Goal: Task Accomplishment & Management: Manage account settings

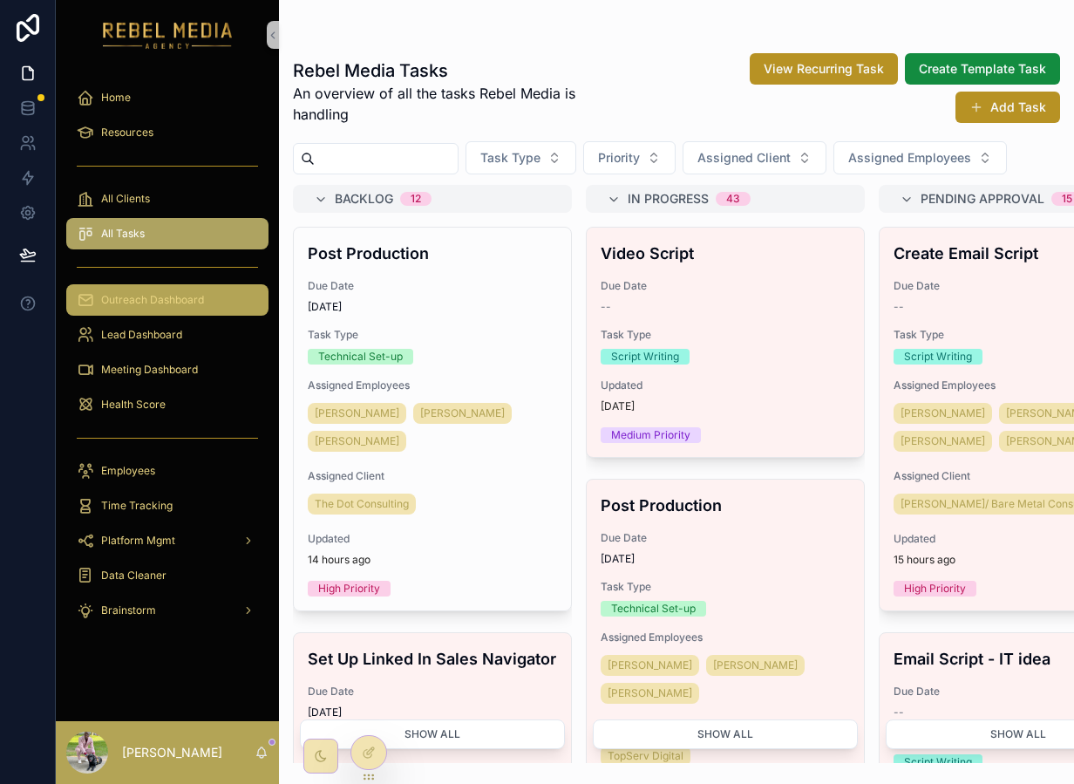
click at [165, 311] on div "Outreach Dashboard" at bounding box center [167, 300] width 181 height 28
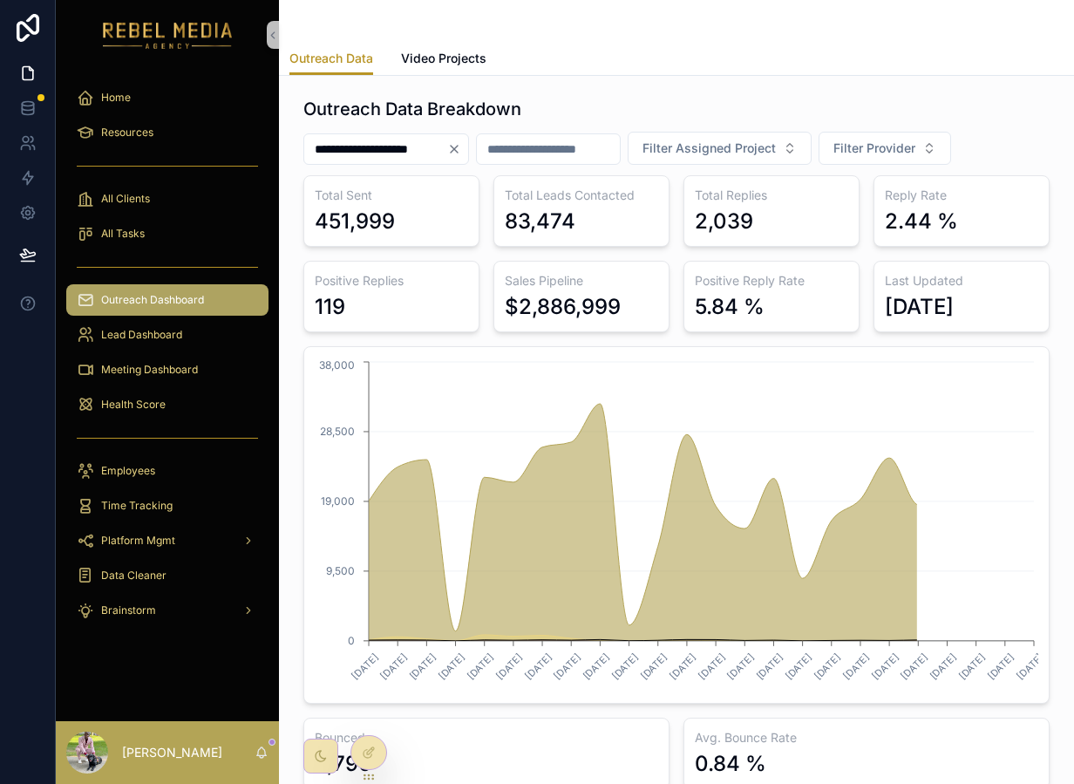
click at [235, 310] on div "Outreach Dashboard" at bounding box center [167, 300] width 181 height 28
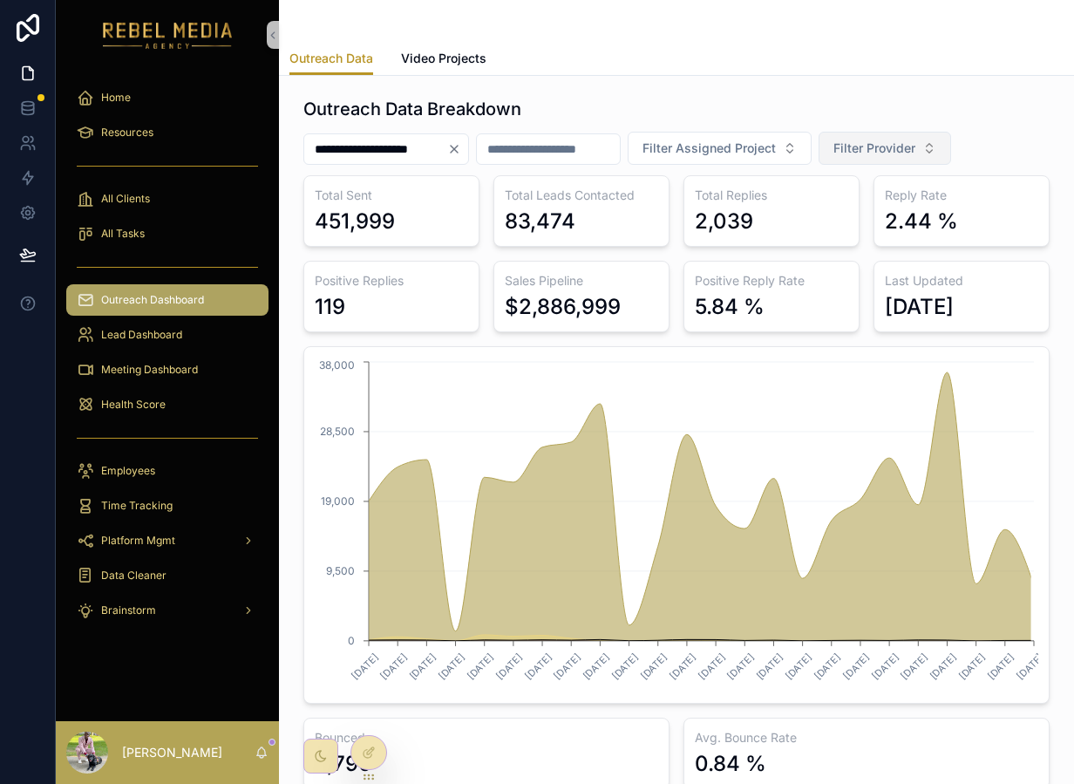
click at [887, 155] on span "Filter Provider" at bounding box center [874, 147] width 82 height 17
click at [853, 249] on div "EmailBison" at bounding box center [913, 247] width 209 height 28
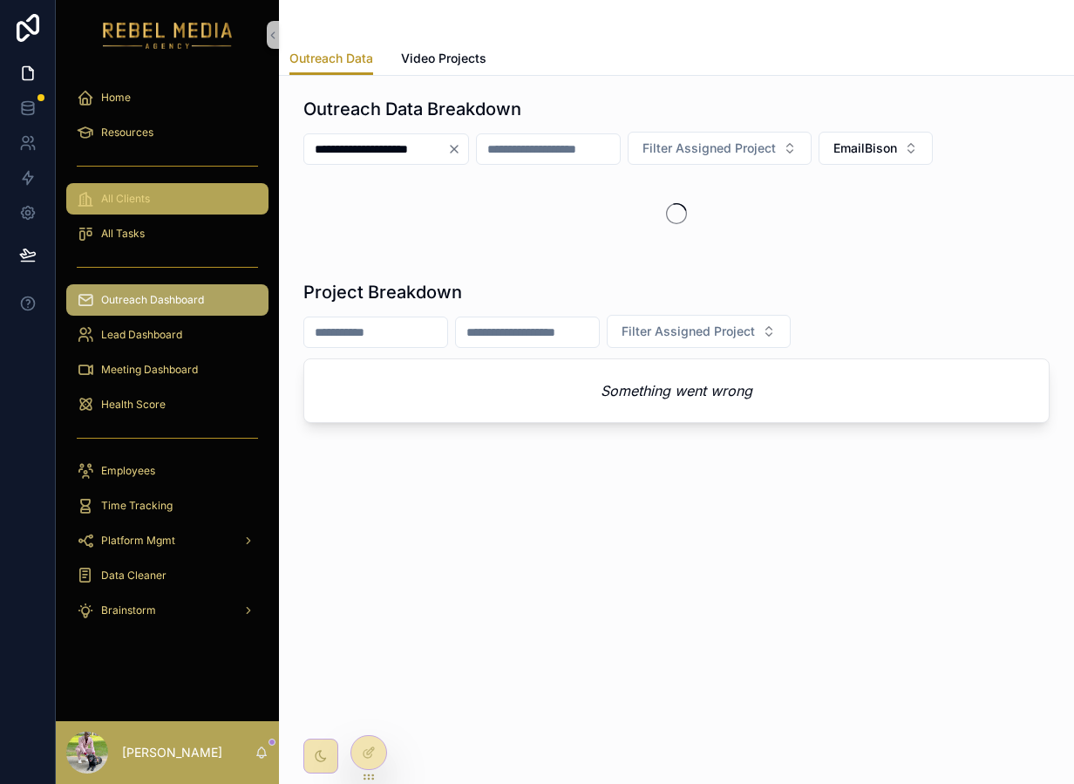
click at [205, 201] on div "All Clients" at bounding box center [167, 199] width 181 height 28
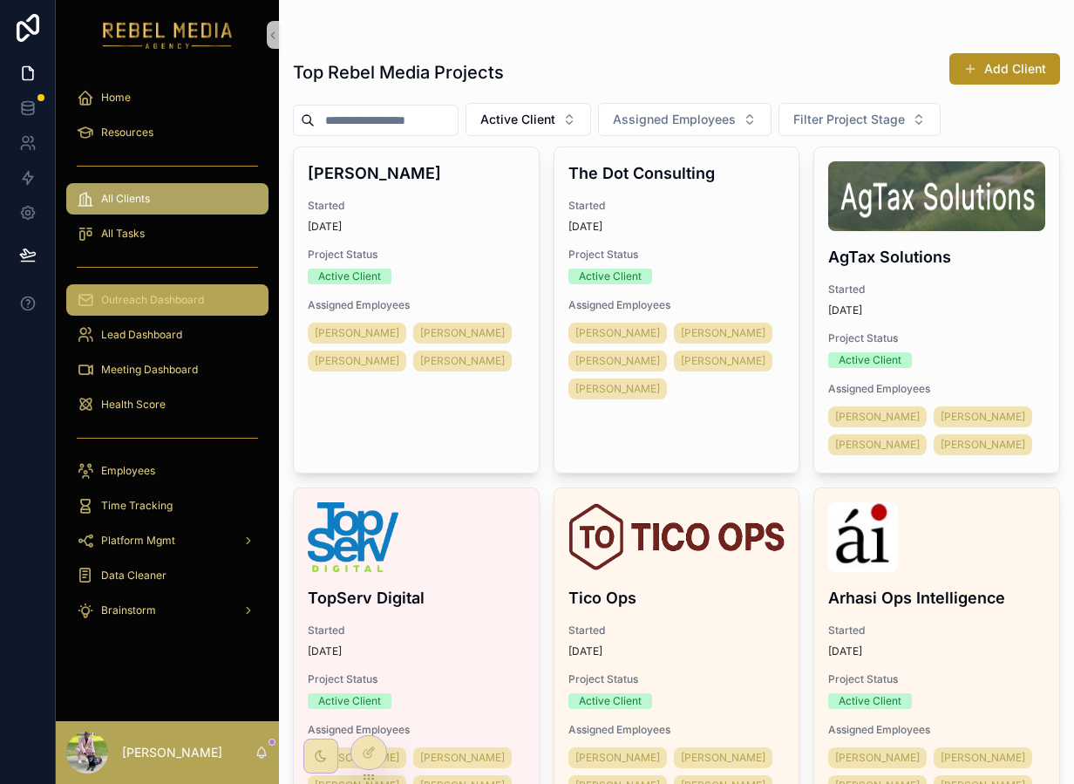
click at [178, 296] on span "Outreach Dashboard" at bounding box center [152, 300] width 103 height 14
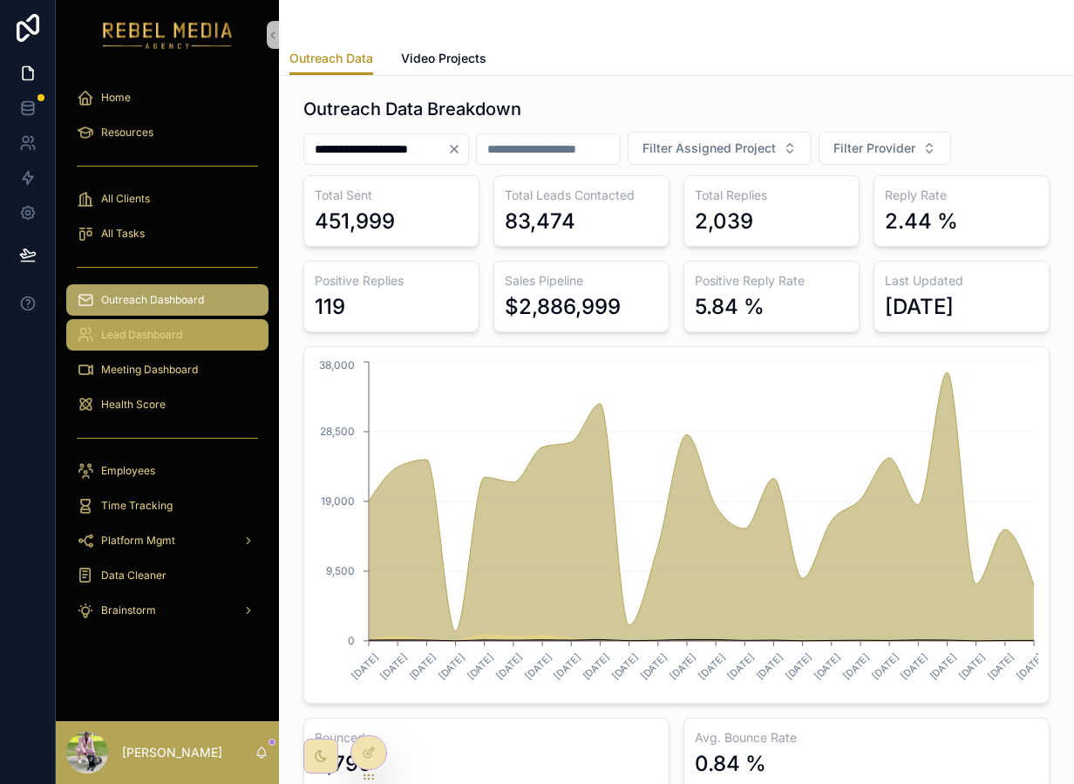
click at [172, 350] on link "Lead Dashboard" at bounding box center [167, 334] width 202 height 31
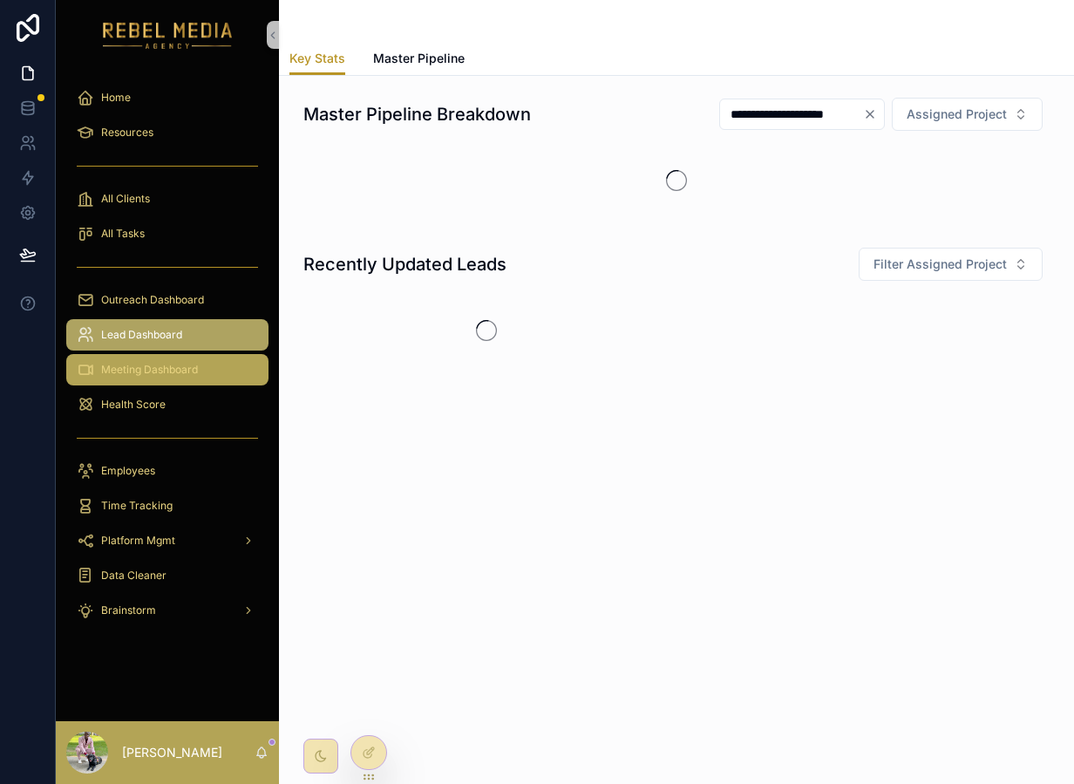
click at [172, 367] on span "Meeting Dashboard" at bounding box center [149, 370] width 97 height 14
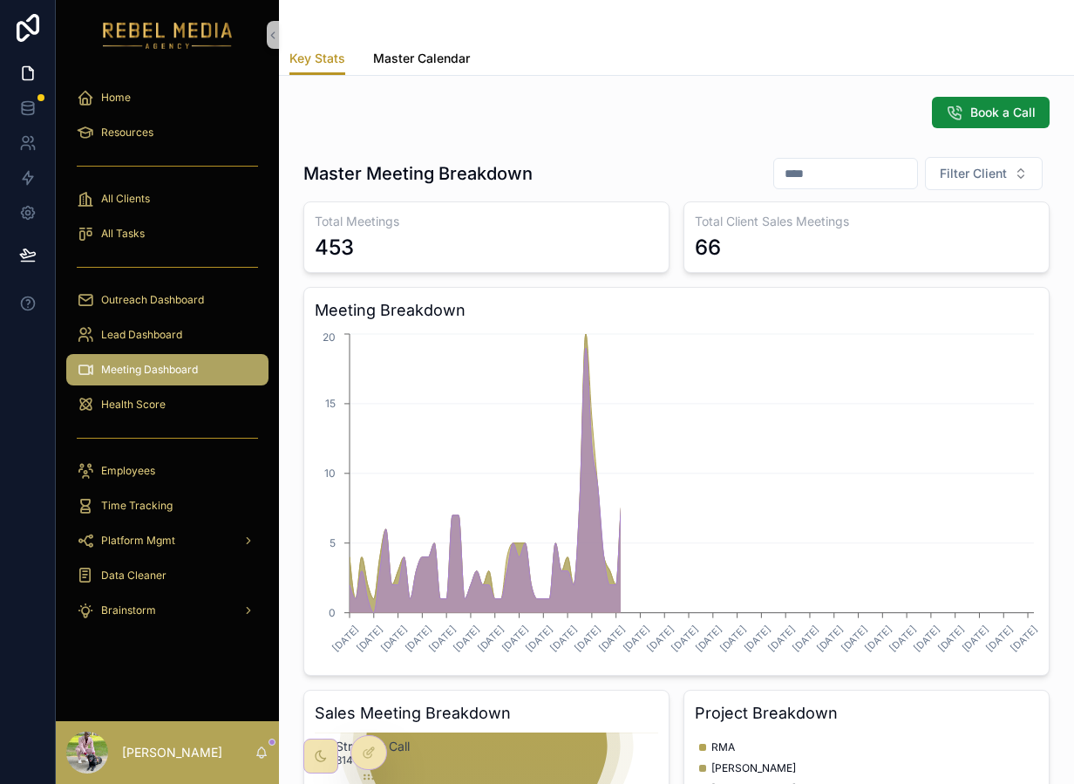
click at [400, 55] on span "Master Calendar" at bounding box center [421, 58] width 97 height 17
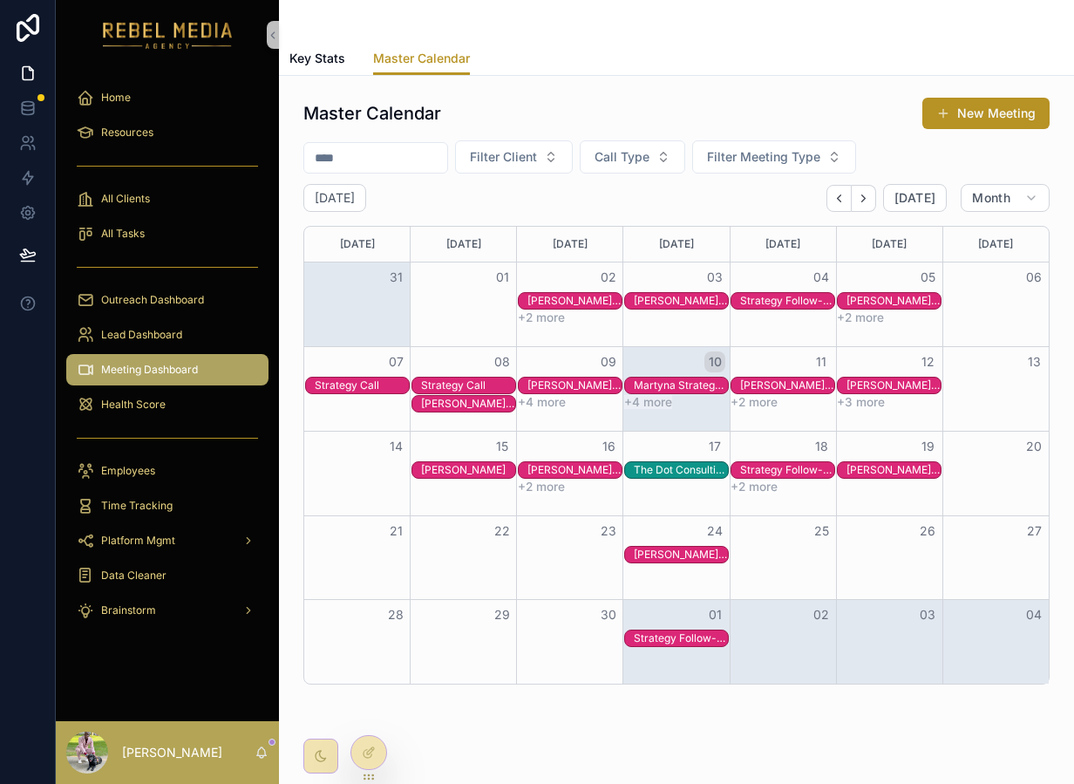
click at [719, 354] on button "10" at bounding box center [714, 361] width 21 height 21
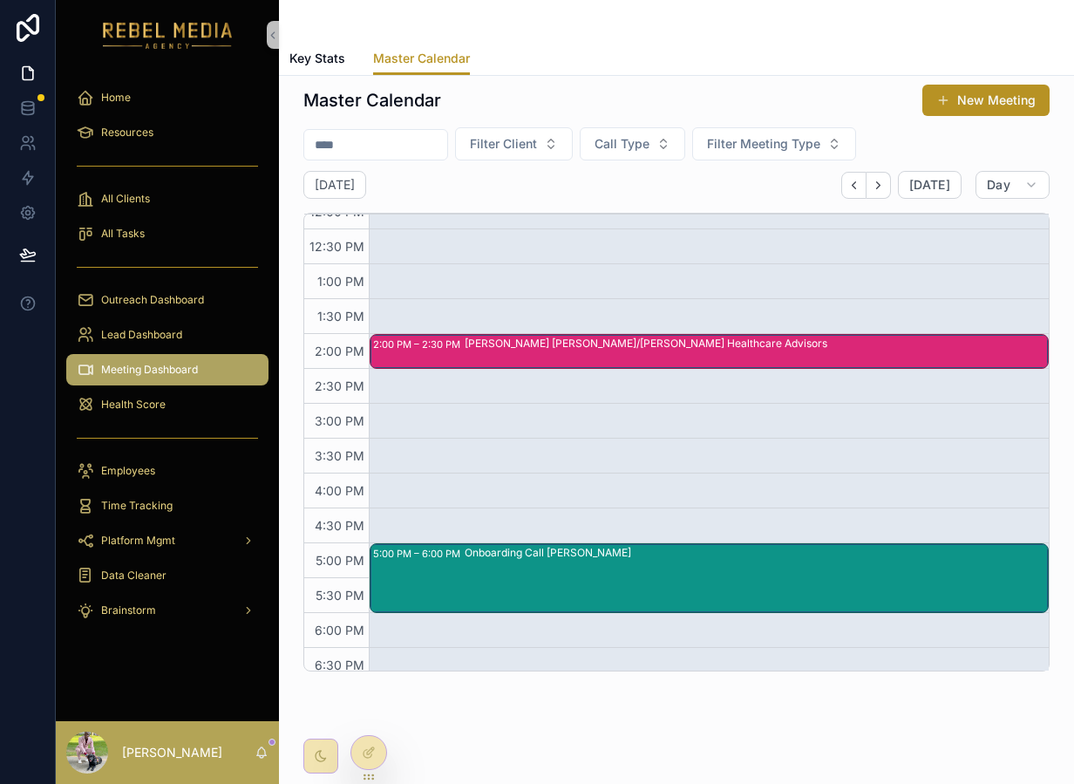
scroll to position [437, 0]
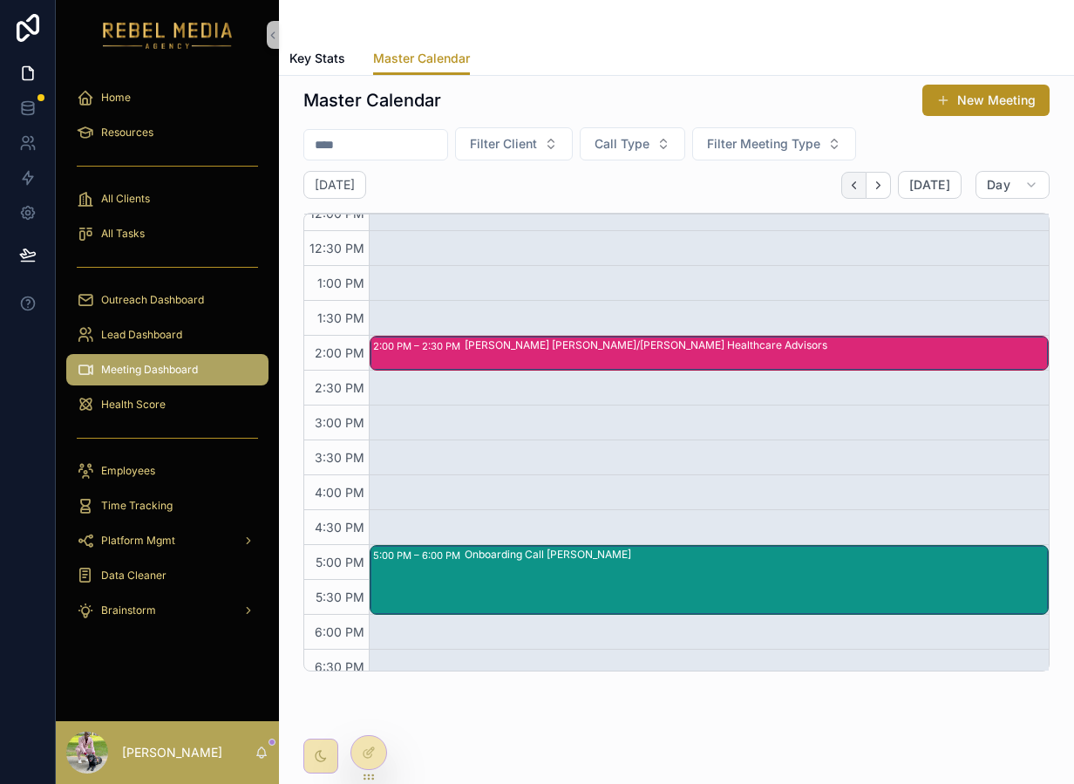
click at [867, 193] on button "Back" at bounding box center [853, 185] width 25 height 27
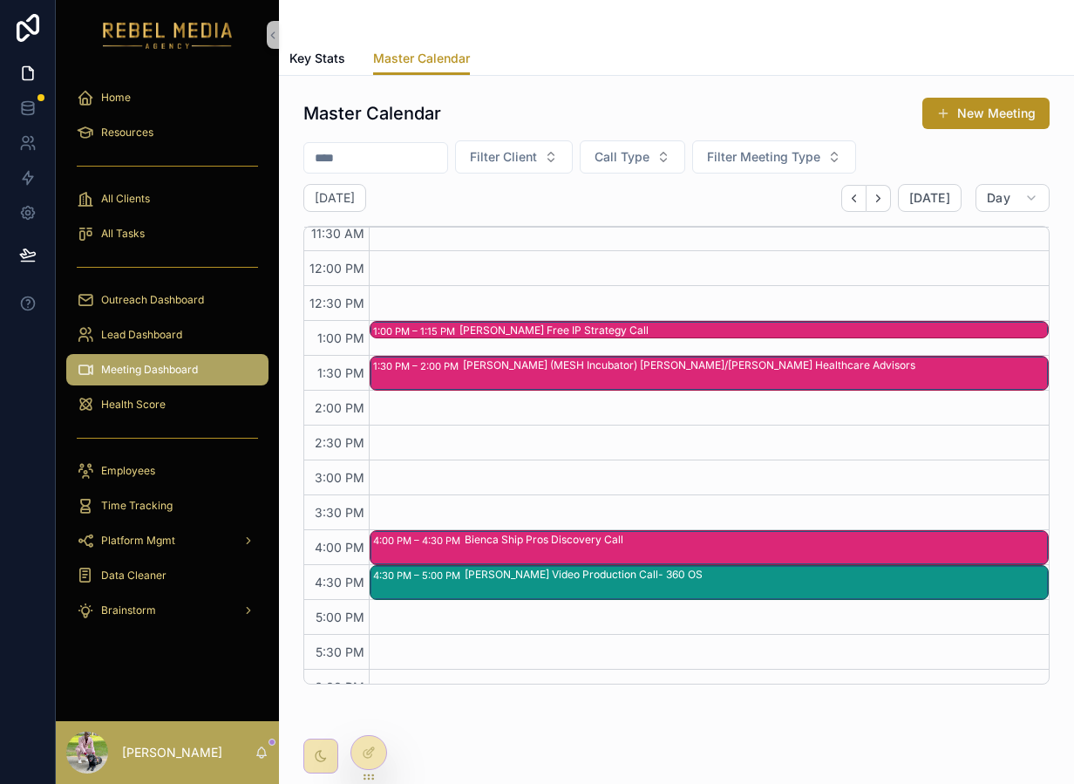
scroll to position [357, 0]
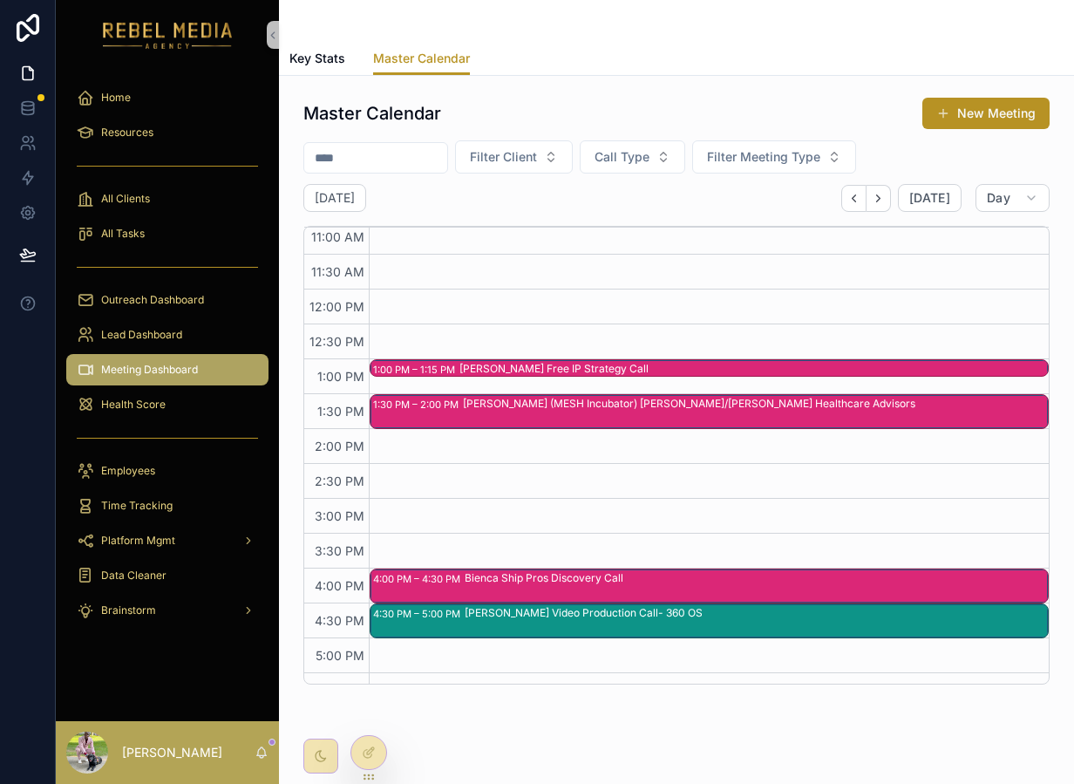
click at [860, 200] on icon "Back" at bounding box center [853, 198] width 13 height 13
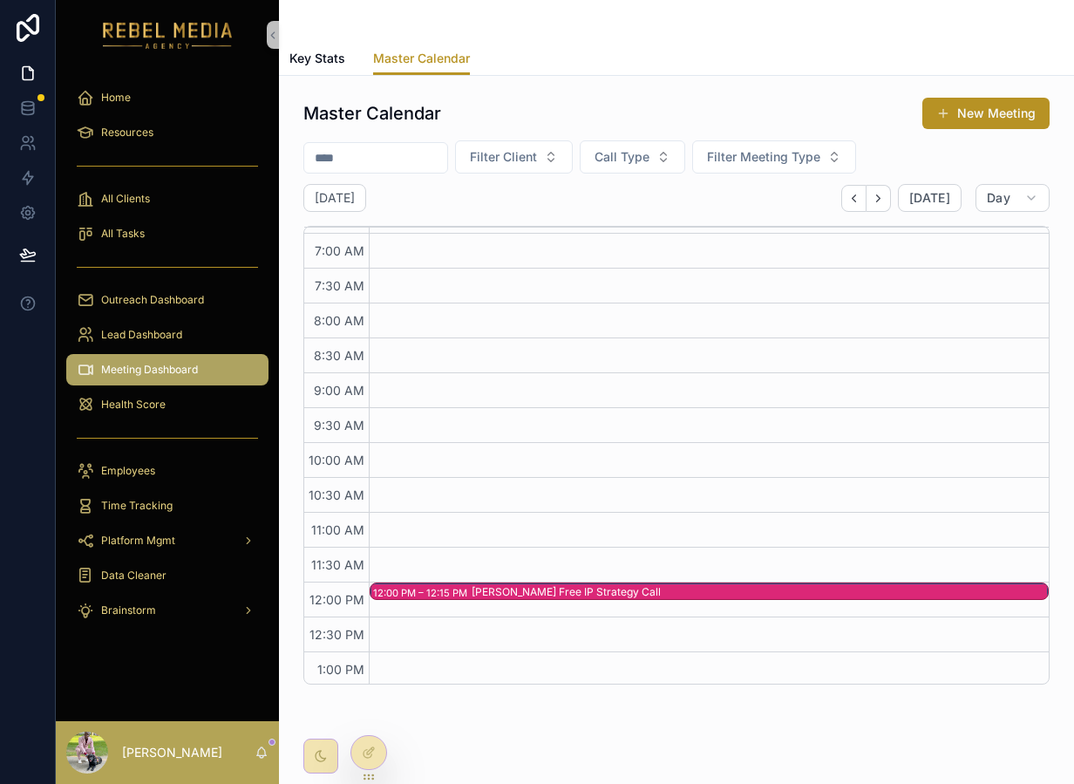
scroll to position [27, 0]
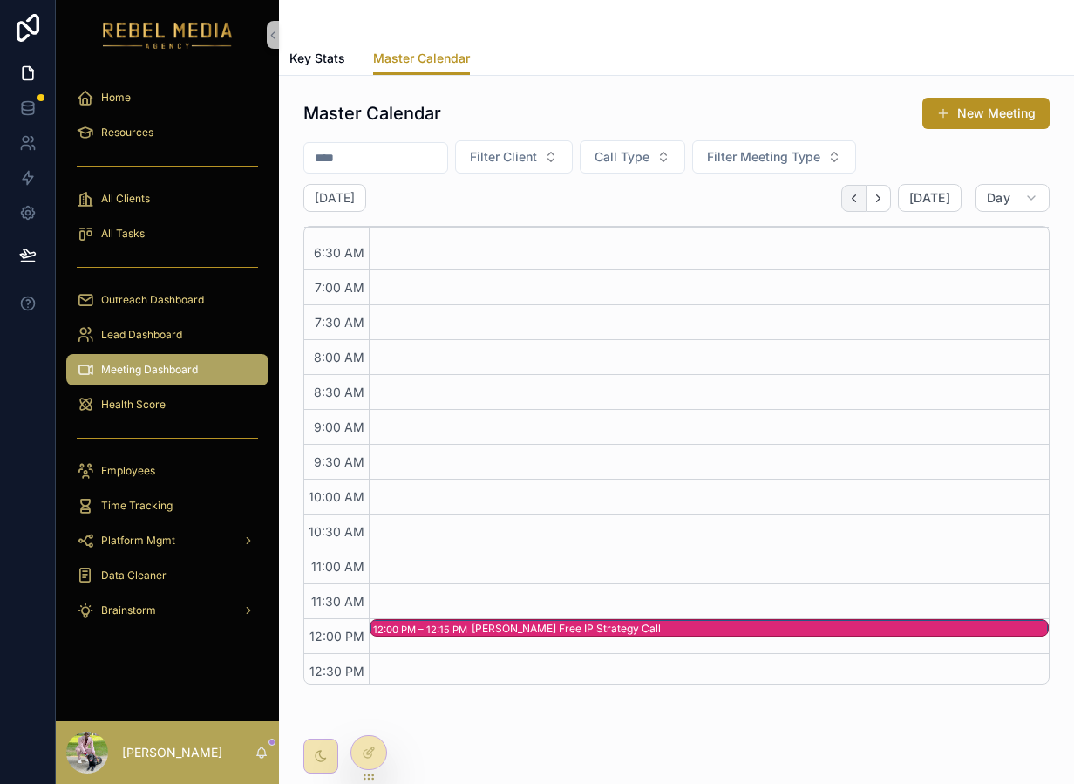
click at [855, 200] on icon "Back" at bounding box center [853, 198] width 13 height 13
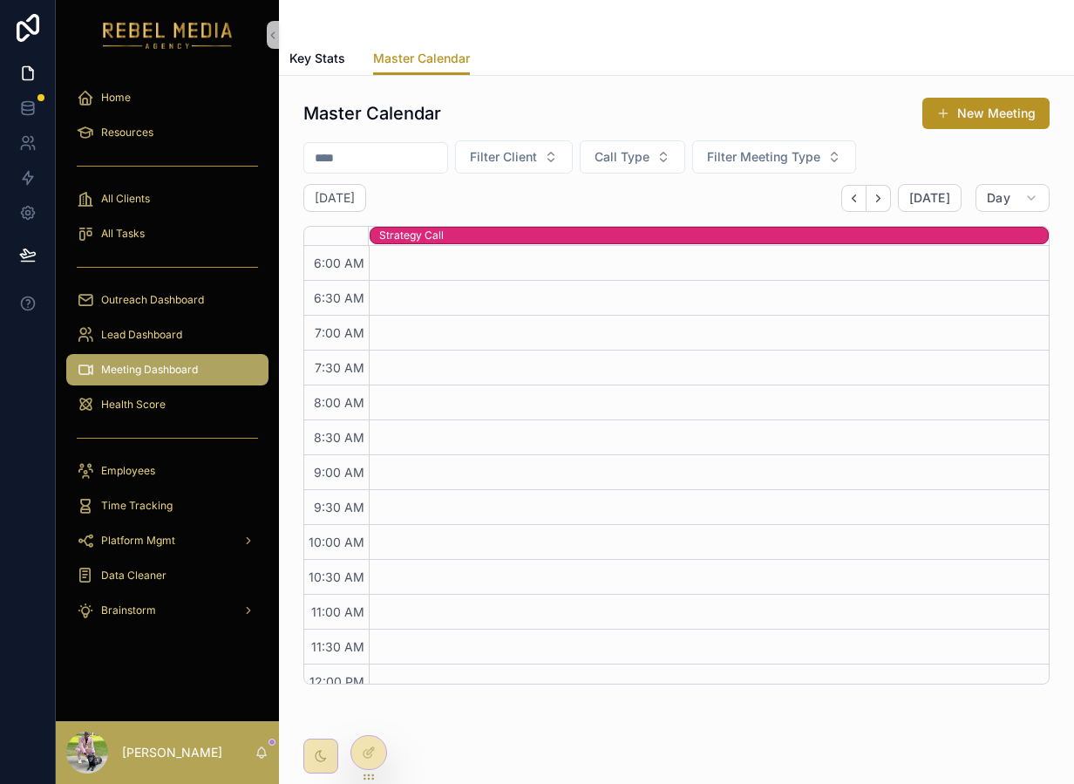
scroll to position [220, 0]
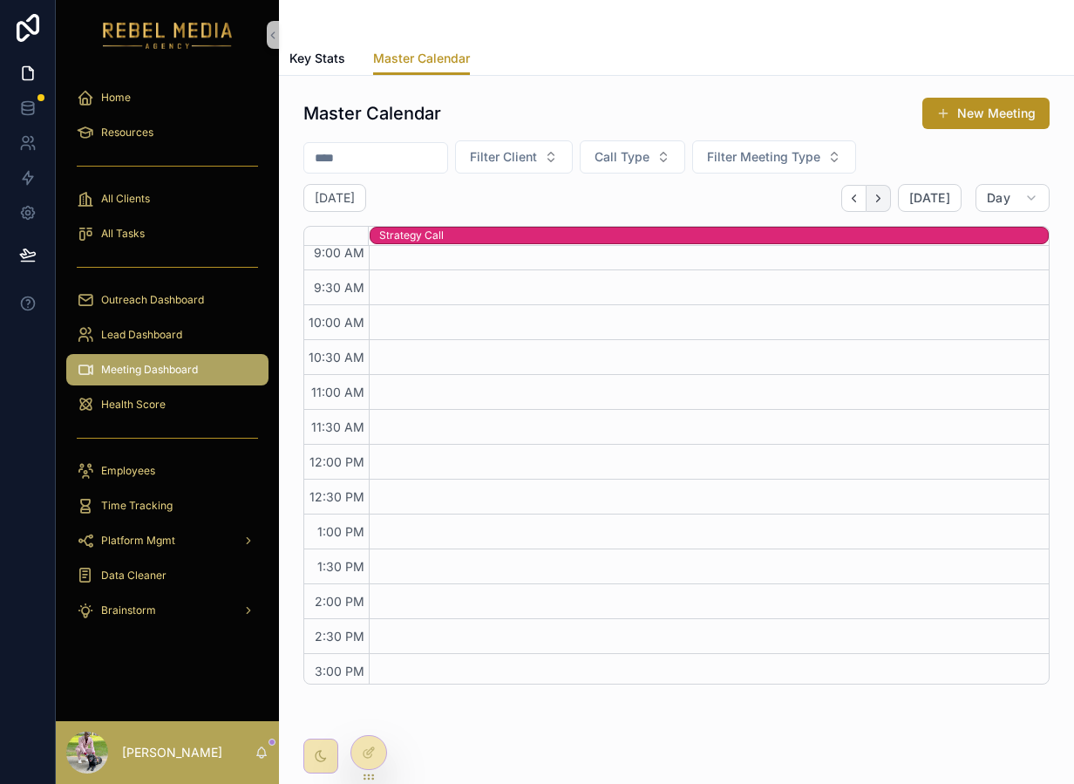
click at [874, 196] on button "Next" at bounding box center [879, 198] width 24 height 27
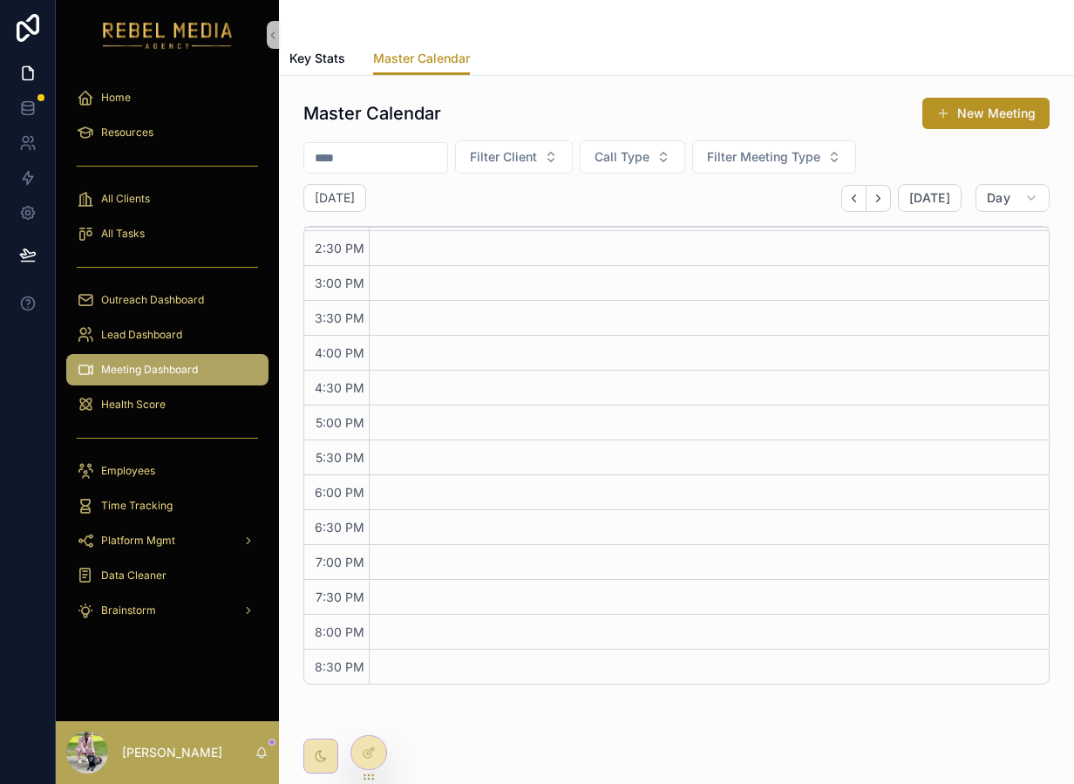
scroll to position [47, 0]
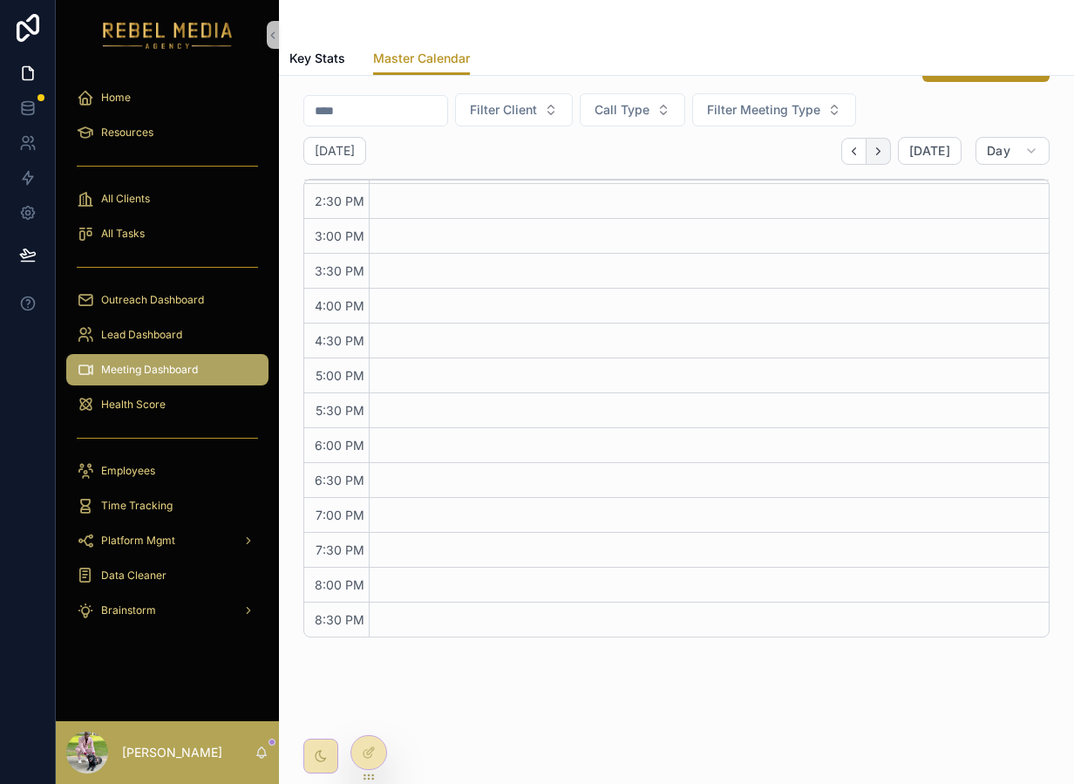
click at [880, 153] on icon "Next" at bounding box center [878, 151] width 13 height 13
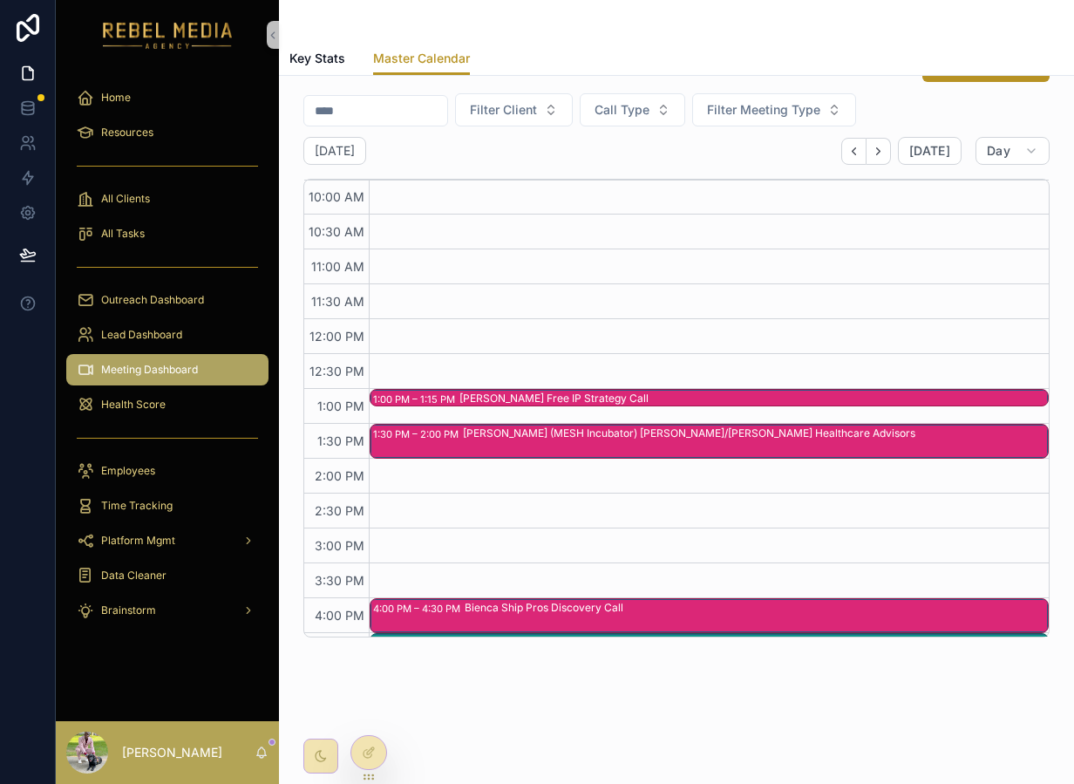
scroll to position [281, 0]
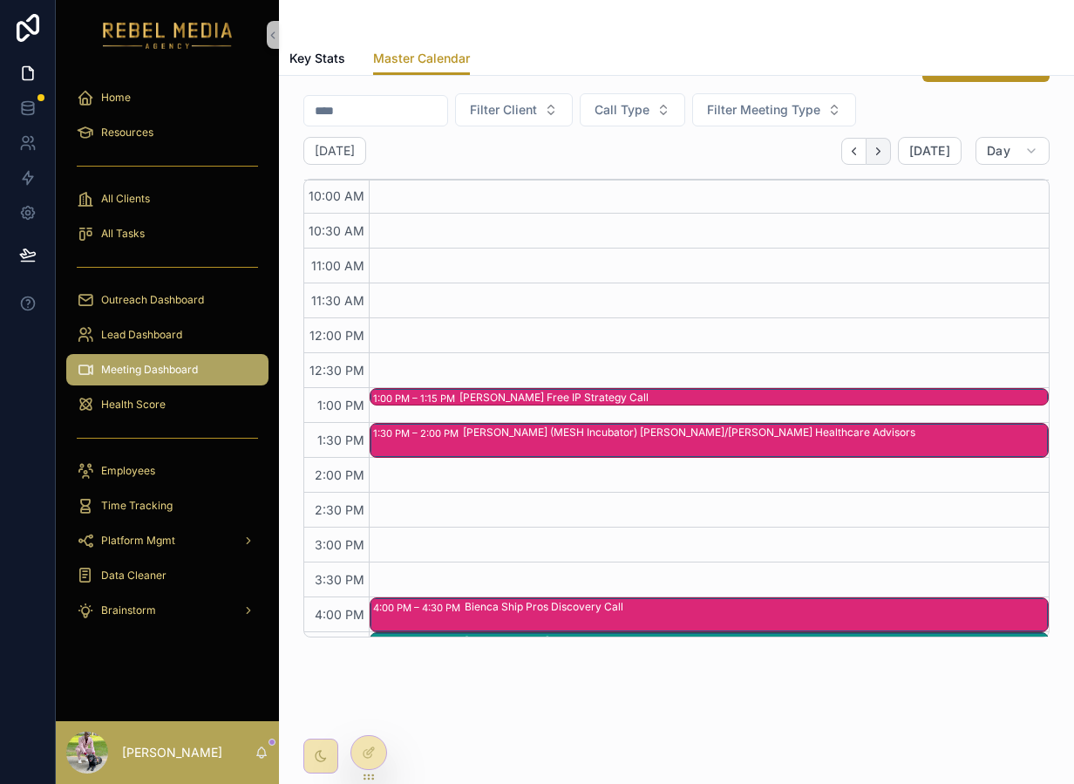
click at [883, 160] on button "Next" at bounding box center [879, 151] width 24 height 27
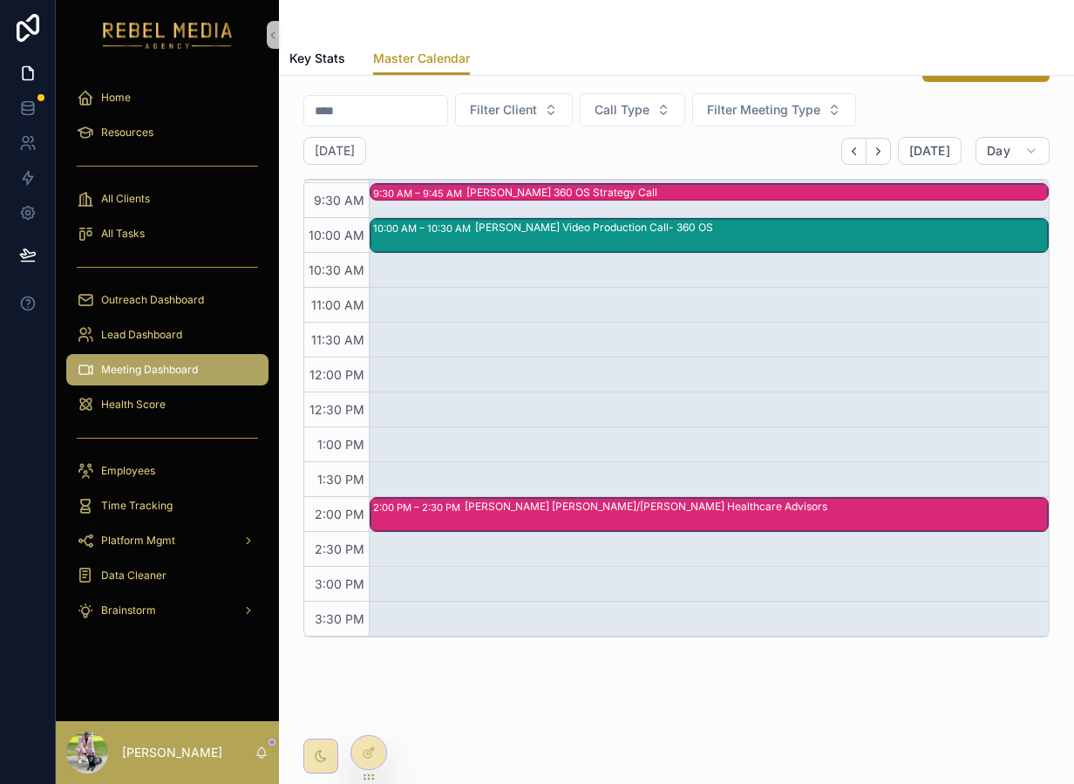
scroll to position [248, 0]
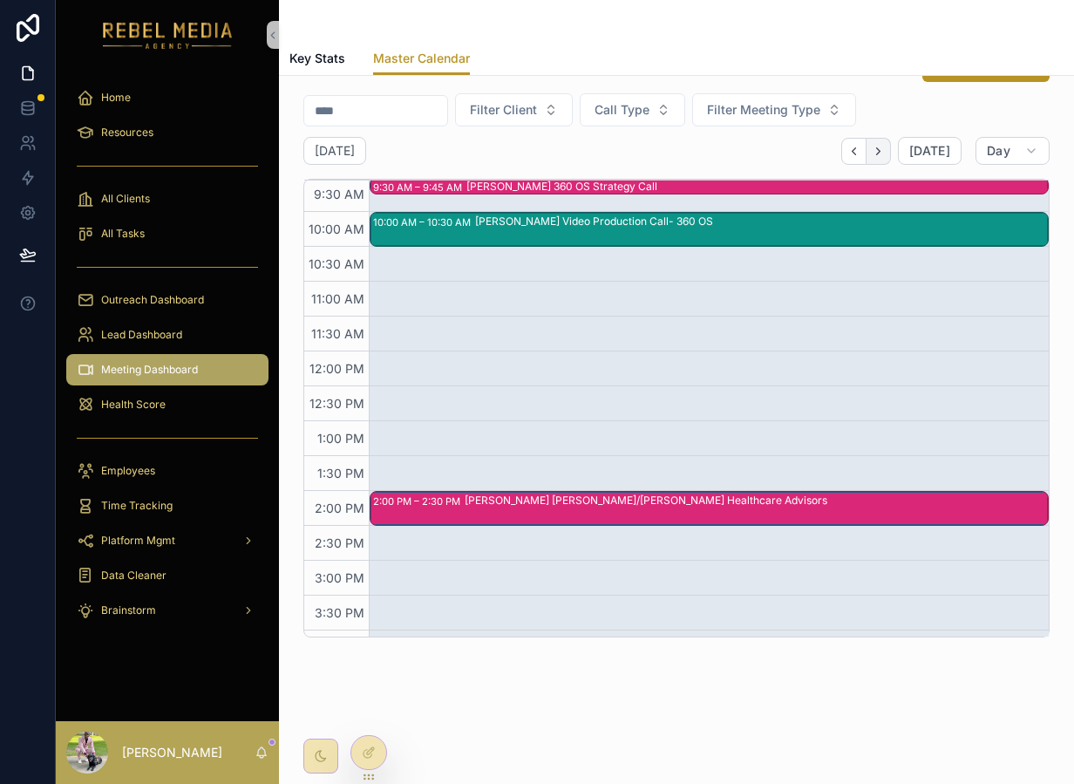
click at [881, 145] on icon "Next" at bounding box center [878, 151] width 13 height 13
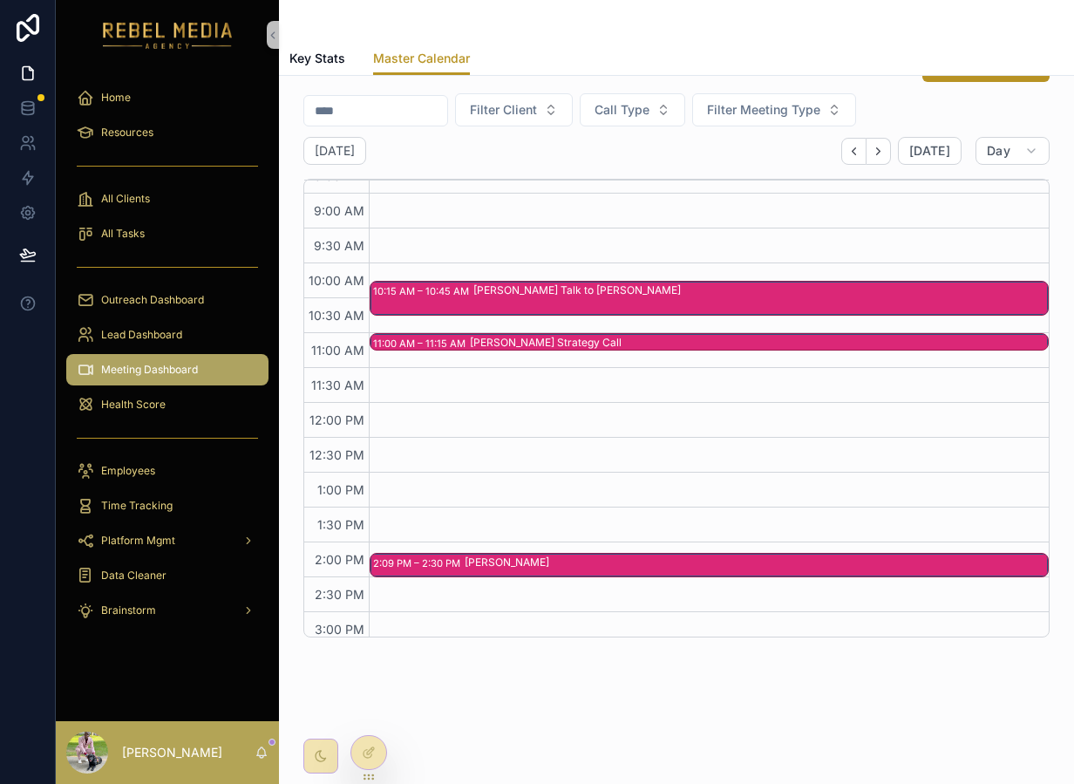
scroll to position [87, 0]
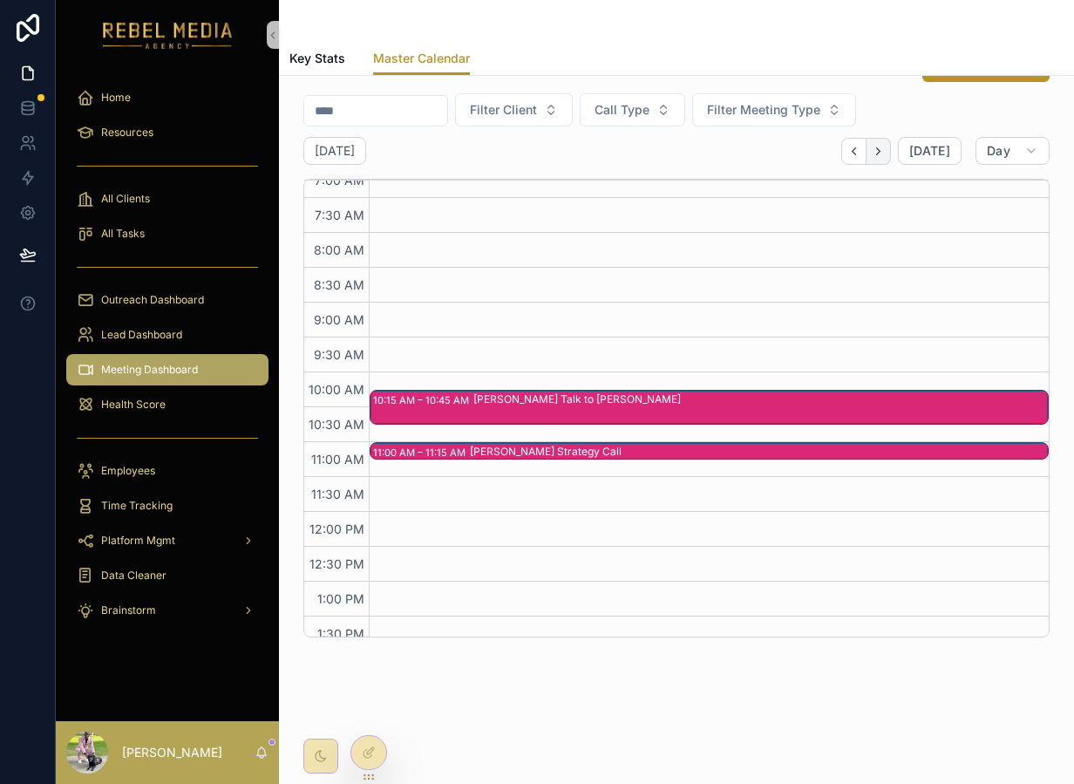
click at [887, 157] on button "Next" at bounding box center [879, 151] width 24 height 27
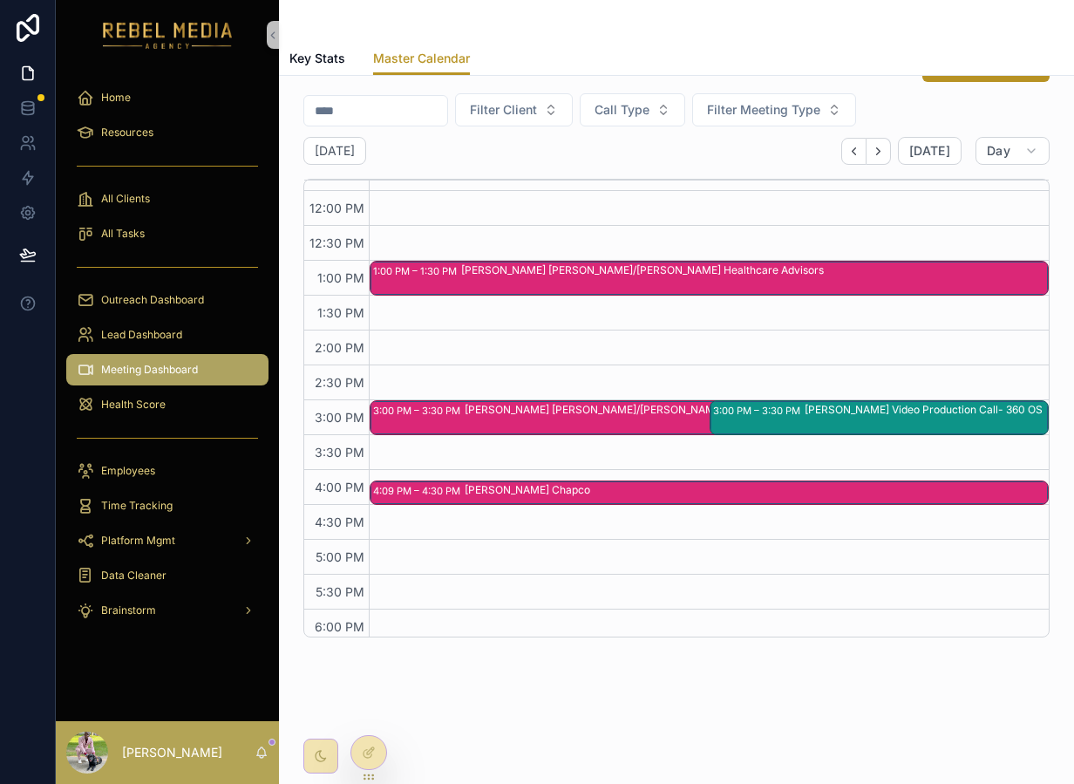
scroll to position [419, 0]
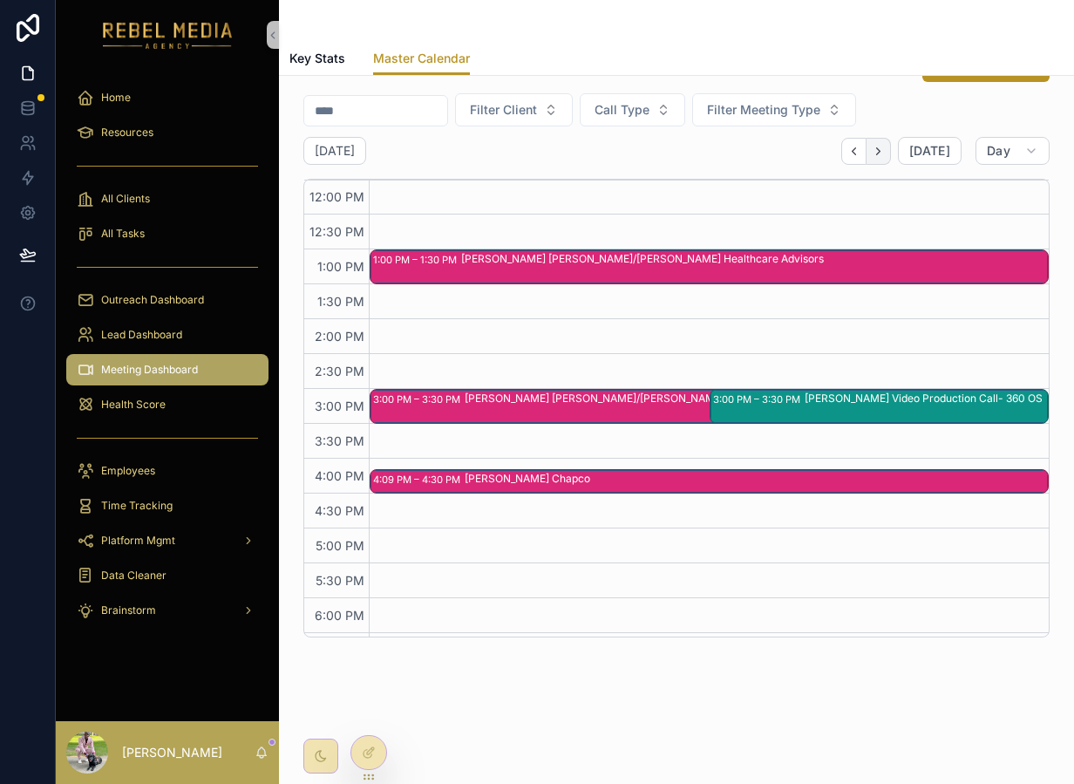
click at [891, 155] on button "Next" at bounding box center [879, 151] width 24 height 27
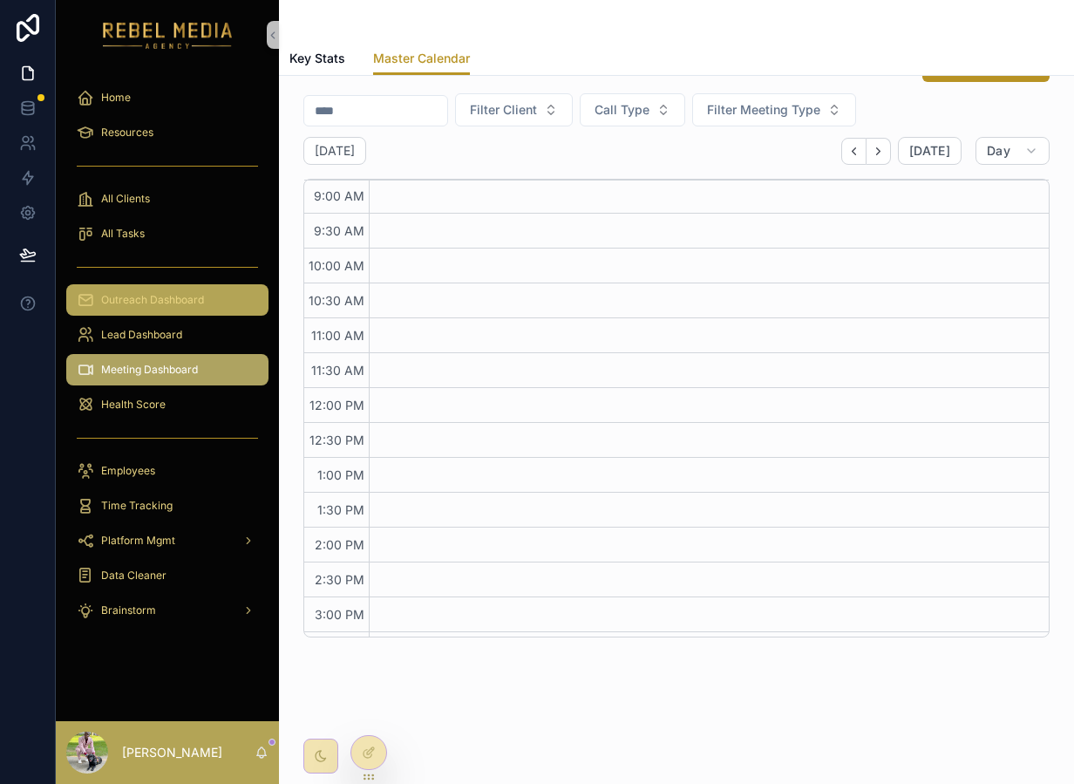
scroll to position [187, 0]
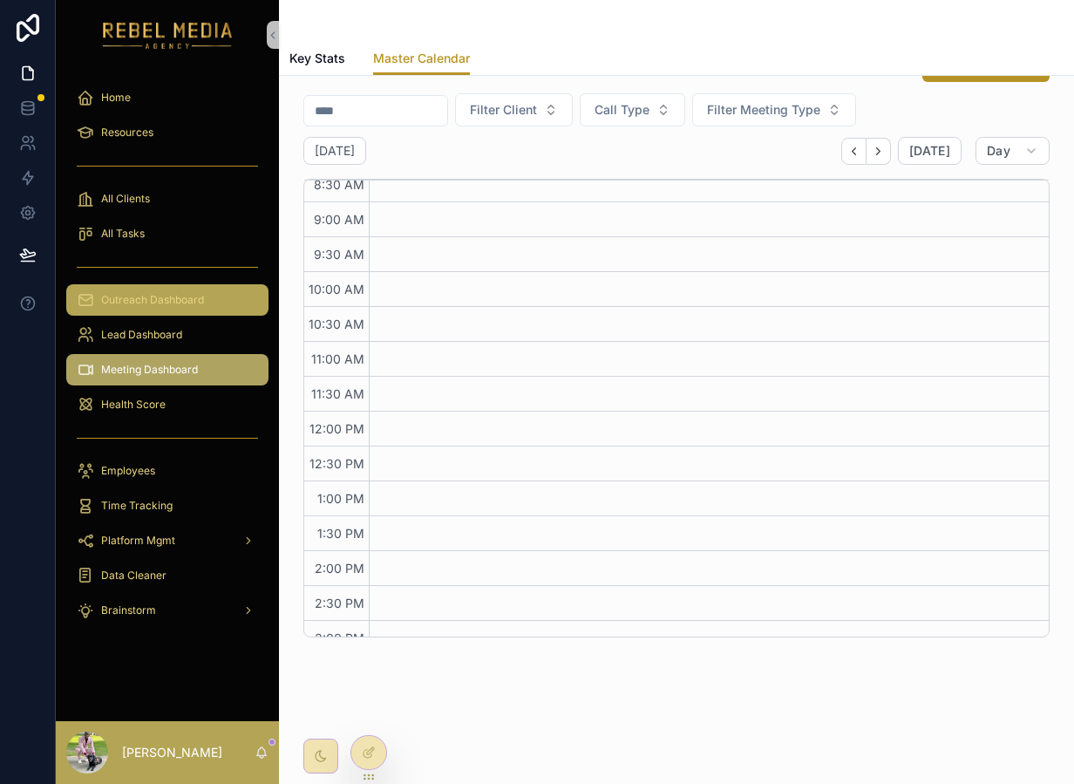
click at [112, 312] on div "Outreach Dashboard" at bounding box center [167, 300] width 181 height 28
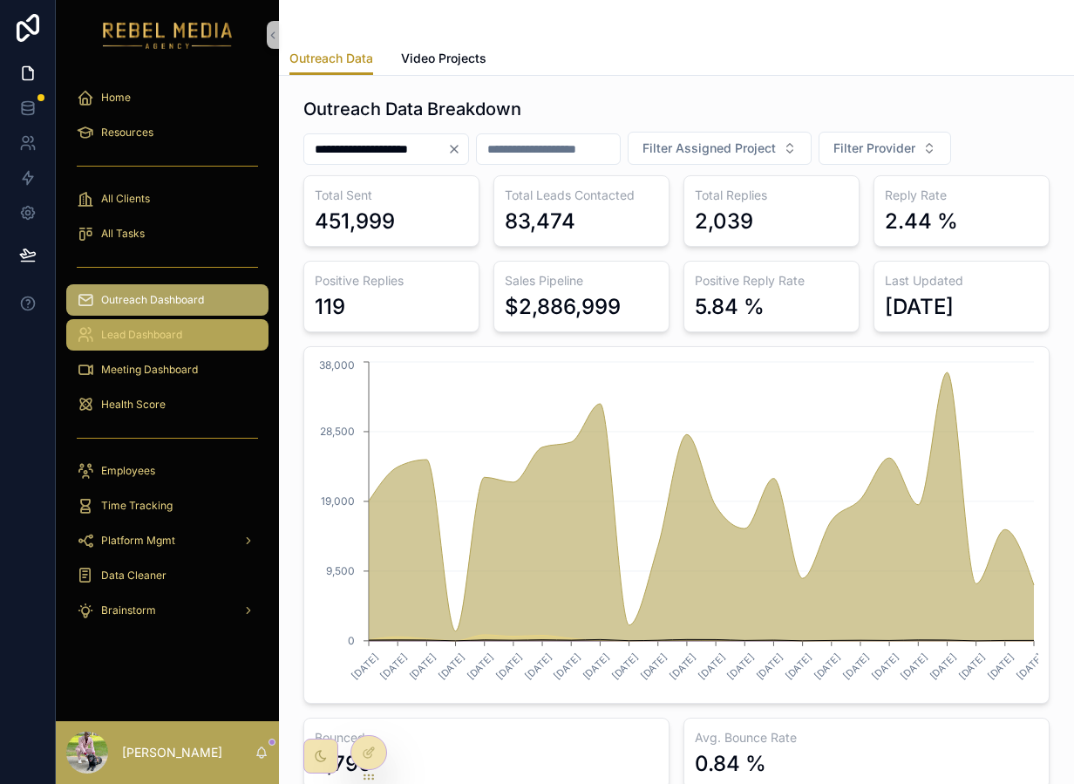
click at [126, 333] on span "Lead Dashboard" at bounding box center [141, 335] width 81 height 14
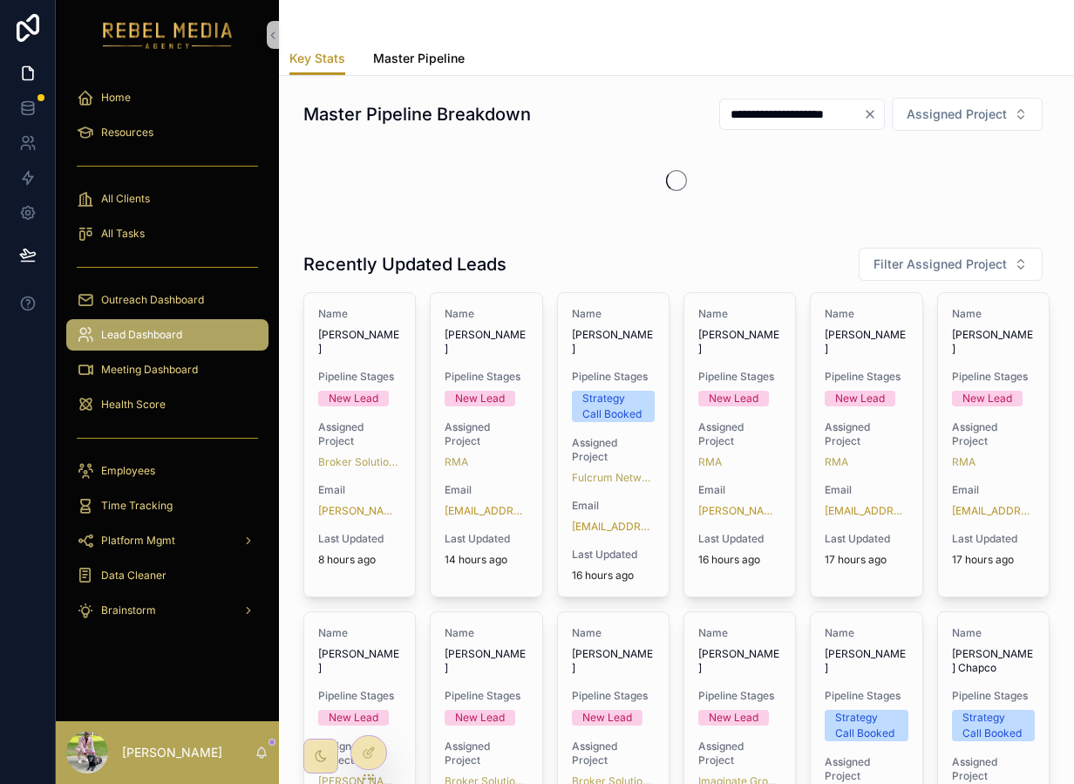
click at [432, 63] on span "Master Pipeline" at bounding box center [419, 58] width 92 height 17
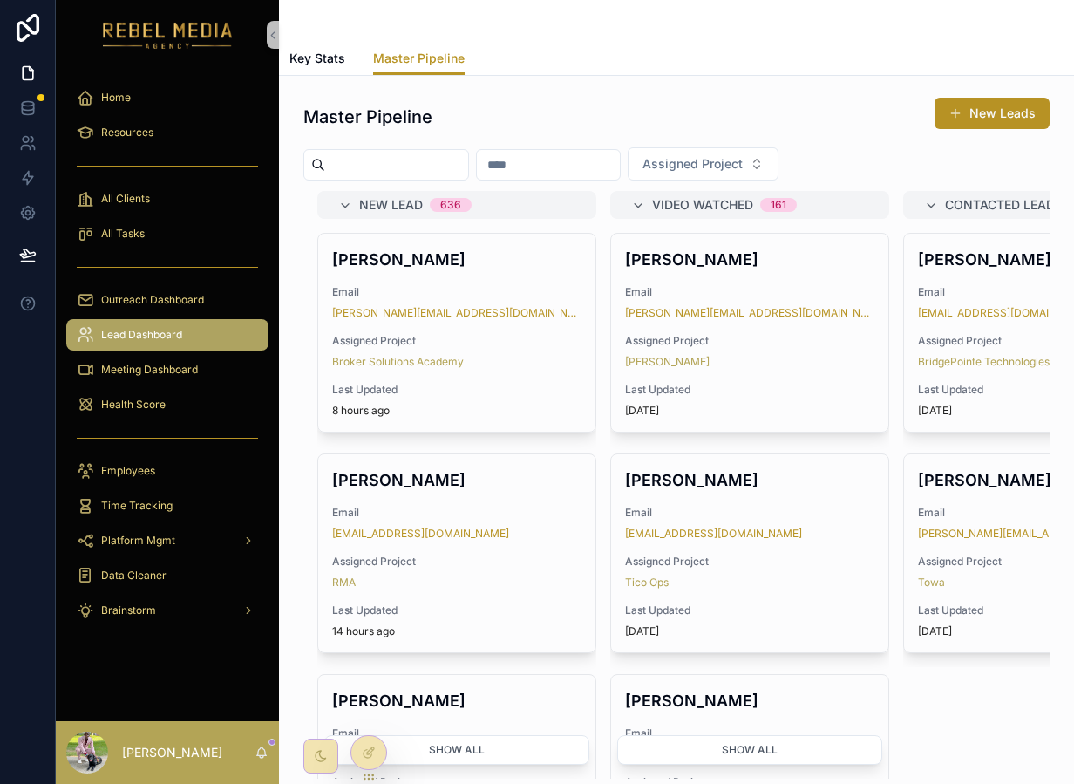
click at [435, 171] on input "scrollable content" at bounding box center [396, 165] width 143 height 24
type input "******"
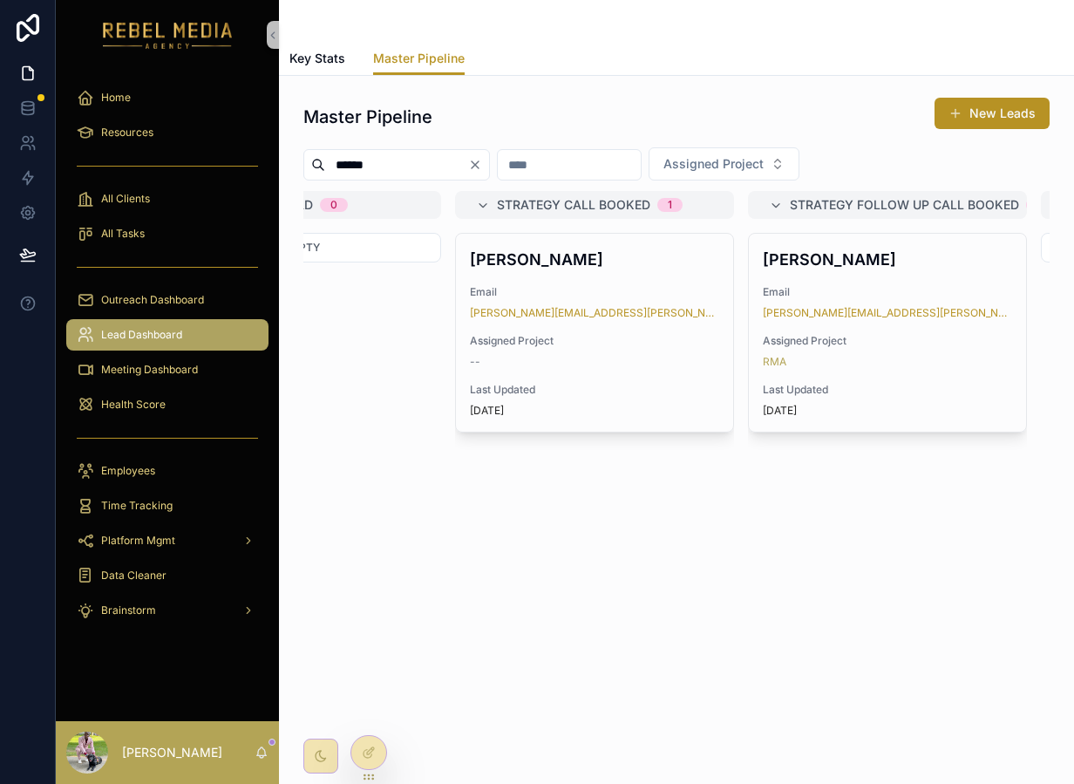
scroll to position [0, 1036]
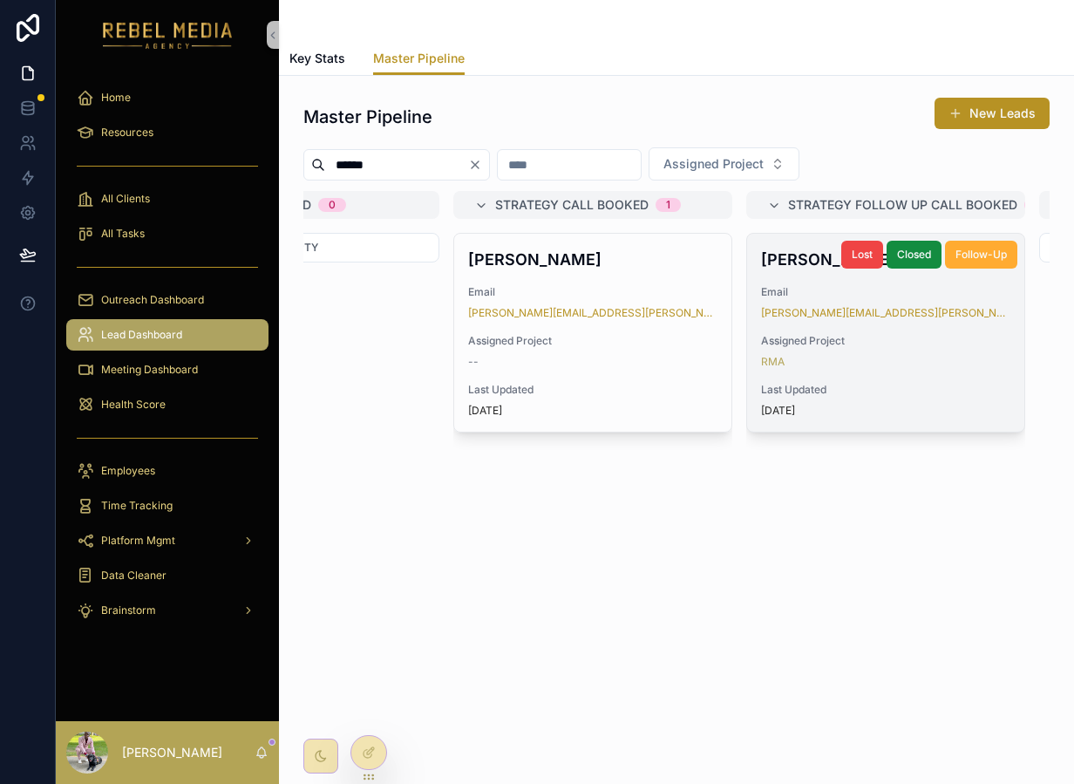
click at [825, 373] on div "[PERSON_NAME] Email [PERSON_NAME][EMAIL_ADDRESS][PERSON_NAME][DOMAIN_NAME] Assi…" at bounding box center [885, 333] width 277 height 198
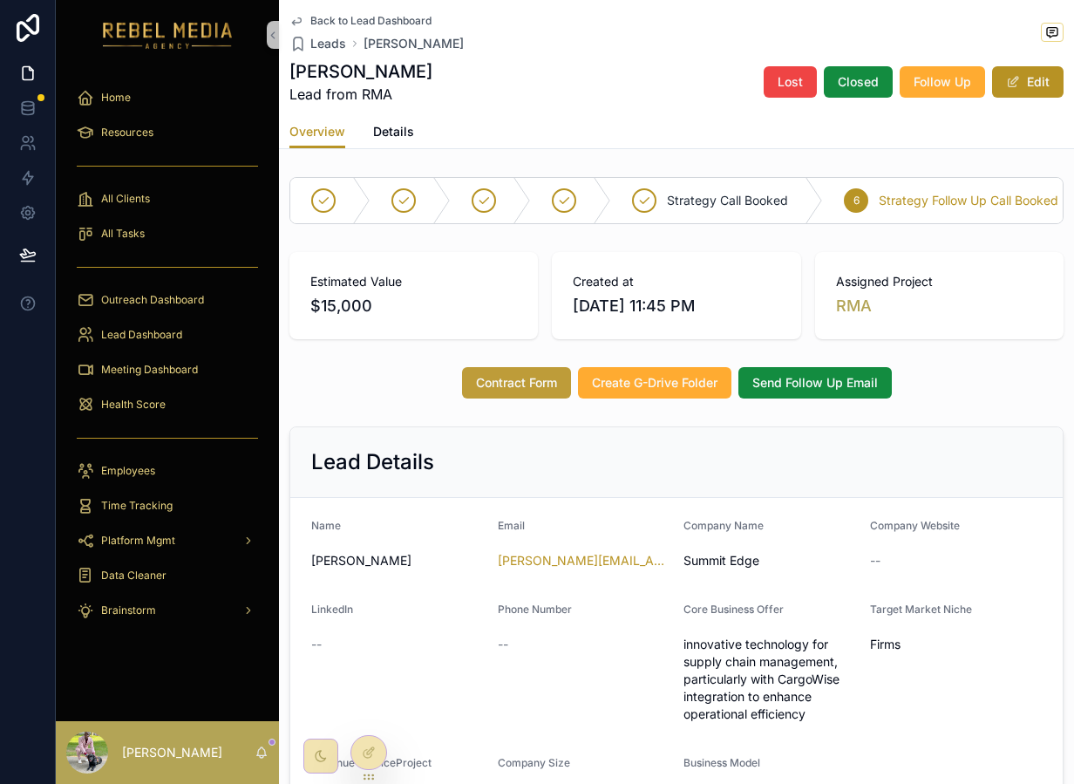
click at [531, 392] on button "Contract Form" at bounding box center [516, 382] width 109 height 31
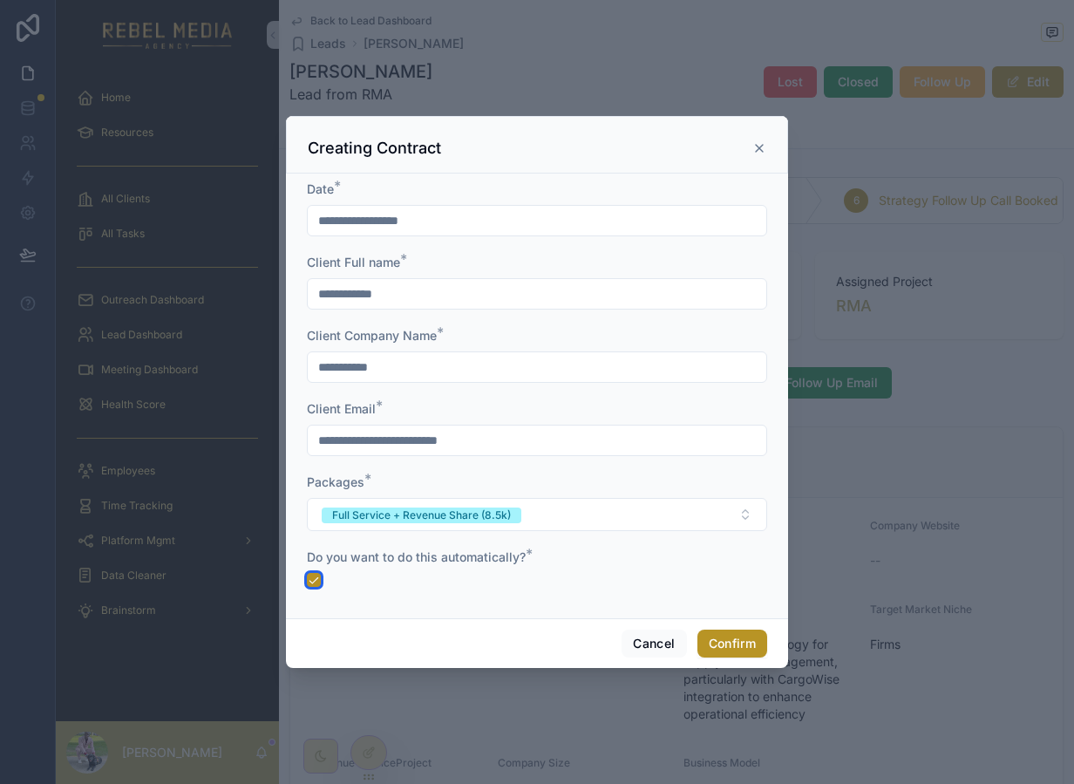
click at [310, 583] on button "button" at bounding box center [314, 580] width 14 height 14
click at [397, 524] on button "Full Service + Revenue Share (8.5k)" at bounding box center [537, 514] width 460 height 33
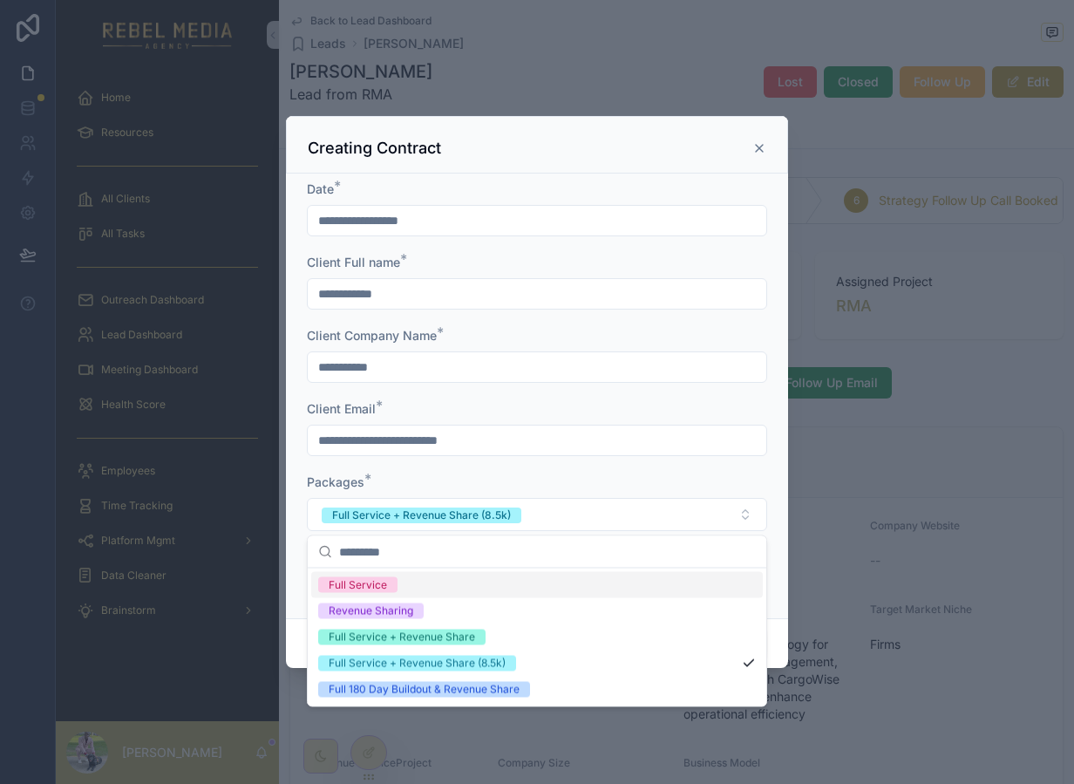
click at [410, 484] on div "Packages *" at bounding box center [537, 481] width 460 height 17
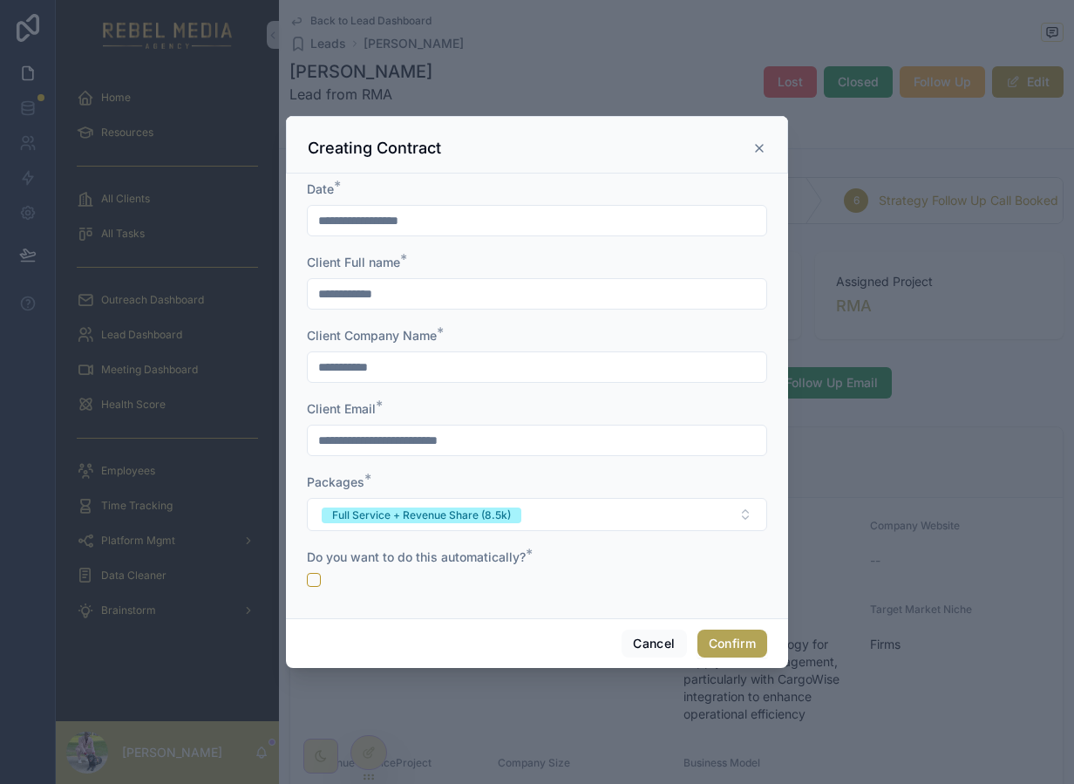
click at [740, 643] on button "Confirm" at bounding box center [732, 643] width 70 height 28
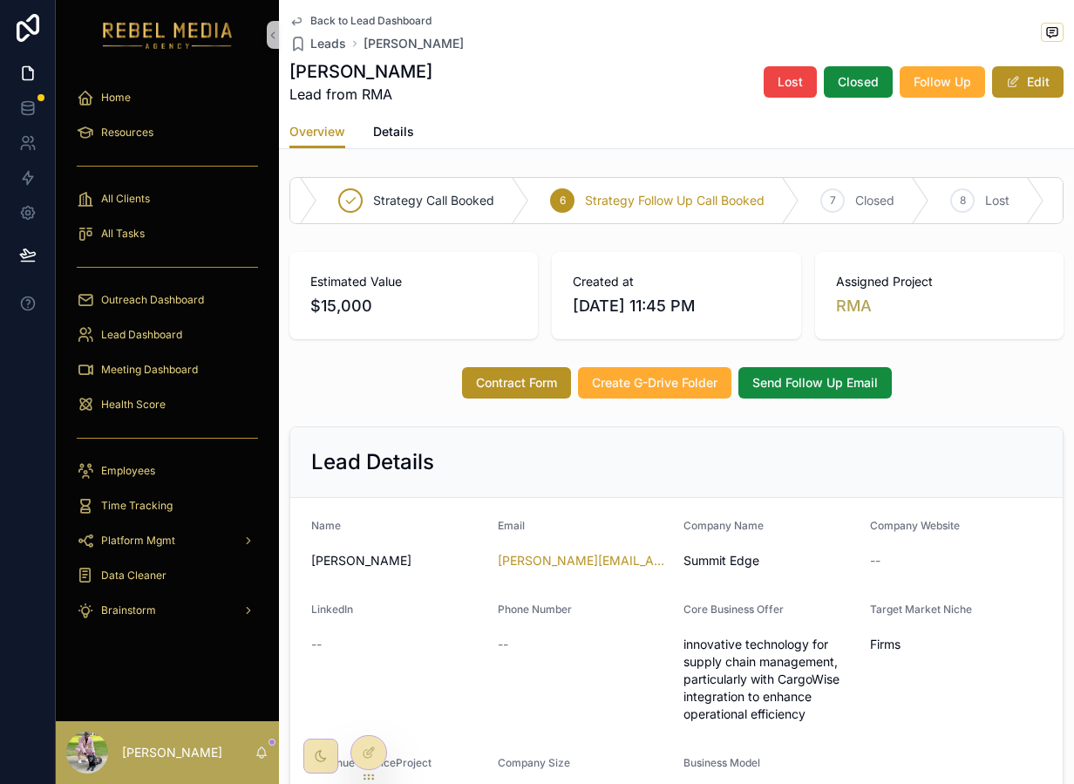
scroll to position [0, 323]
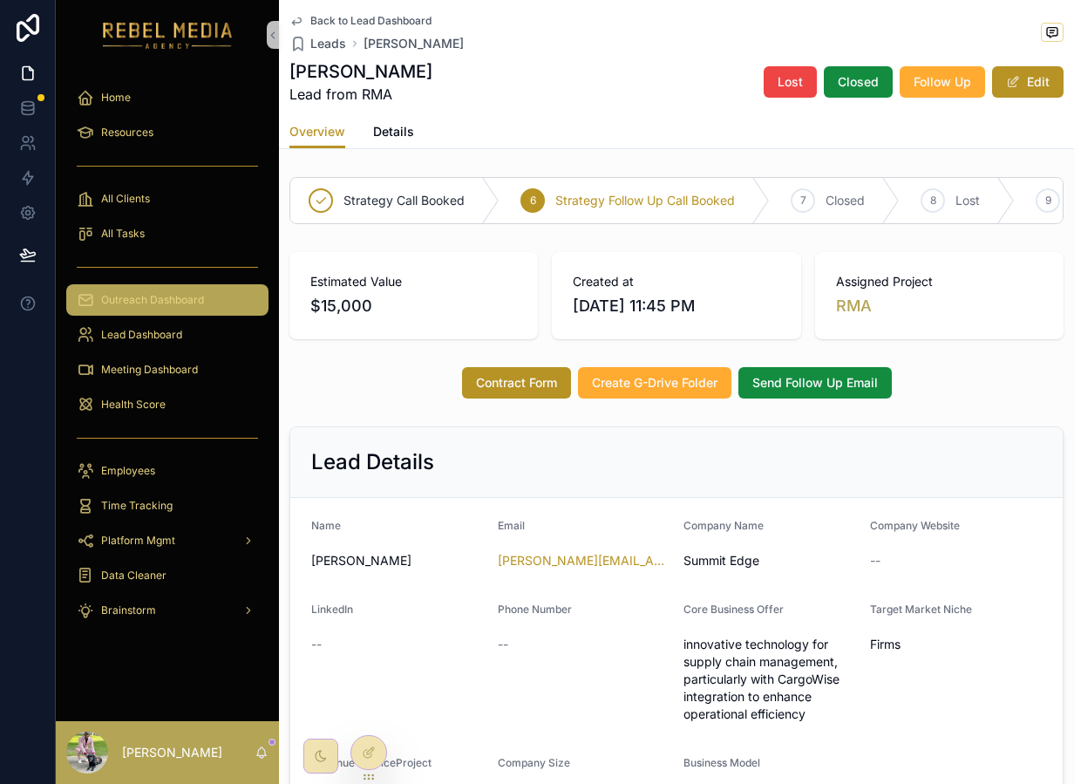
click at [180, 289] on div "Outreach Dashboard" at bounding box center [167, 300] width 181 height 28
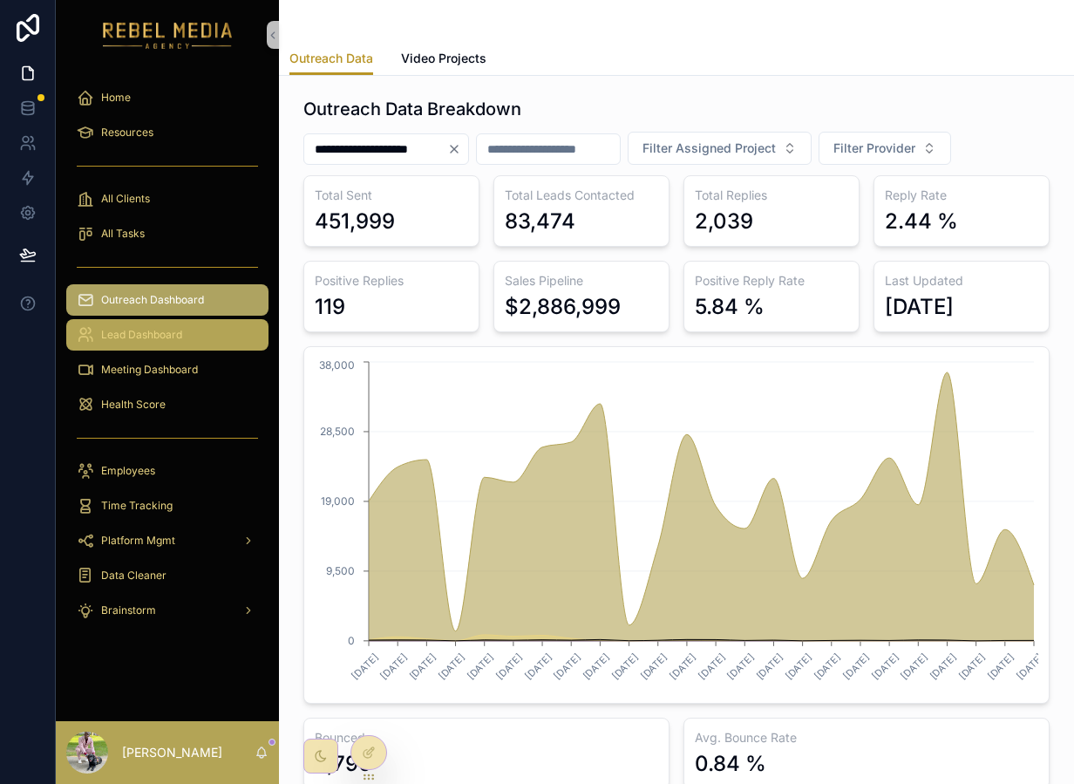
click at [197, 328] on div "Lead Dashboard" at bounding box center [167, 335] width 181 height 28
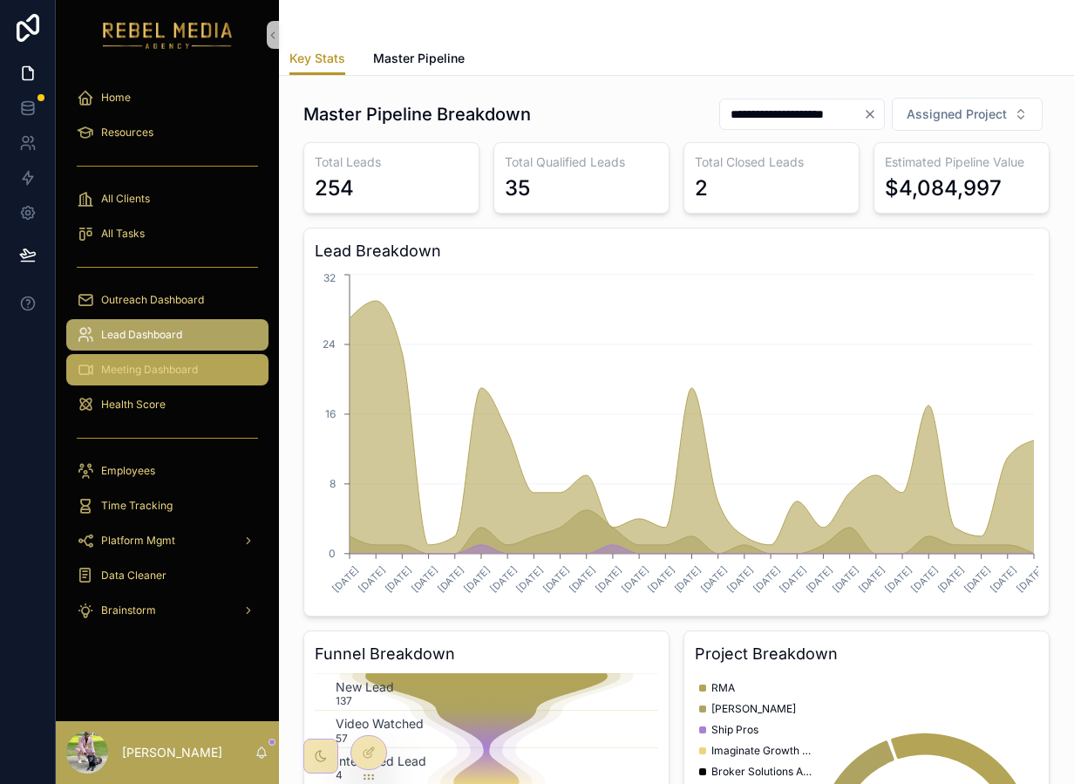
click at [181, 362] on div "Meeting Dashboard" at bounding box center [167, 370] width 181 height 28
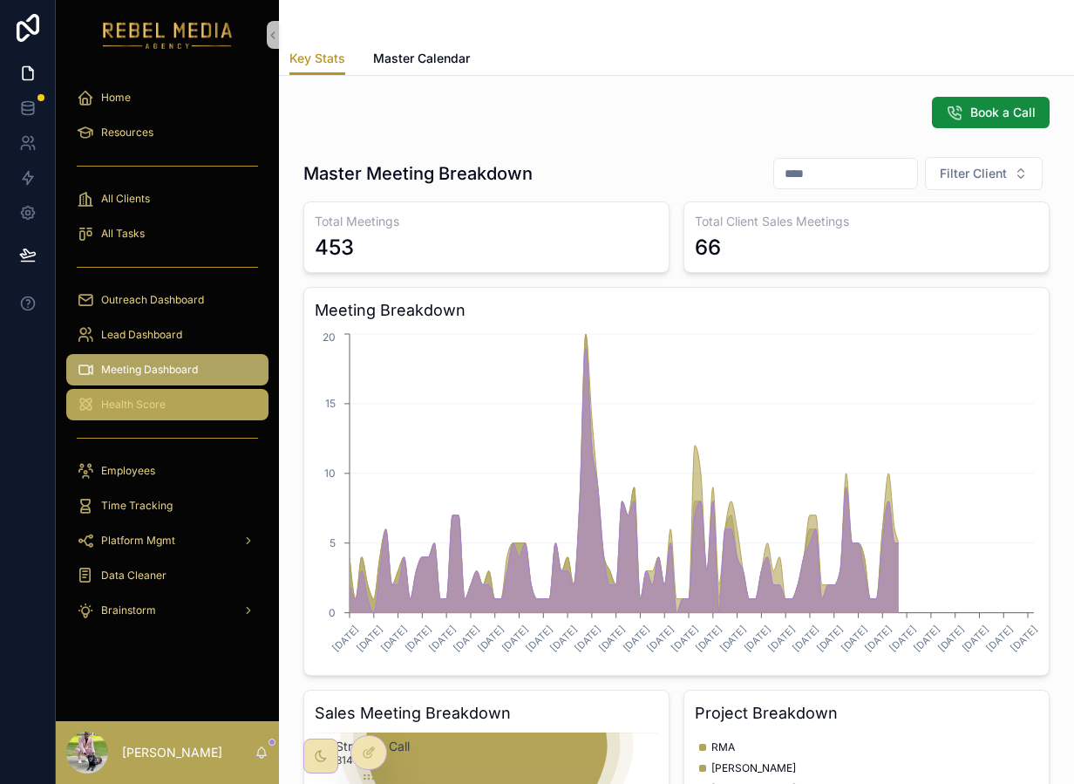
click at [169, 407] on div "Health Score" at bounding box center [167, 405] width 181 height 28
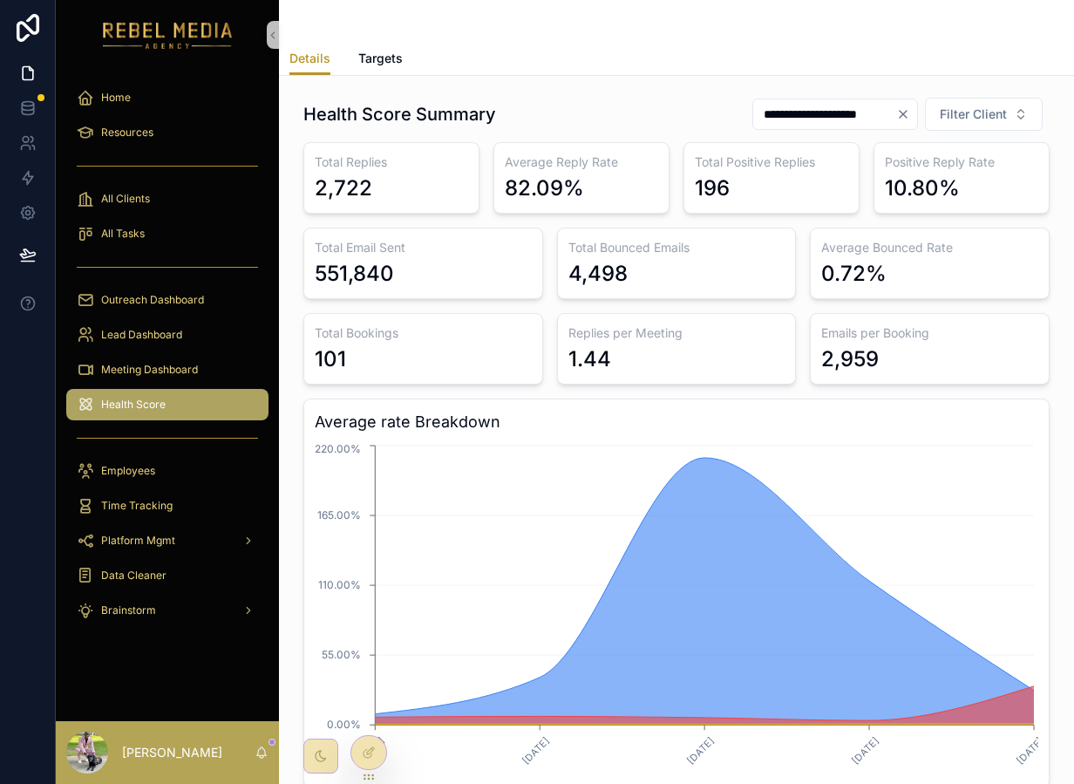
click at [897, 102] on div "**********" at bounding box center [835, 114] width 166 height 31
click at [897, 119] on icon "Clear" at bounding box center [903, 114] width 14 height 14
click at [921, 346] on div "2,959" at bounding box center [929, 359] width 217 height 28
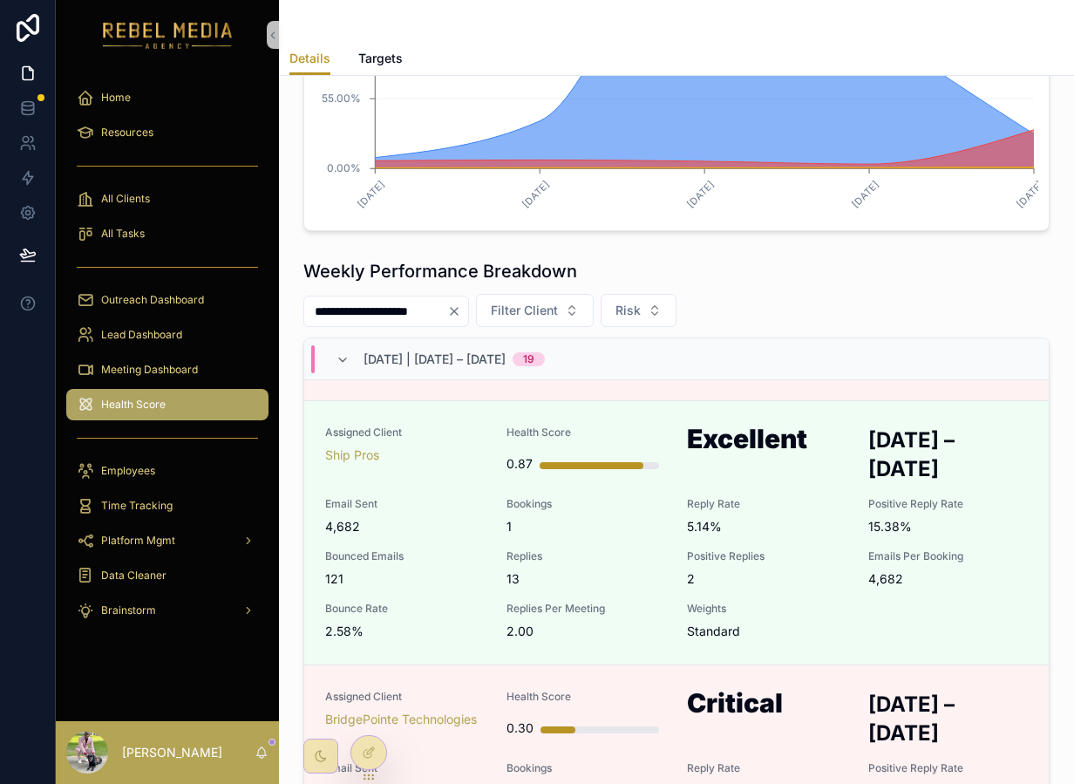
scroll to position [1300, 0]
click at [134, 461] on div "Employees" at bounding box center [167, 471] width 181 height 28
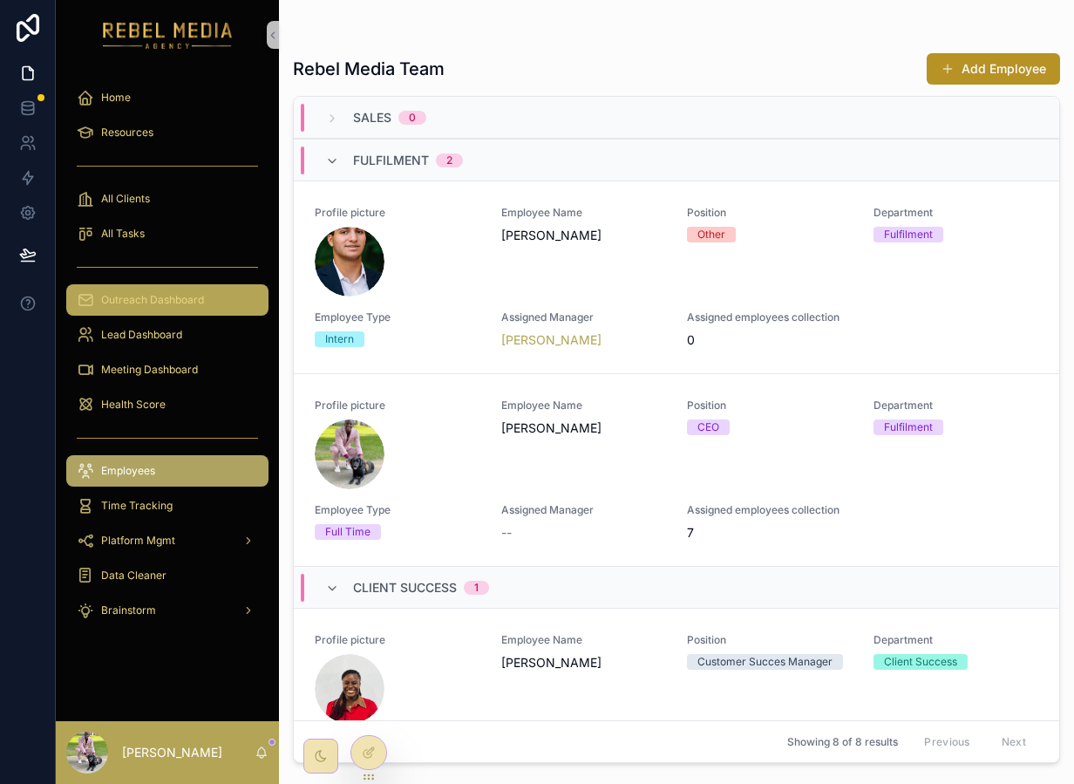
click at [190, 289] on div "Outreach Dashboard" at bounding box center [167, 300] width 181 height 28
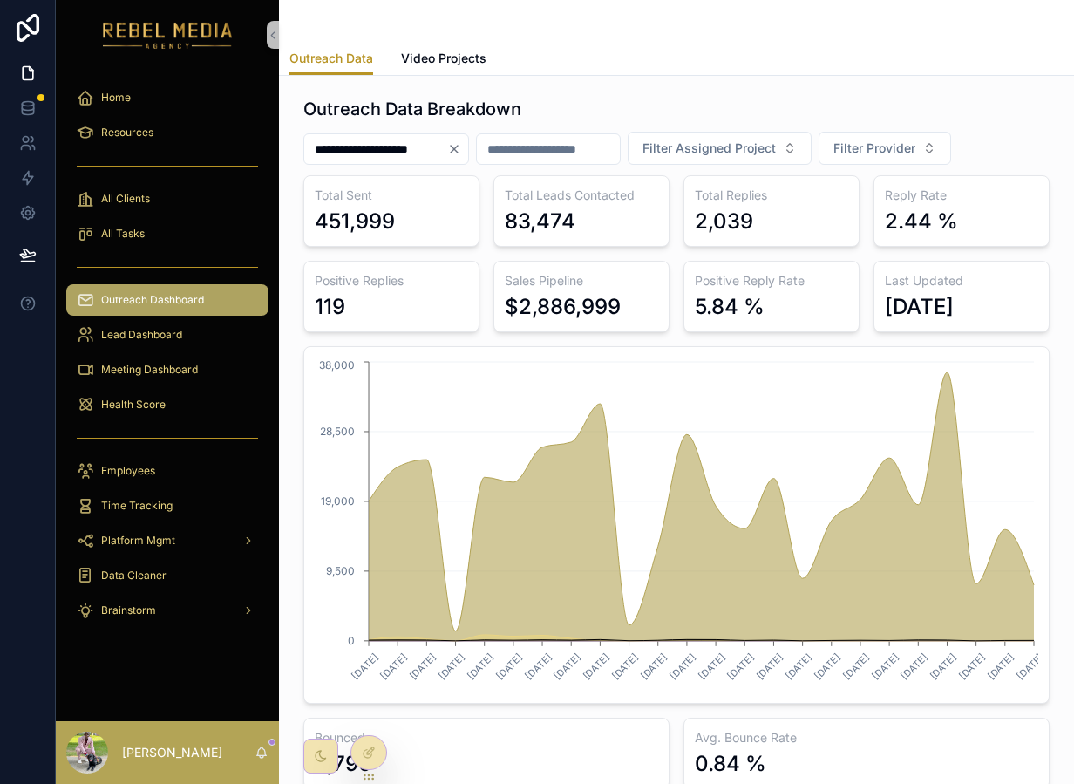
scroll to position [323, 0]
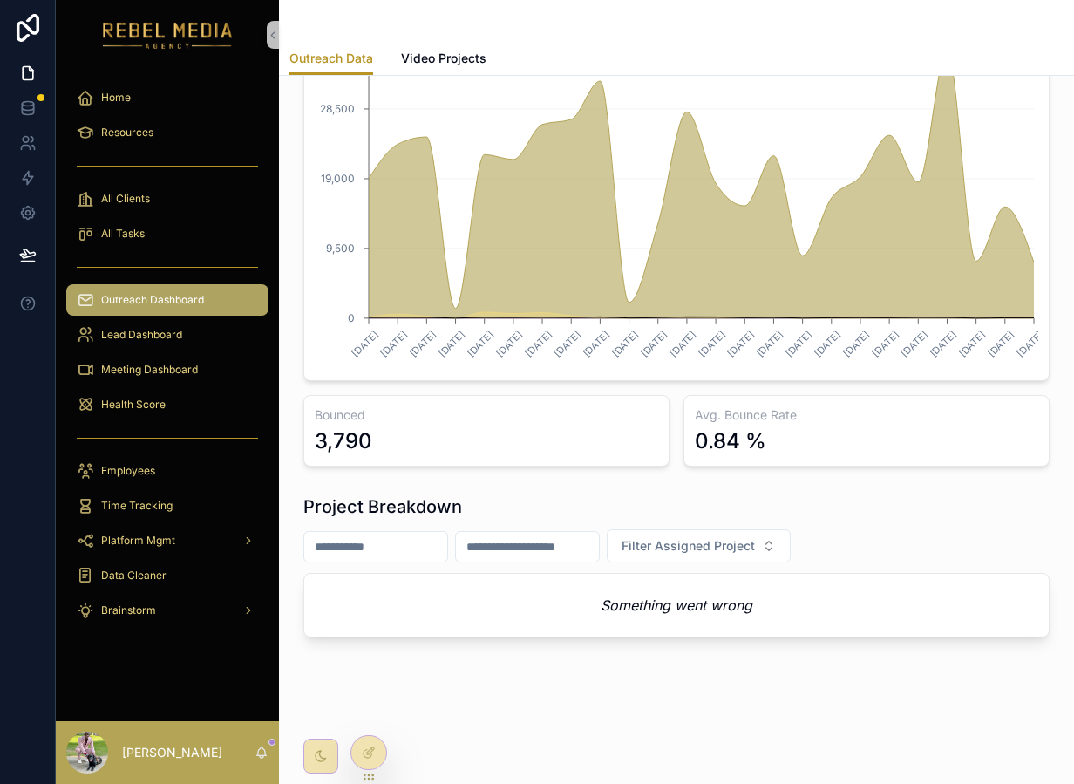
click at [135, 315] on link "Outreach Dashboard" at bounding box center [167, 299] width 202 height 31
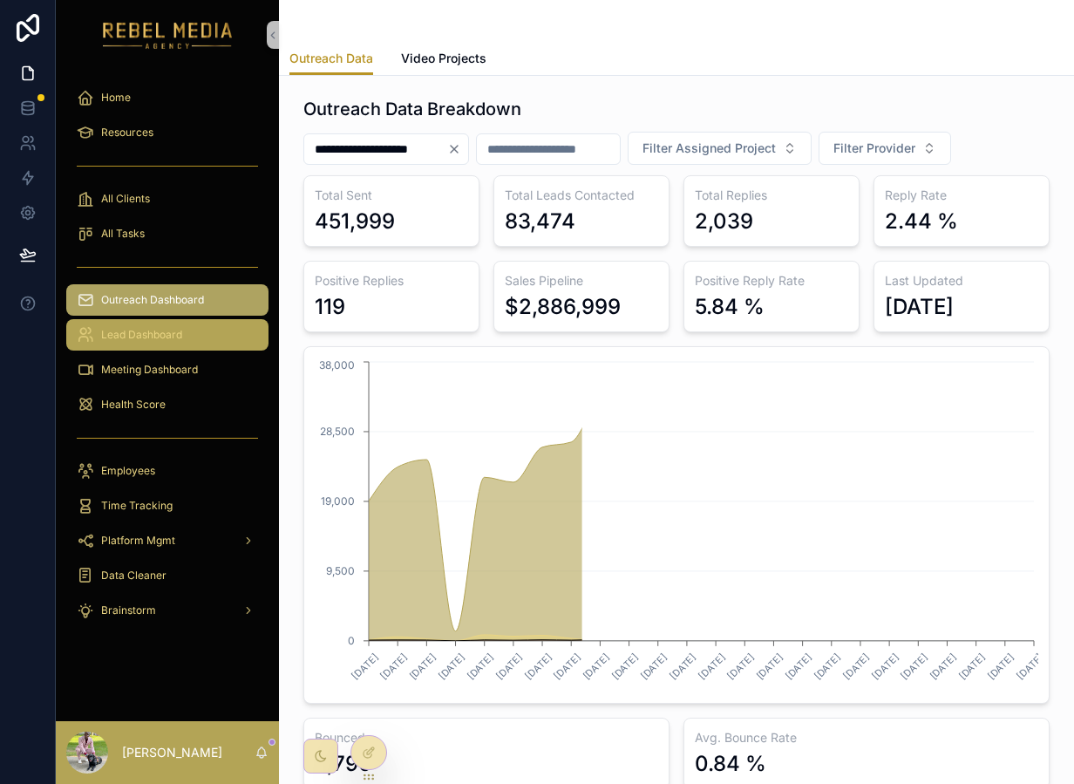
click at [132, 330] on span "Lead Dashboard" at bounding box center [141, 335] width 81 height 14
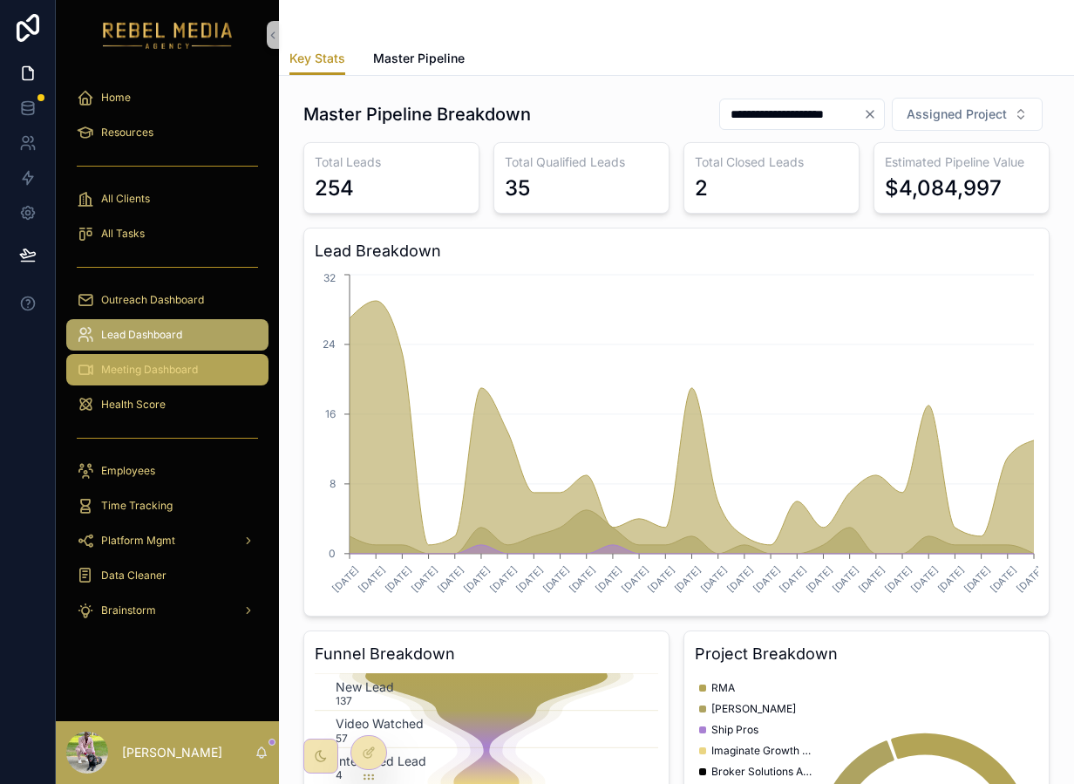
click at [143, 355] on link "Meeting Dashboard" at bounding box center [167, 369] width 202 height 31
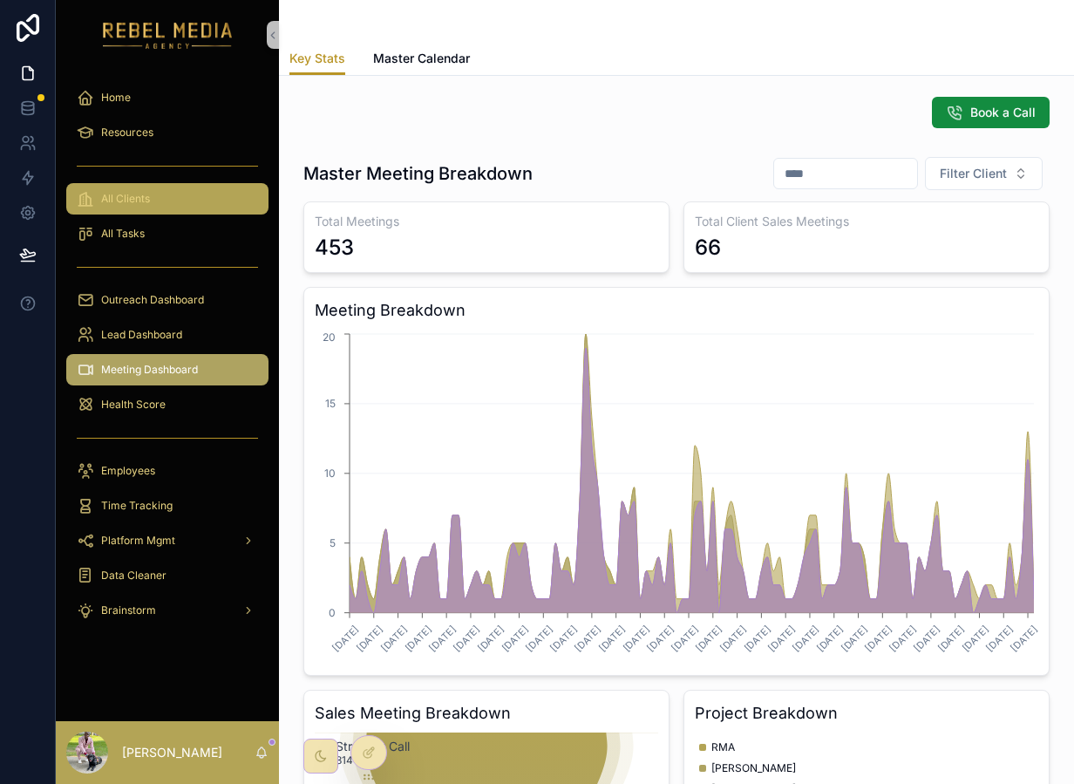
click at [153, 195] on div "All Clients" at bounding box center [167, 199] width 181 height 28
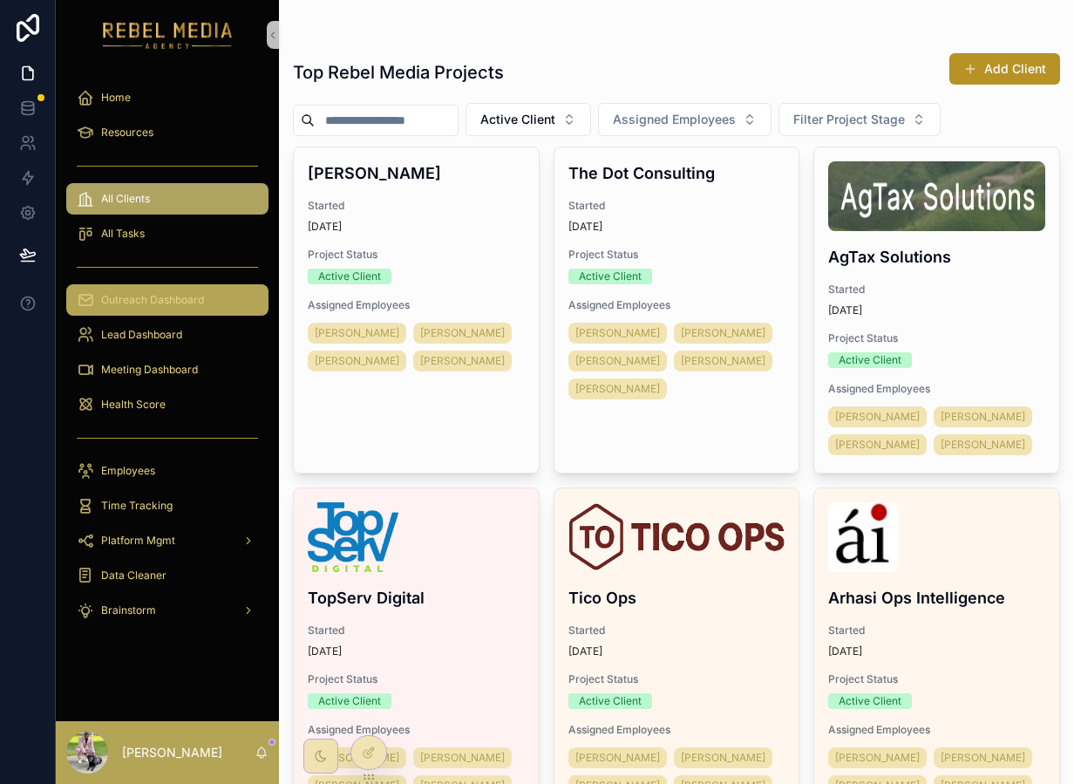
click at [145, 315] on link "Outreach Dashboard" at bounding box center [167, 299] width 202 height 31
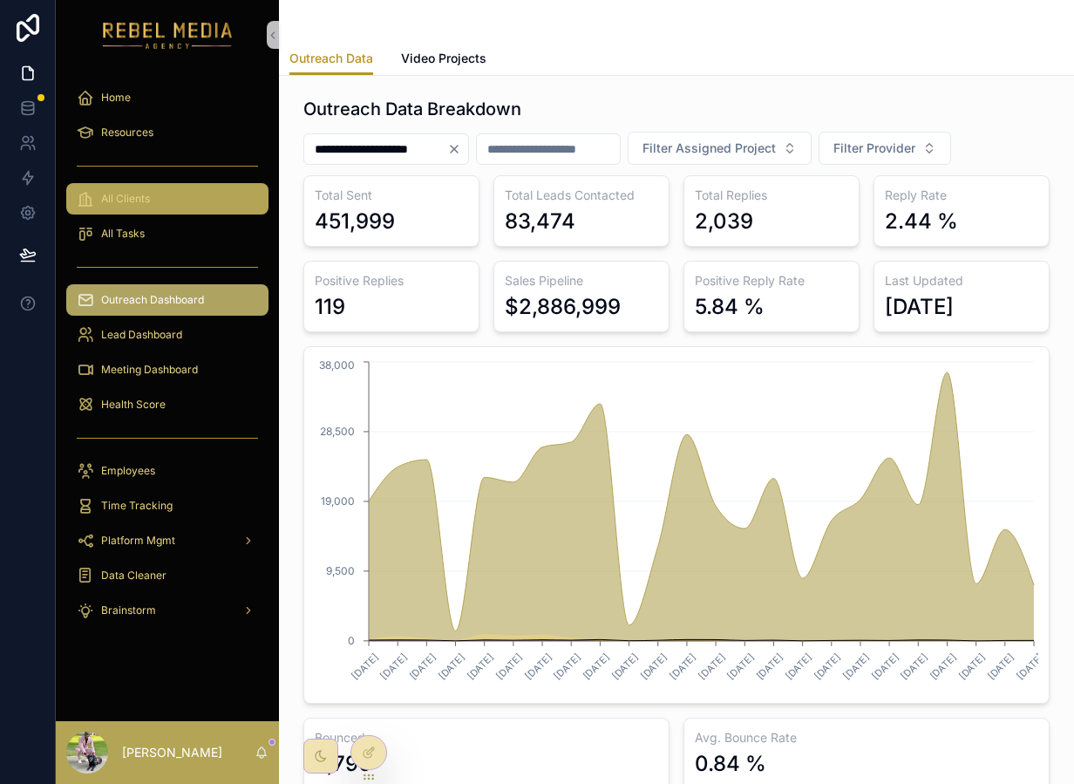
click at [153, 202] on div "All Clients" at bounding box center [167, 199] width 181 height 28
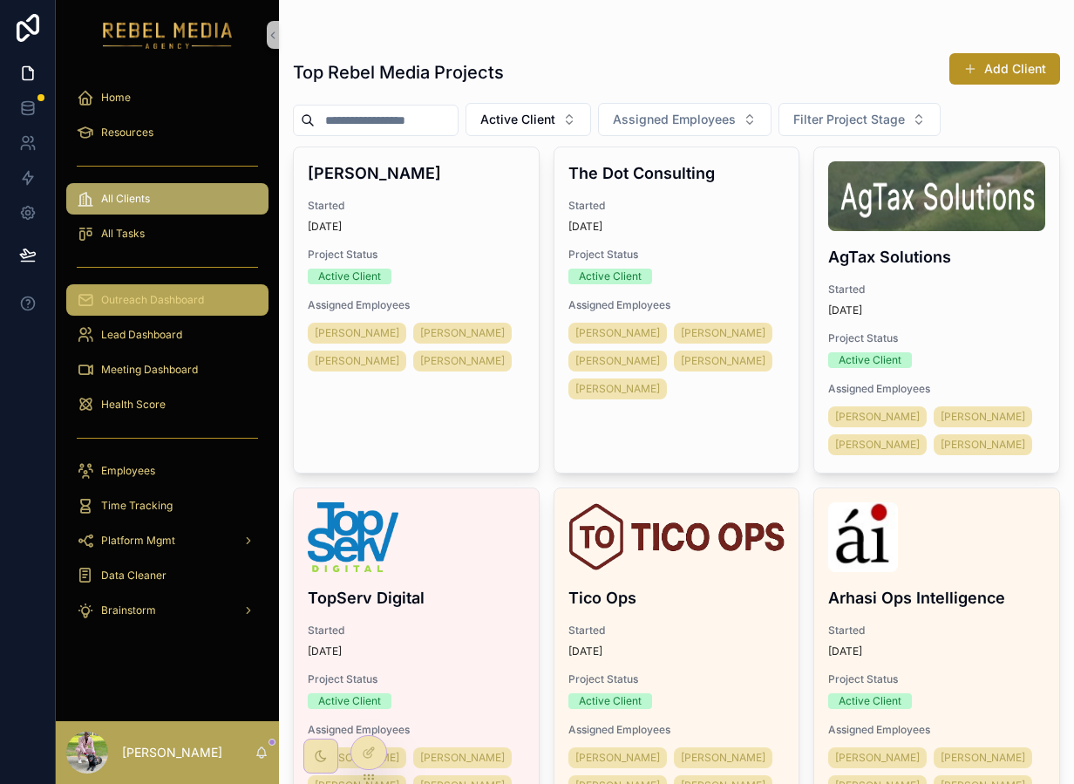
click at [180, 300] on span "Outreach Dashboard" at bounding box center [152, 300] width 103 height 14
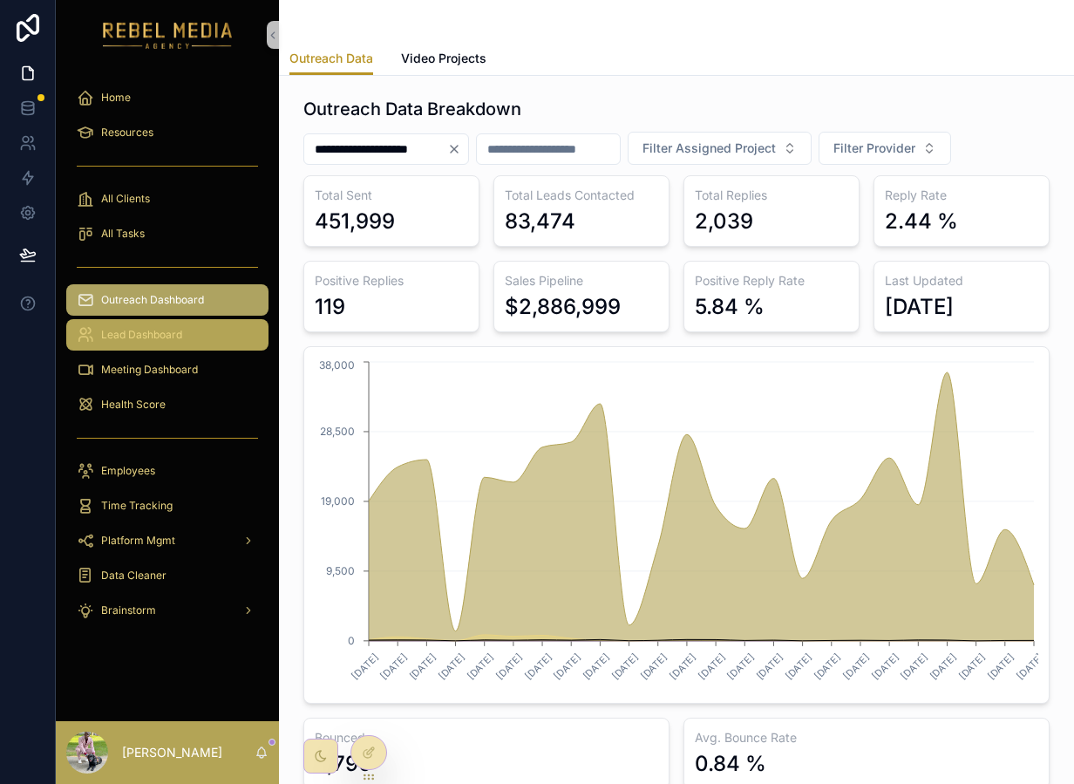
click at [185, 345] on div "Lead Dashboard" at bounding box center [167, 335] width 181 height 28
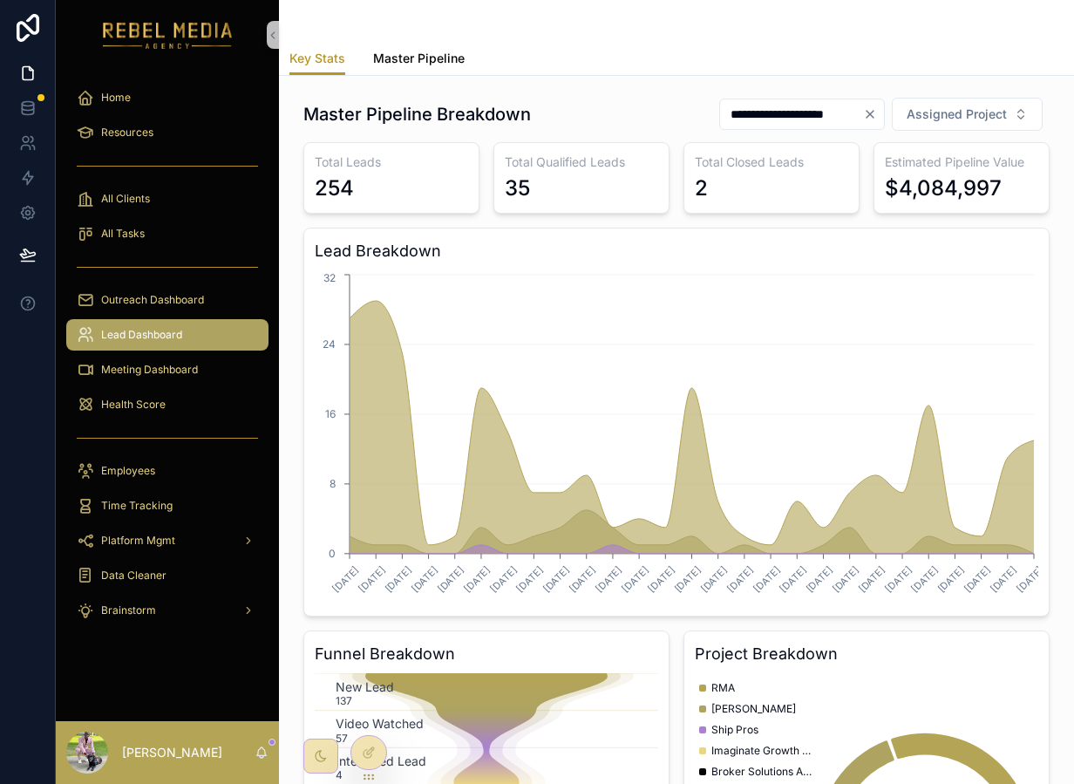
click at [424, 50] on span "Master Pipeline" at bounding box center [419, 58] width 92 height 17
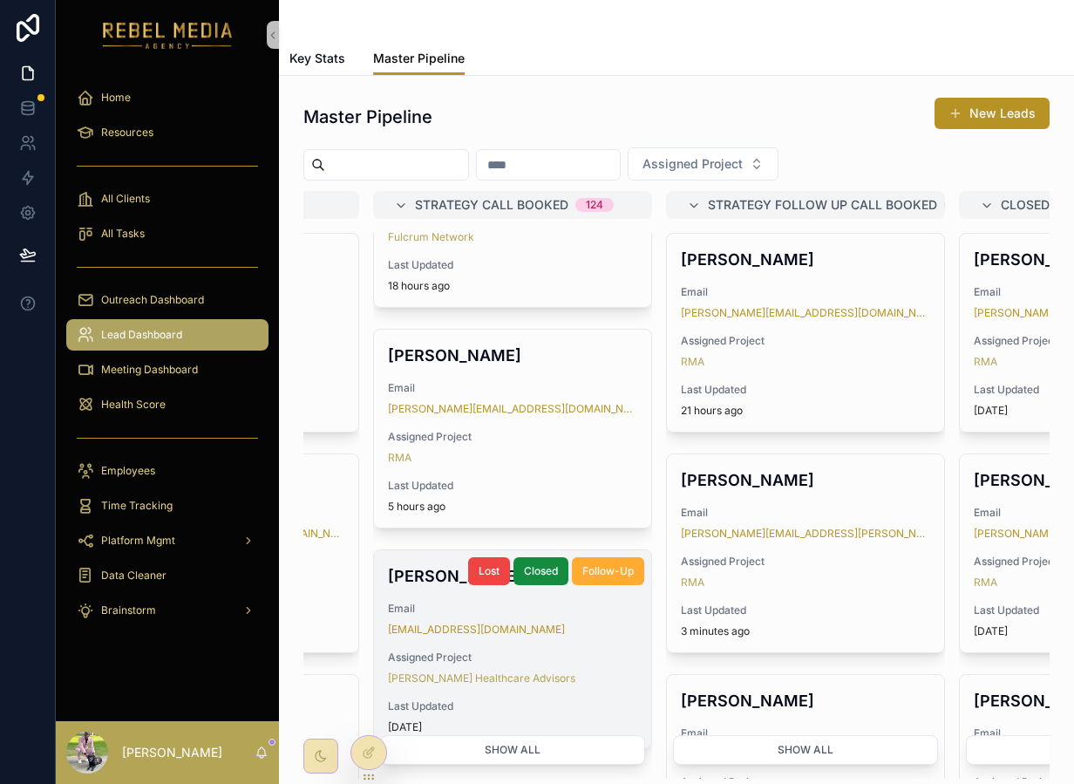
scroll to position [600, 0]
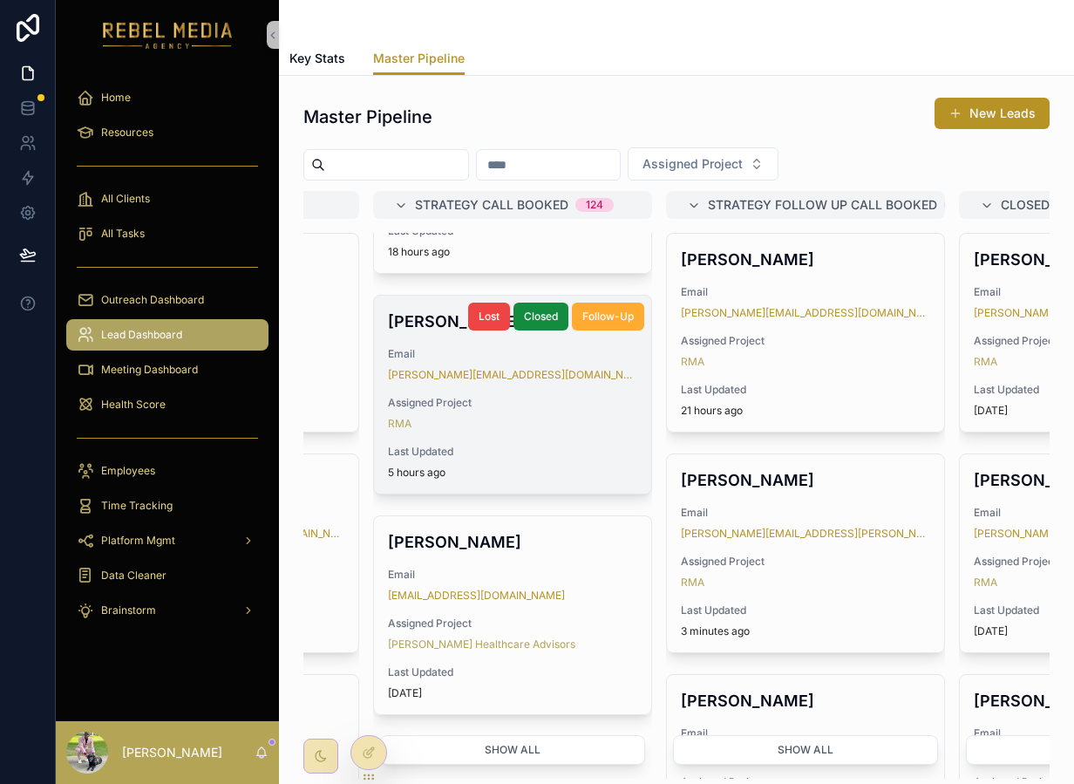
click at [574, 411] on div "Assigned Project RMA" at bounding box center [512, 413] width 249 height 35
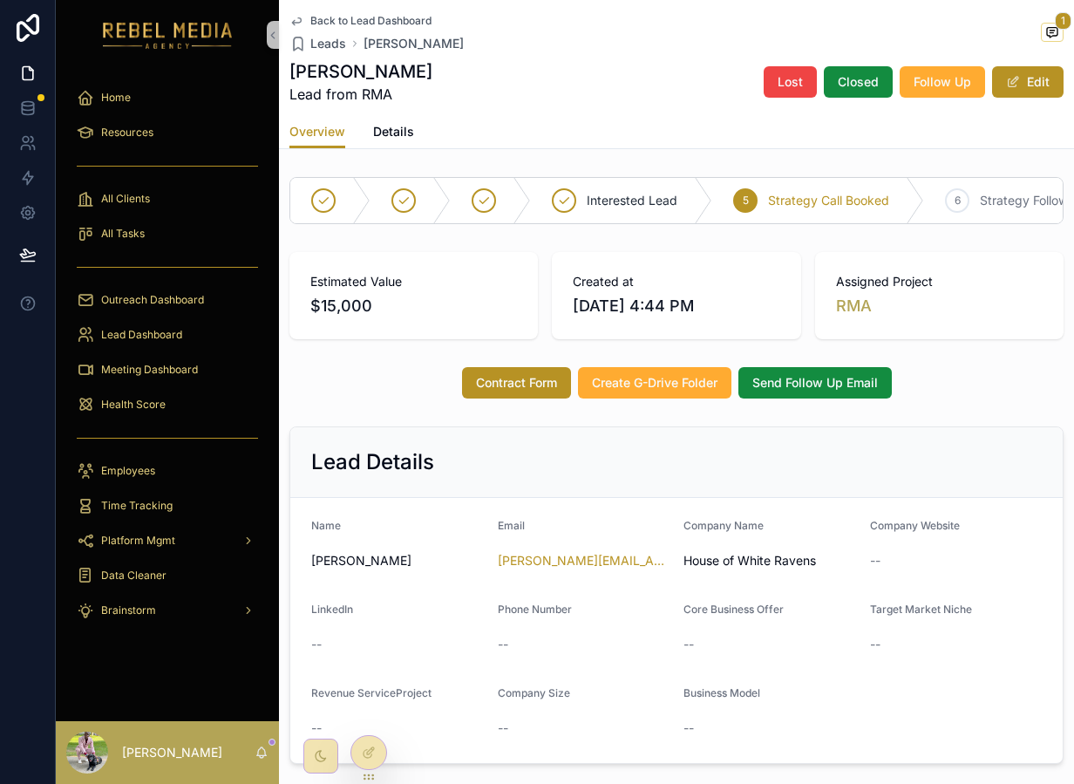
click at [1048, 25] on icon "scrollable content" at bounding box center [1052, 32] width 14 height 14
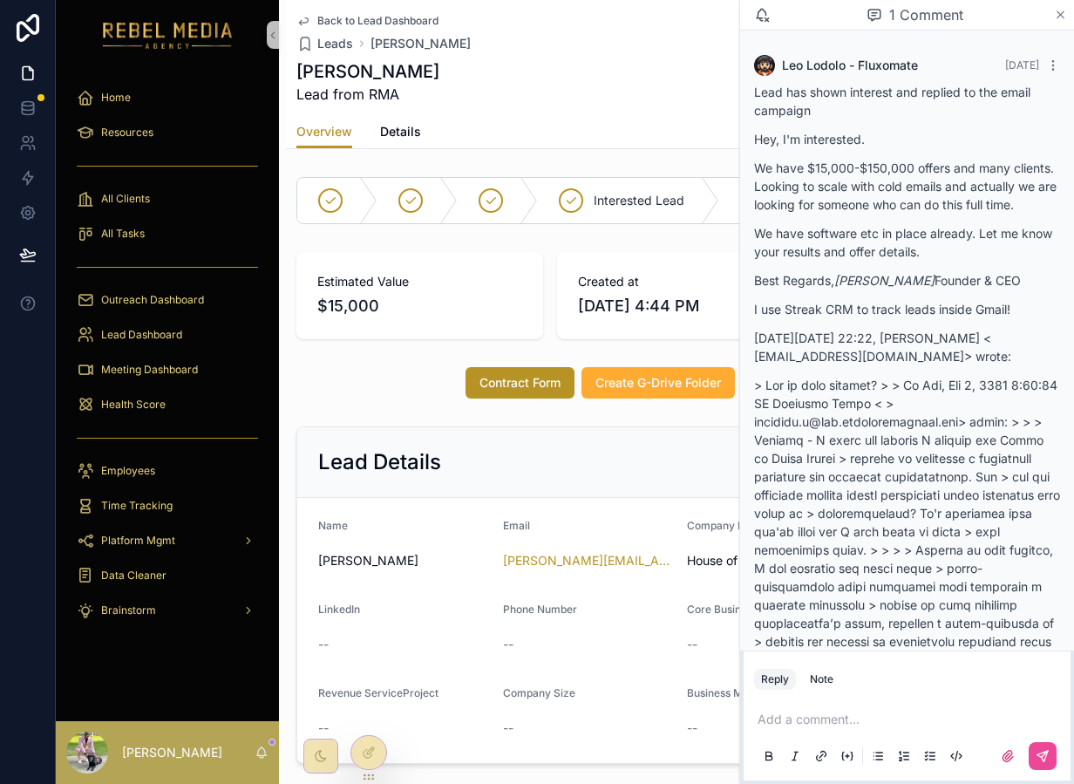
click at [1063, 13] on icon "scrollable content" at bounding box center [1060, 15] width 13 height 14
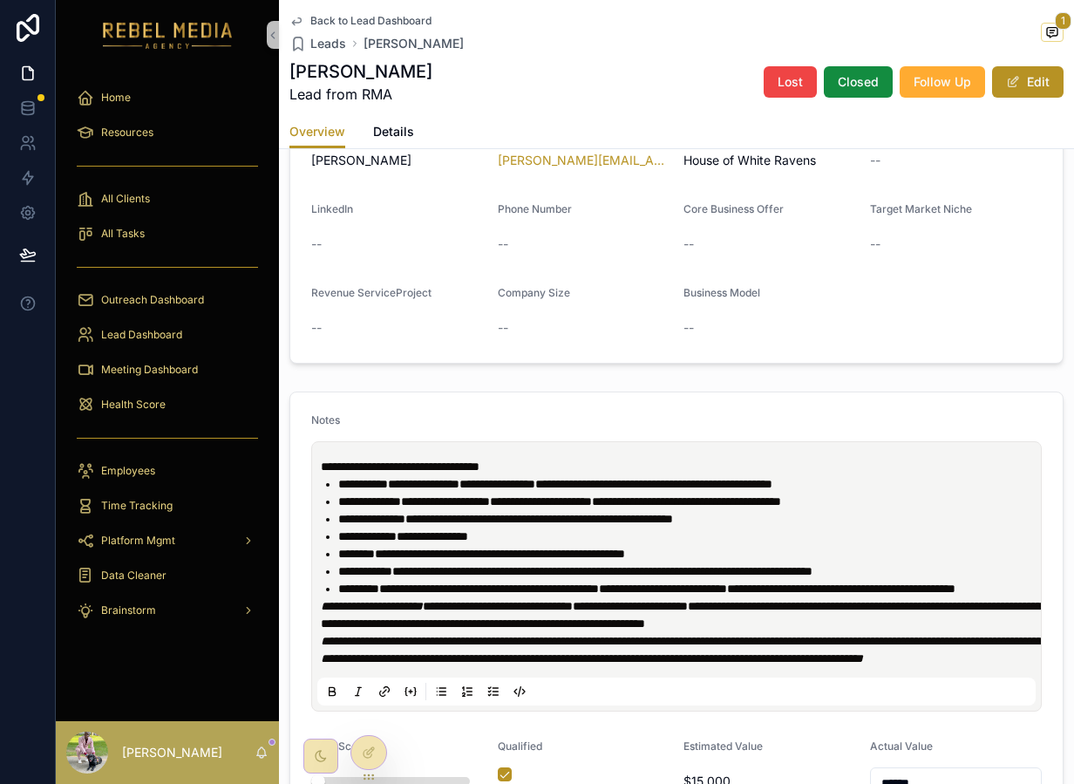
scroll to position [734, 0]
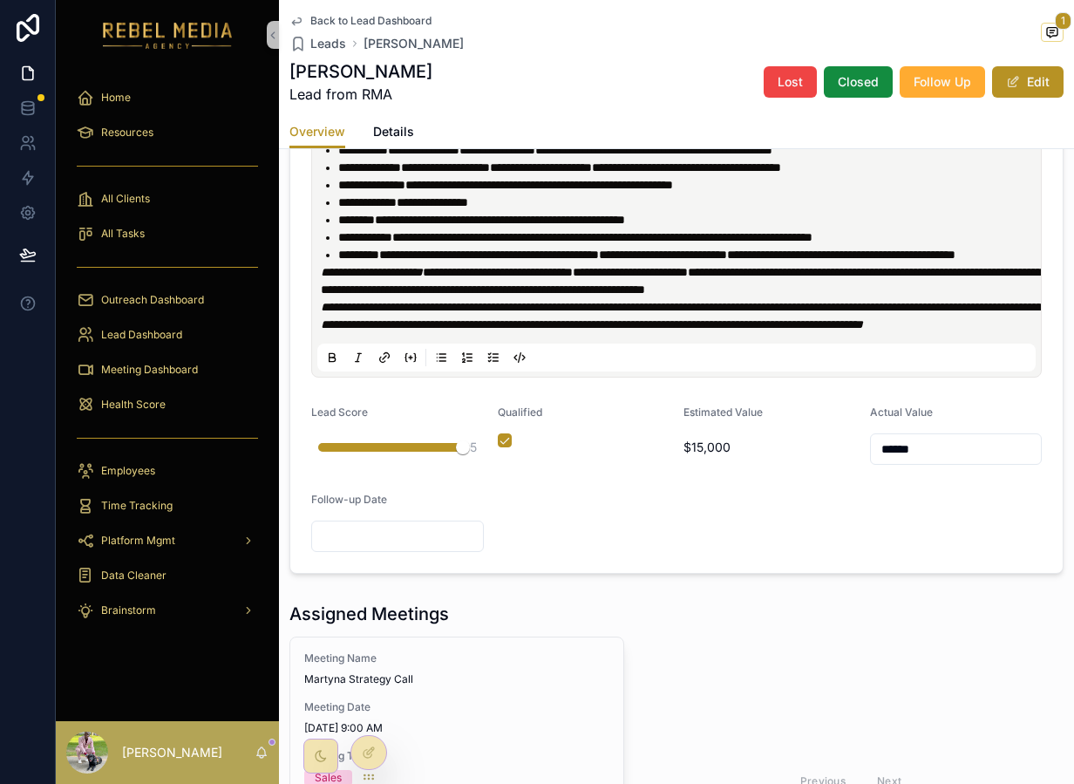
drag, startPoint x: 337, startPoint y: 479, endPoint x: 518, endPoint y: 480, distance: 180.5
click at [518, 480] on form "**********" at bounding box center [676, 315] width 772 height 514
click at [894, 461] on input "******" at bounding box center [956, 449] width 171 height 24
type input "*******"
click at [714, 665] on div "Assigned Meetings Meeting Name Martyna Strategy Call Meeting Date [DATE] 9:00 A…" at bounding box center [676, 763] width 774 height 323
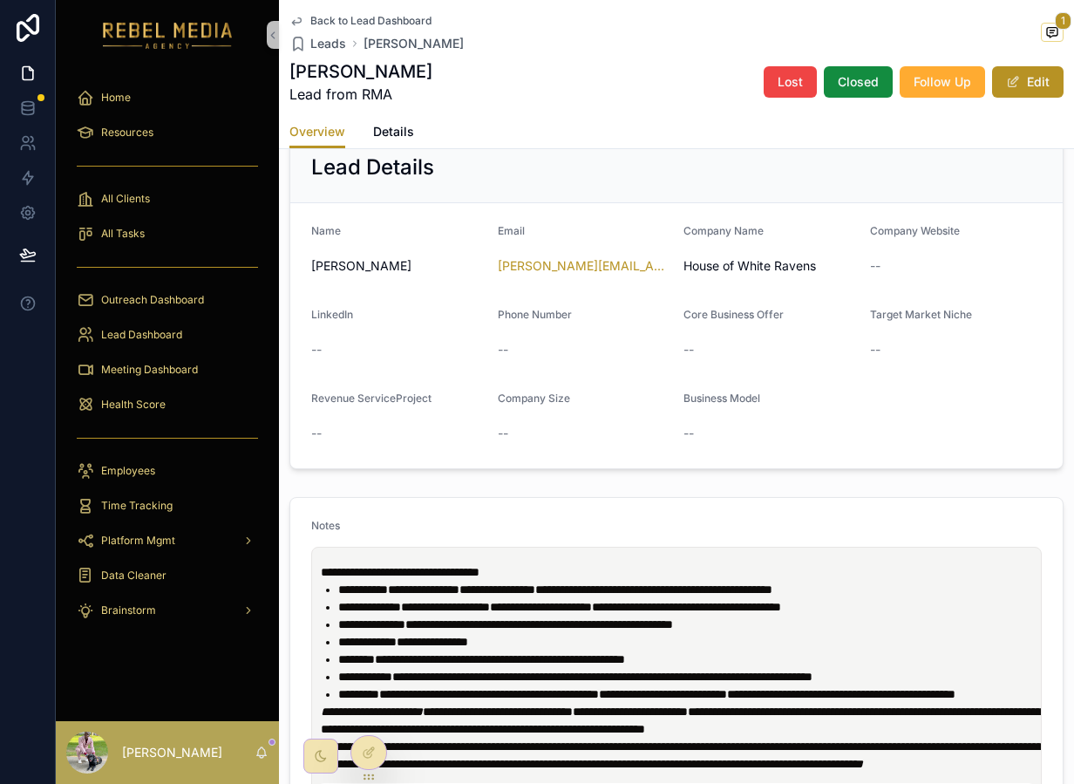
scroll to position [0, 0]
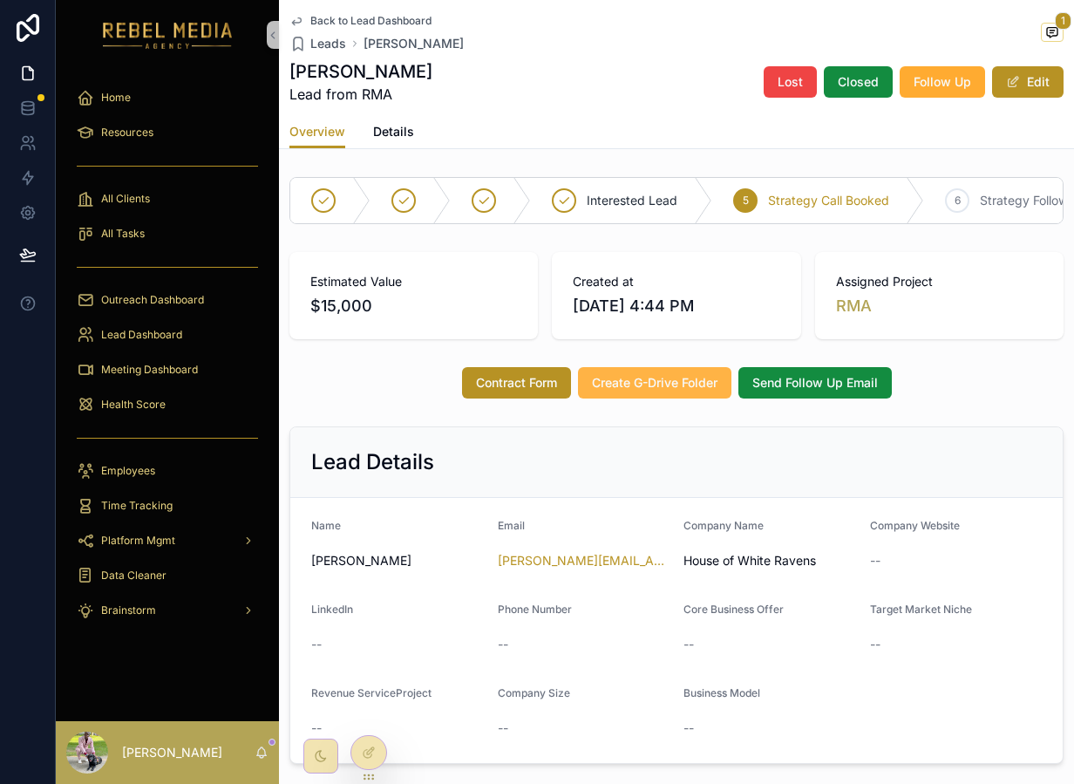
click at [707, 390] on span "Create G-Drive Folder" at bounding box center [655, 382] width 126 height 17
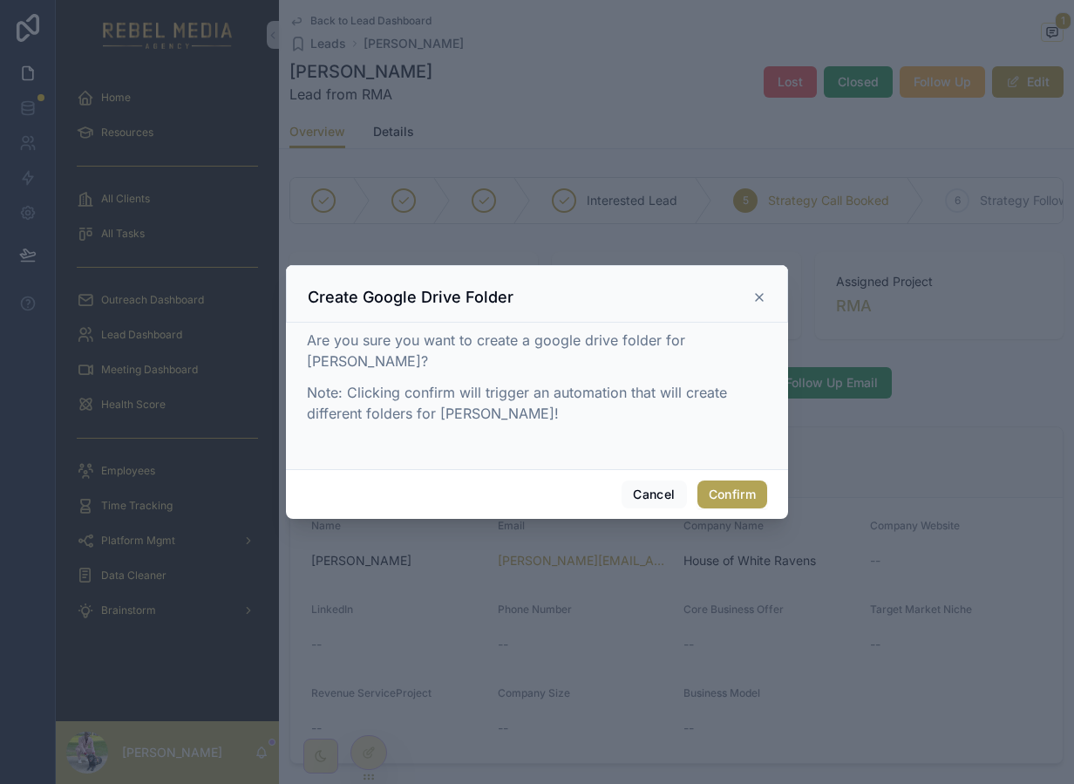
click at [734, 500] on button "Confirm" at bounding box center [732, 494] width 70 height 28
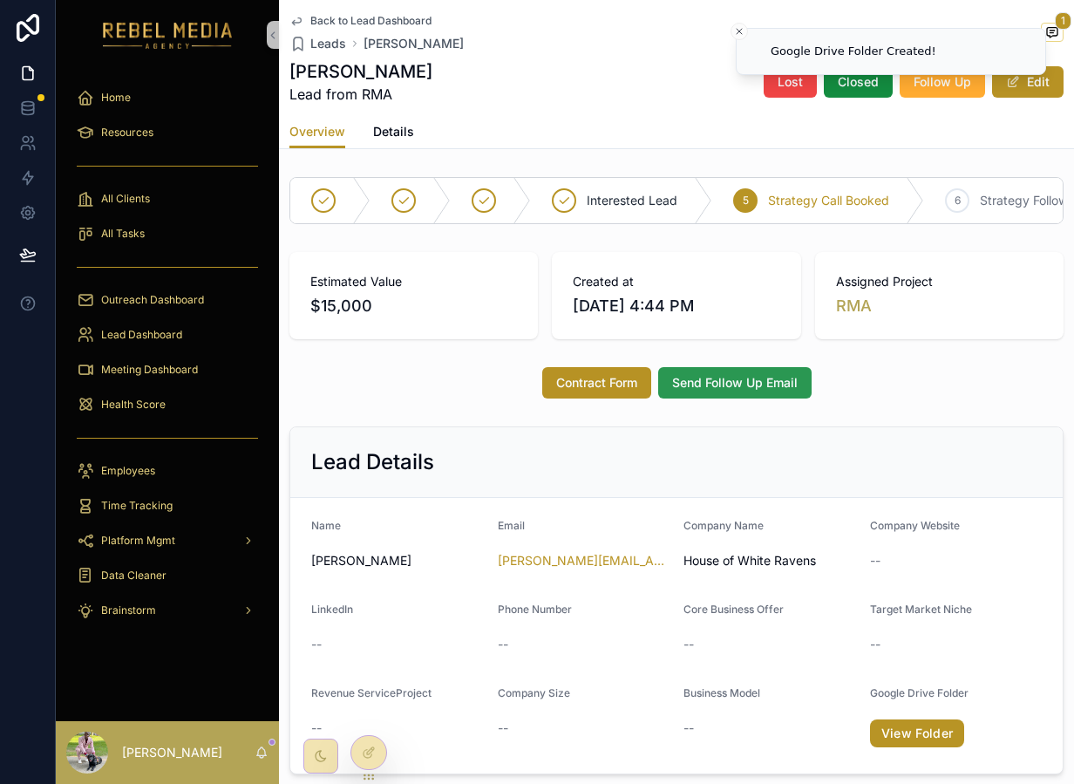
click at [760, 382] on span "Send Follow Up Email" at bounding box center [735, 382] width 126 height 17
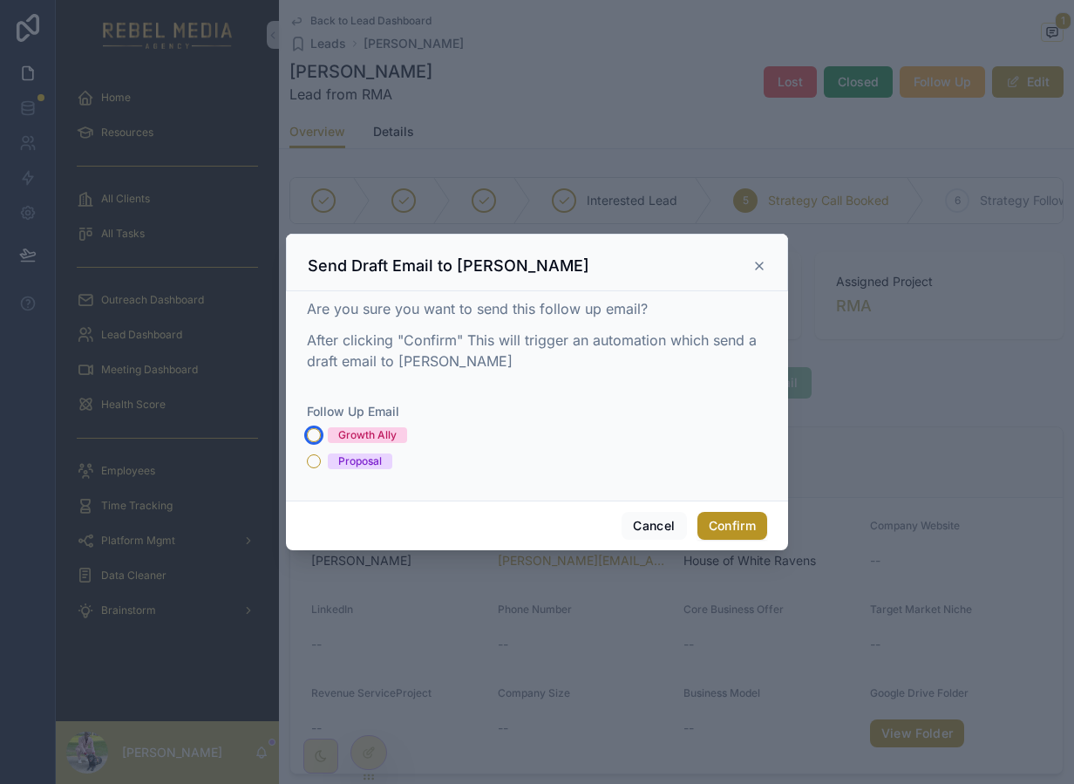
click at [315, 436] on button "Growth Ally" at bounding box center [314, 435] width 14 height 14
click at [311, 461] on button "Proposal" at bounding box center [314, 461] width 14 height 14
click at [314, 435] on button "Growth Ally" at bounding box center [314, 435] width 14 height 14
click at [719, 514] on button "Confirm" at bounding box center [732, 526] width 70 height 28
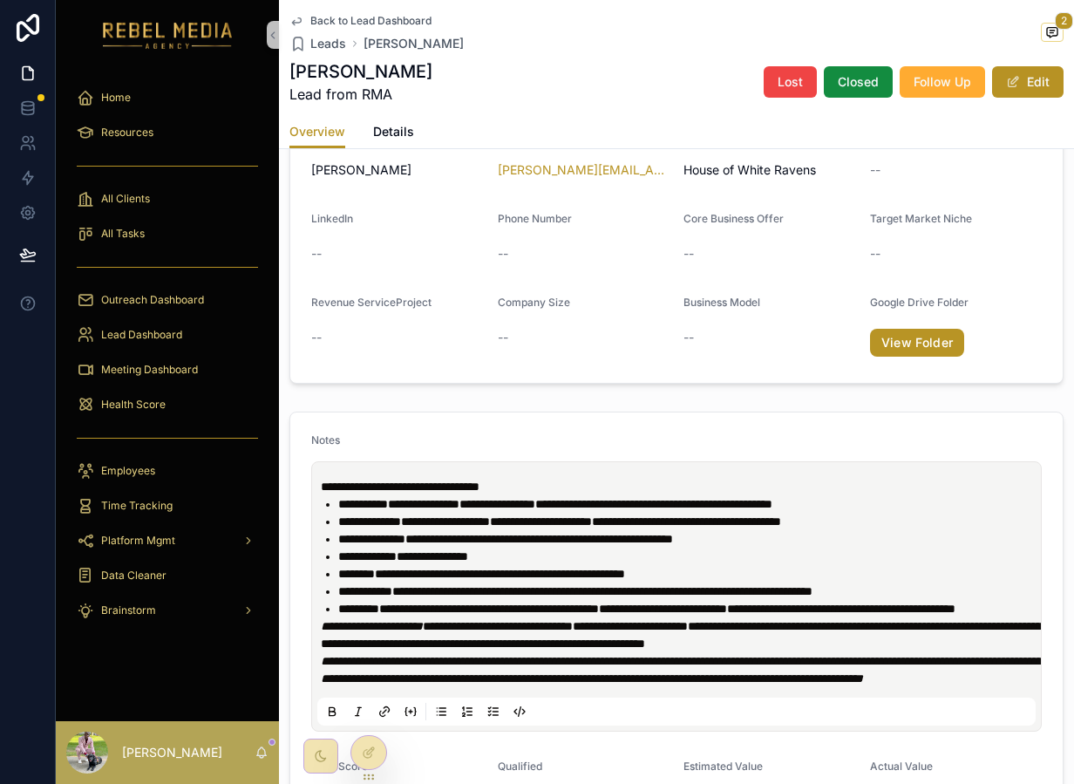
scroll to position [396, 0]
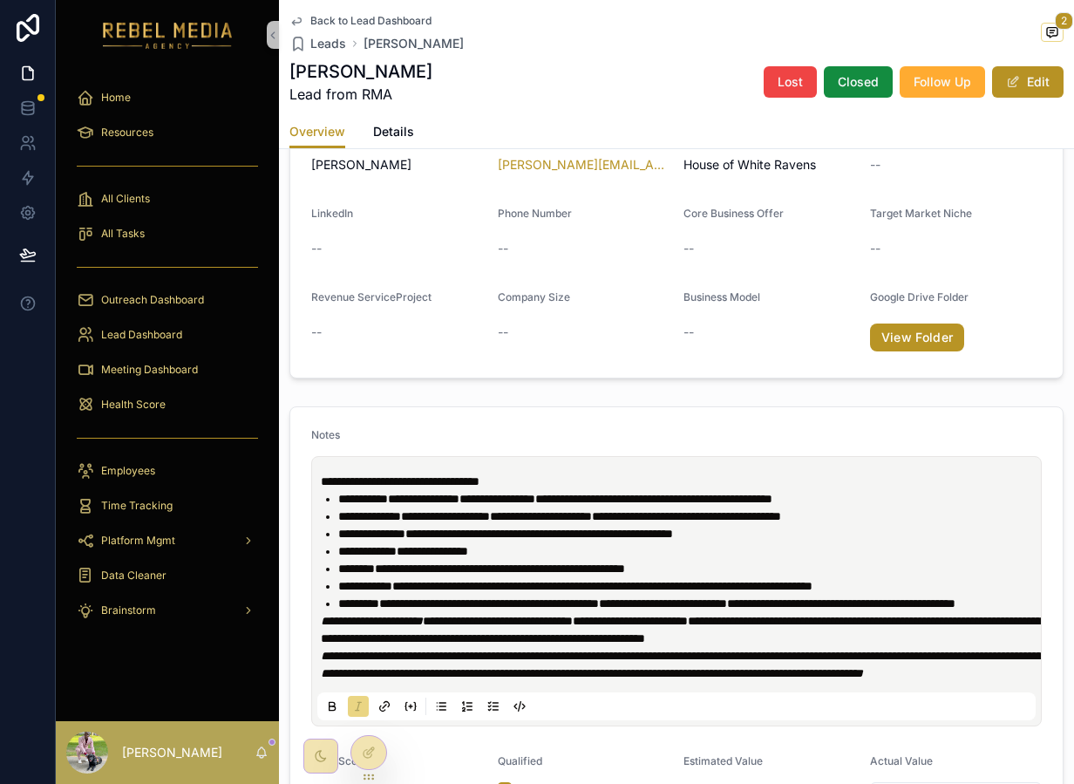
click at [574, 679] on em "**********" at bounding box center [681, 664] width 720 height 30
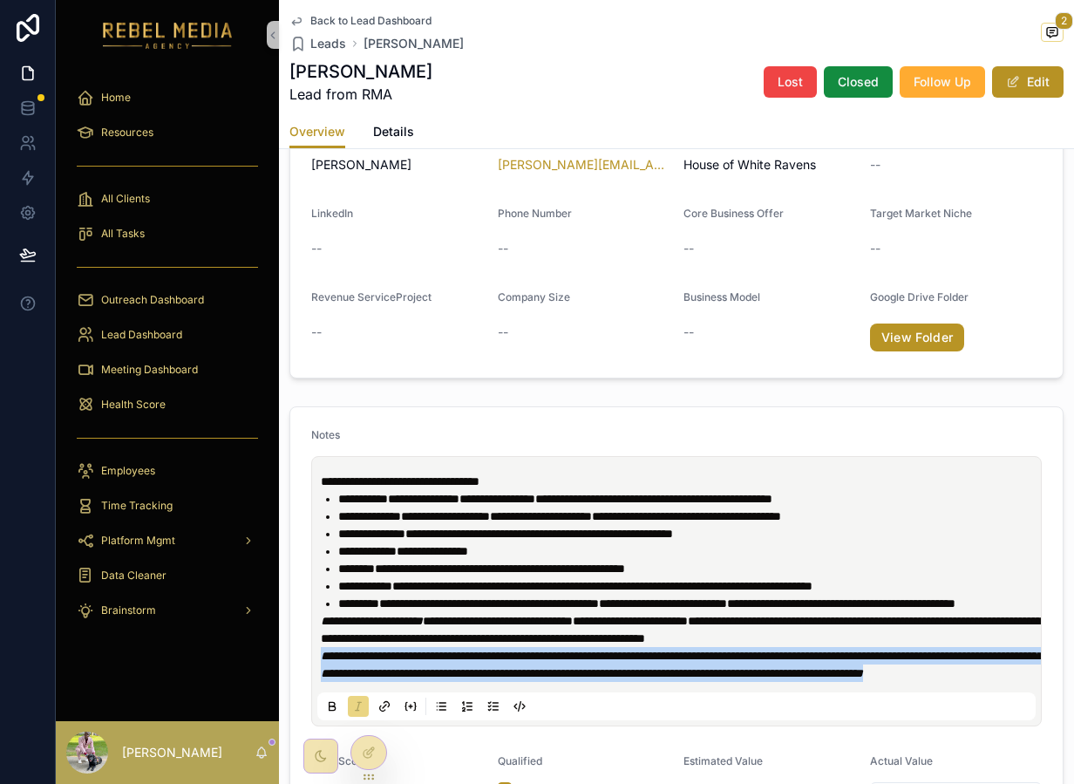
click at [574, 679] on em "**********" at bounding box center [681, 664] width 720 height 30
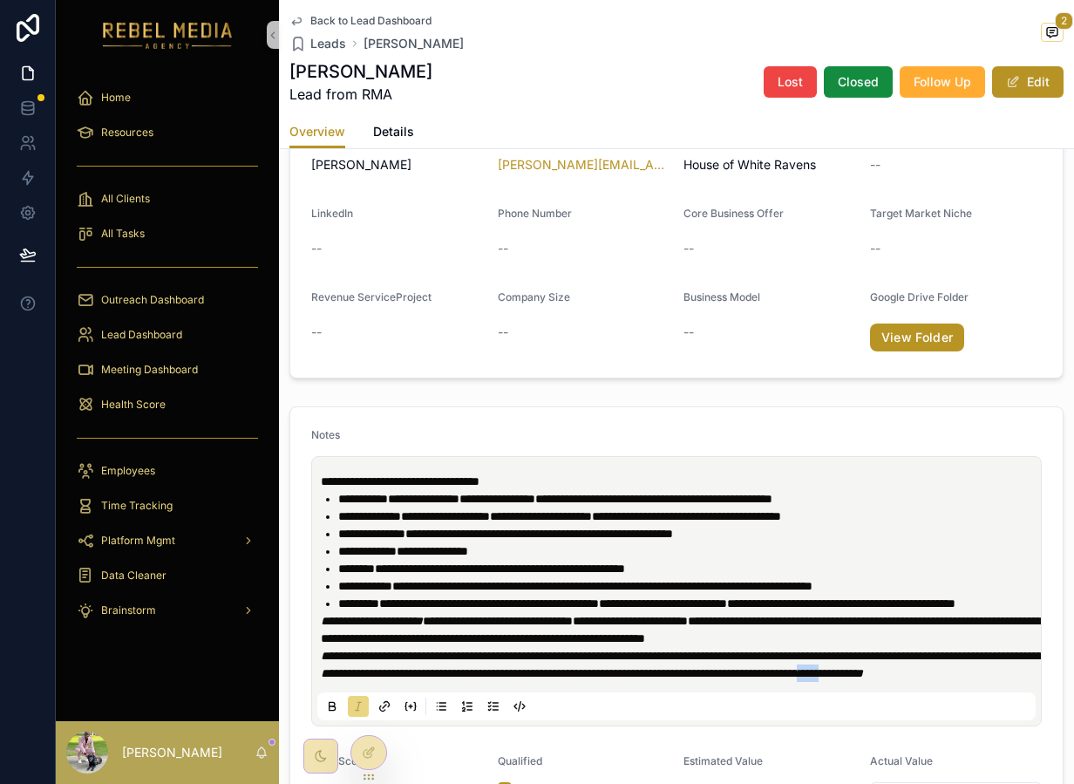
click at [574, 679] on em "**********" at bounding box center [681, 664] width 720 height 30
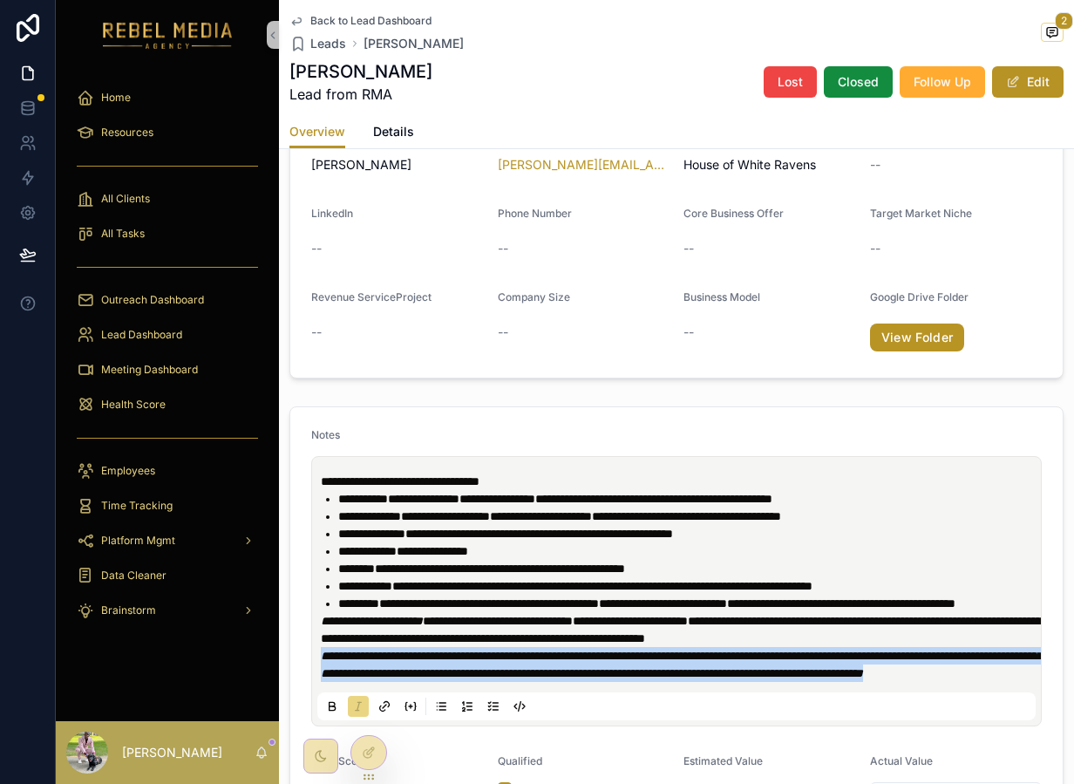
click at [574, 679] on em "**********" at bounding box center [681, 664] width 720 height 30
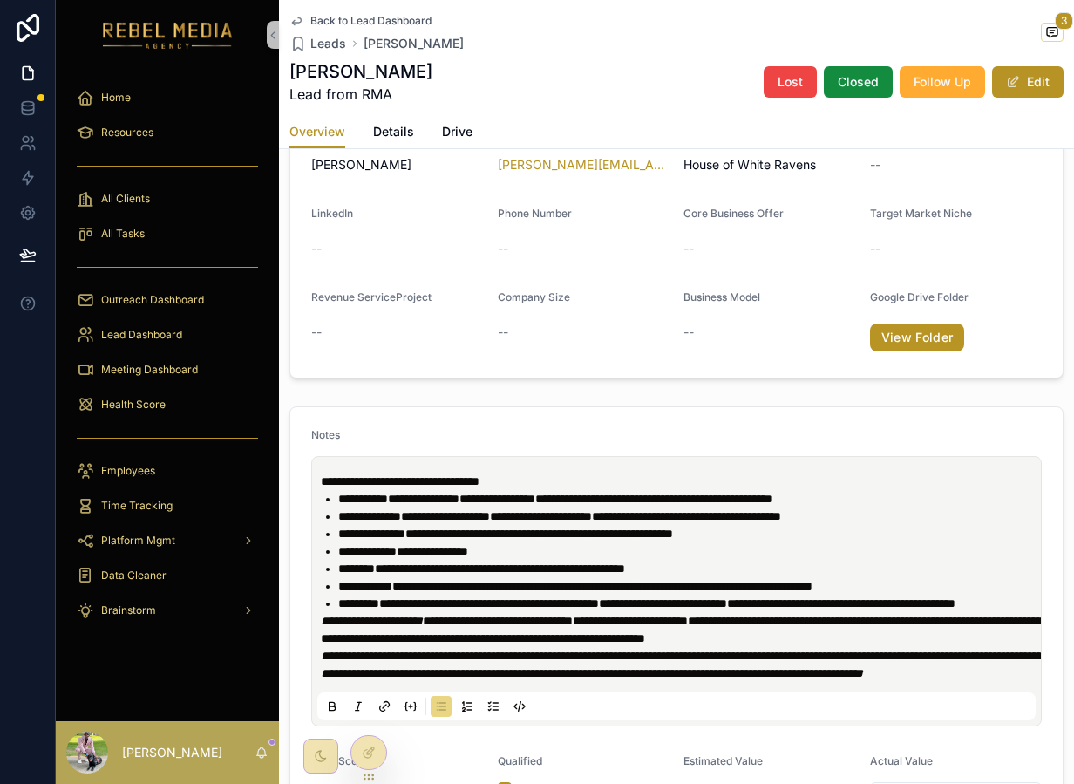
click at [459, 503] on span "**********" at bounding box center [423, 499] width 71 height 12
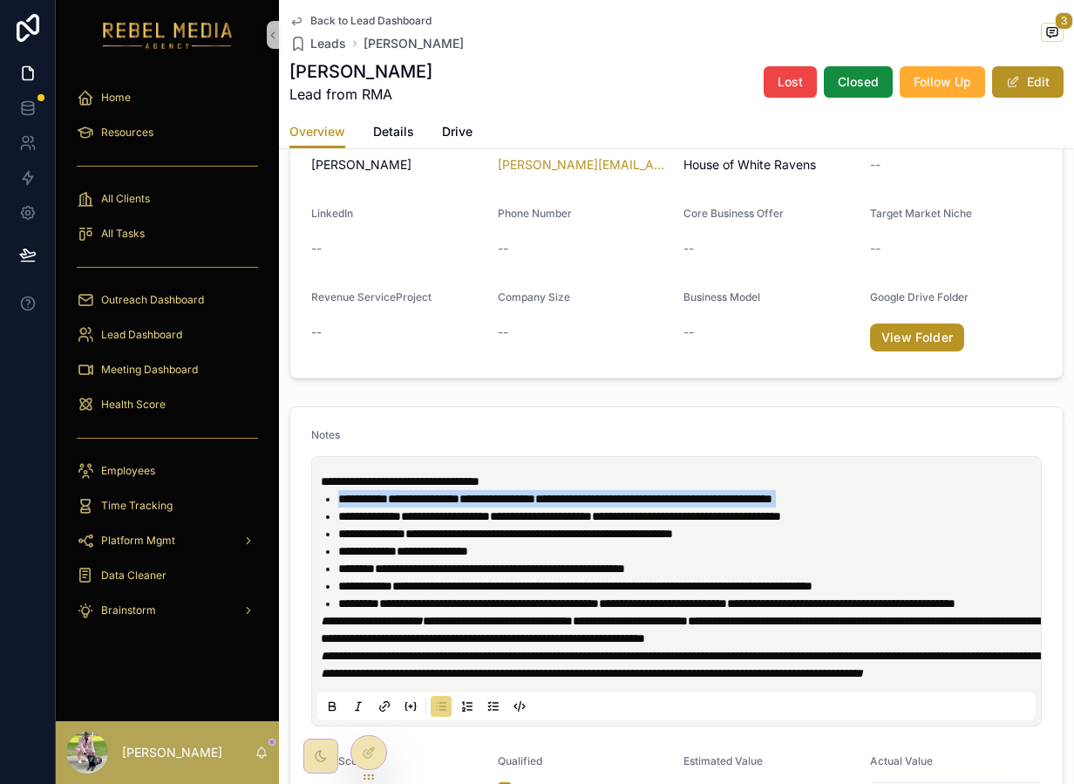
click at [459, 503] on span "**********" at bounding box center [423, 499] width 71 height 12
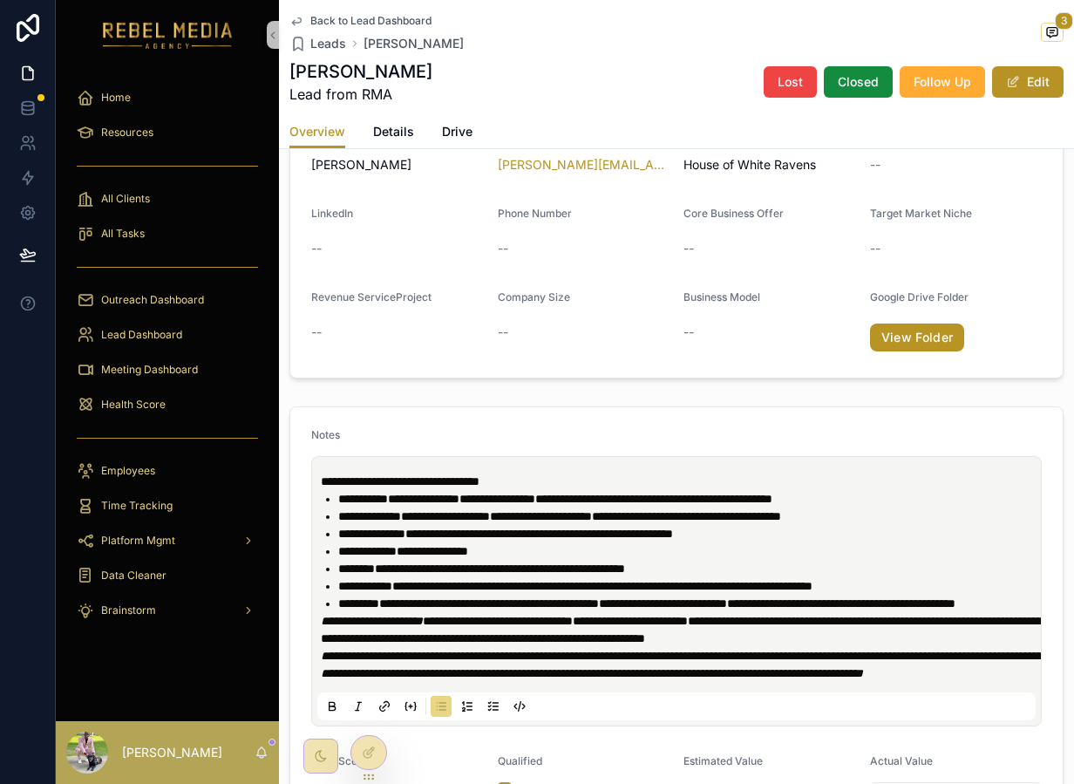
click at [476, 516] on span "**********" at bounding box center [445, 516] width 89 height 12
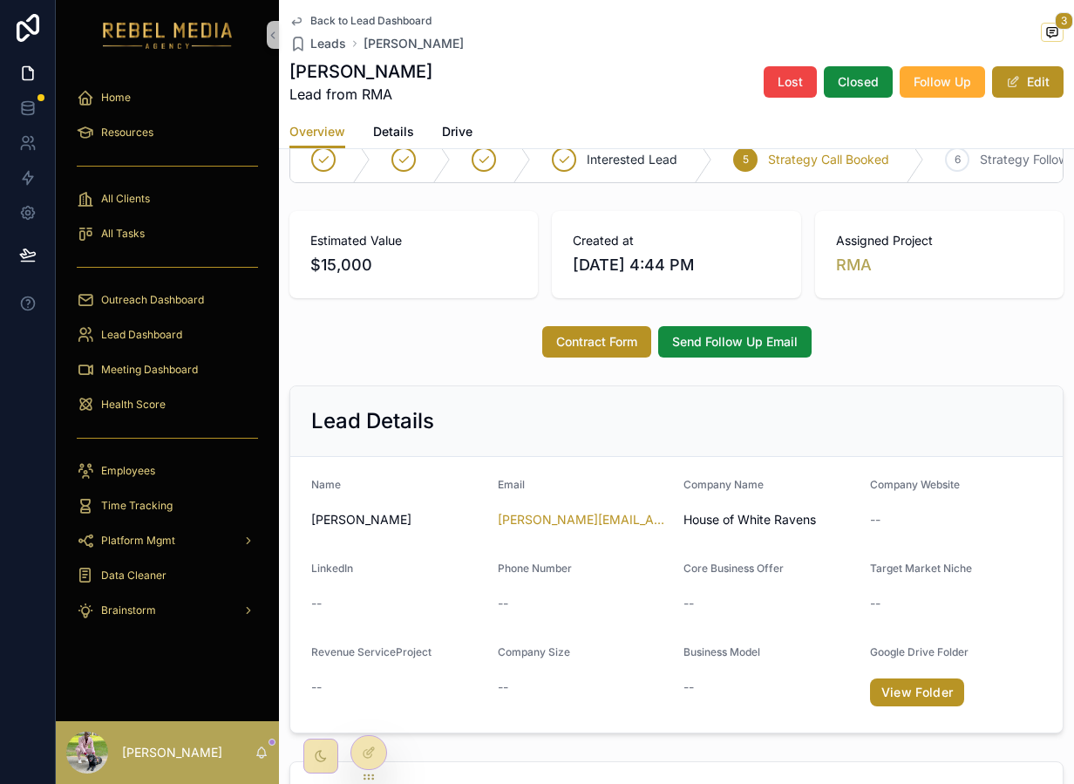
scroll to position [0, 0]
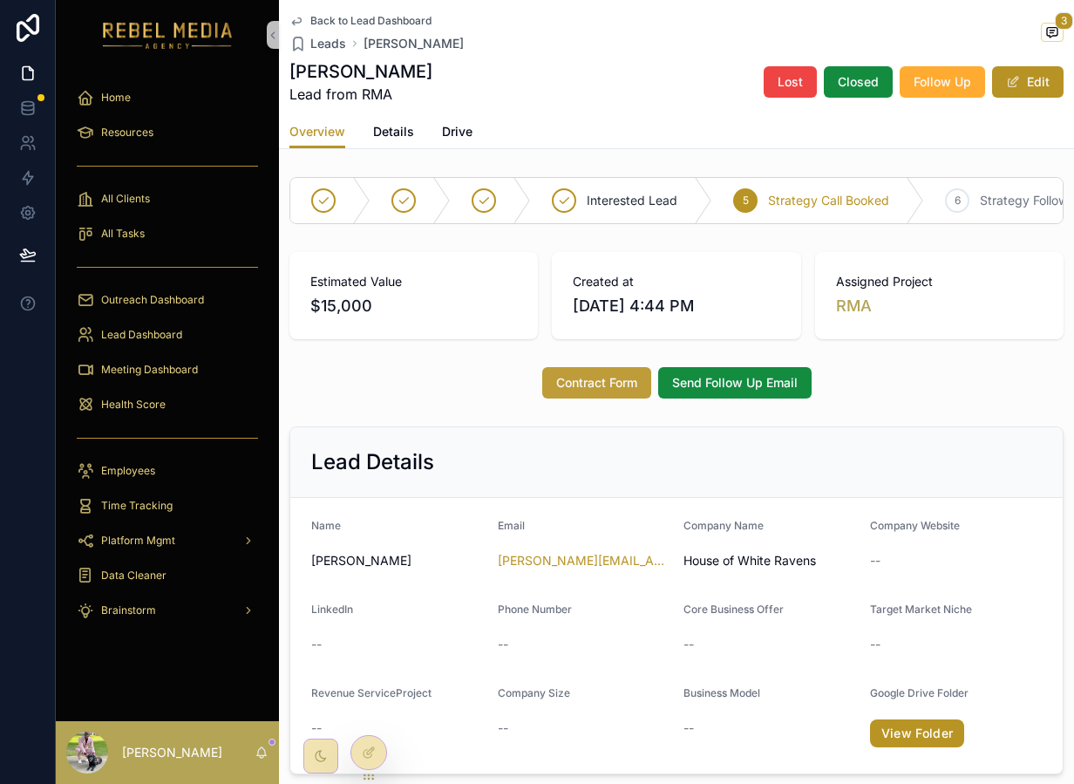
click at [589, 374] on span "Contract Form" at bounding box center [596, 382] width 81 height 17
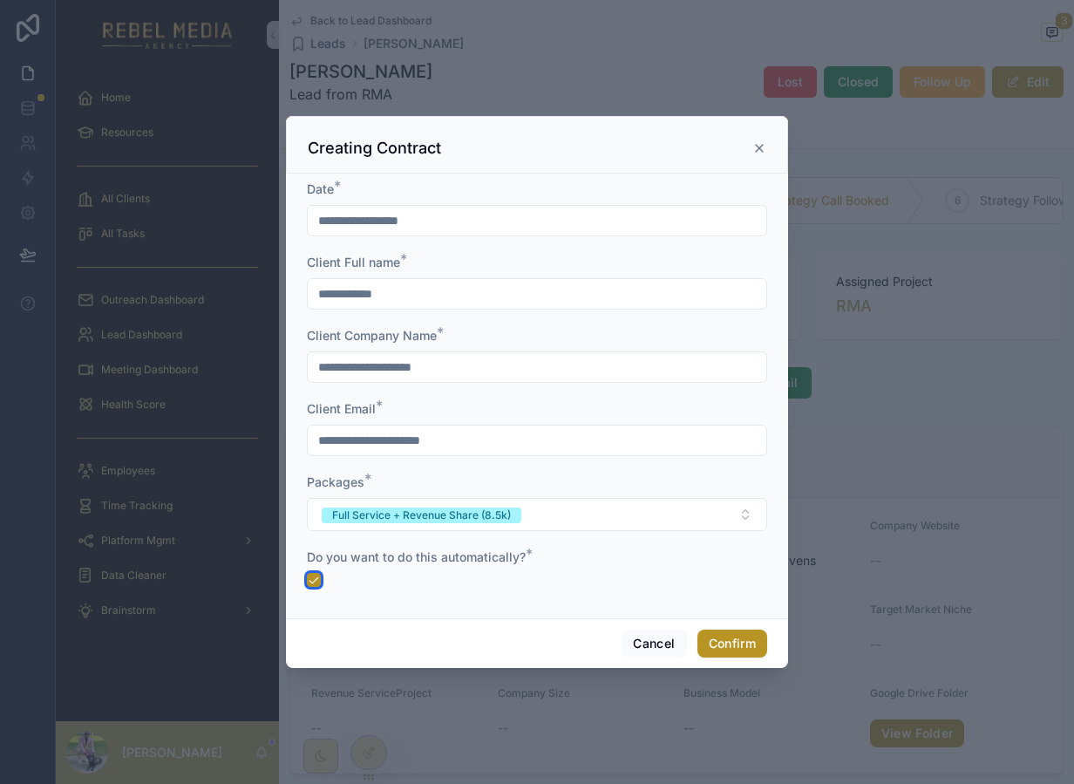
click at [309, 585] on button "button" at bounding box center [314, 580] width 14 height 14
click at [378, 502] on button "Full Service + Revenue Share (8.5k)" at bounding box center [537, 514] width 460 height 33
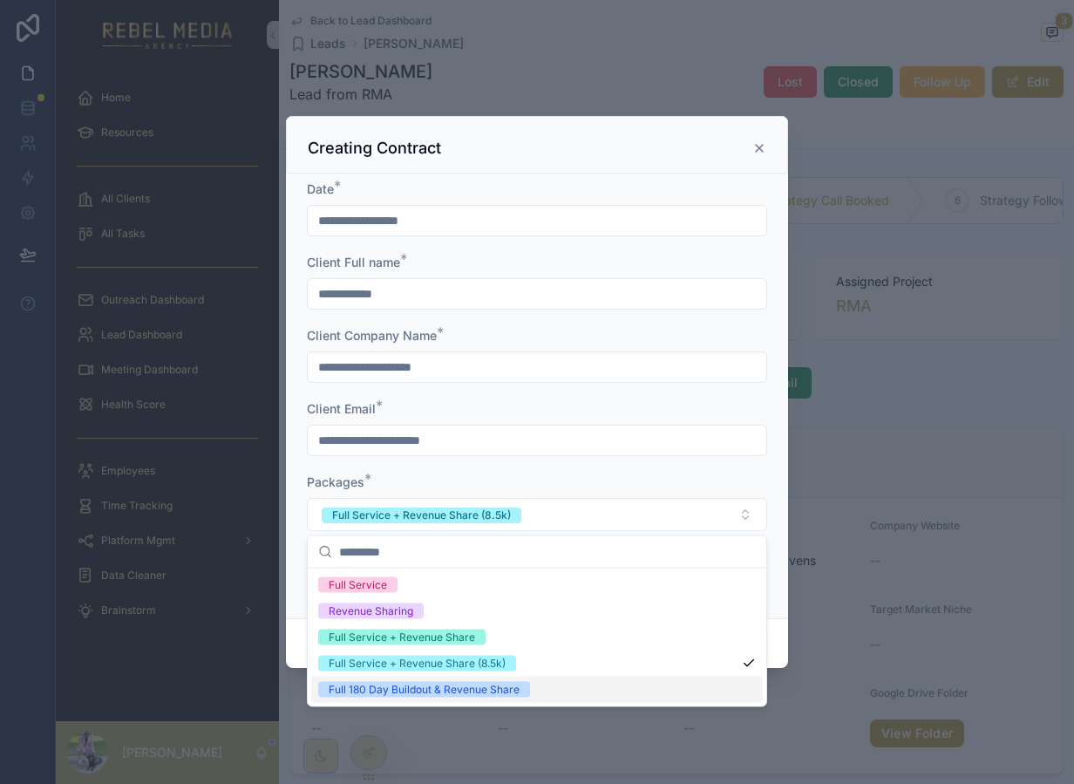
click at [369, 690] on div "Full 180 Day Buildout & Revenue Share" at bounding box center [424, 690] width 191 height 16
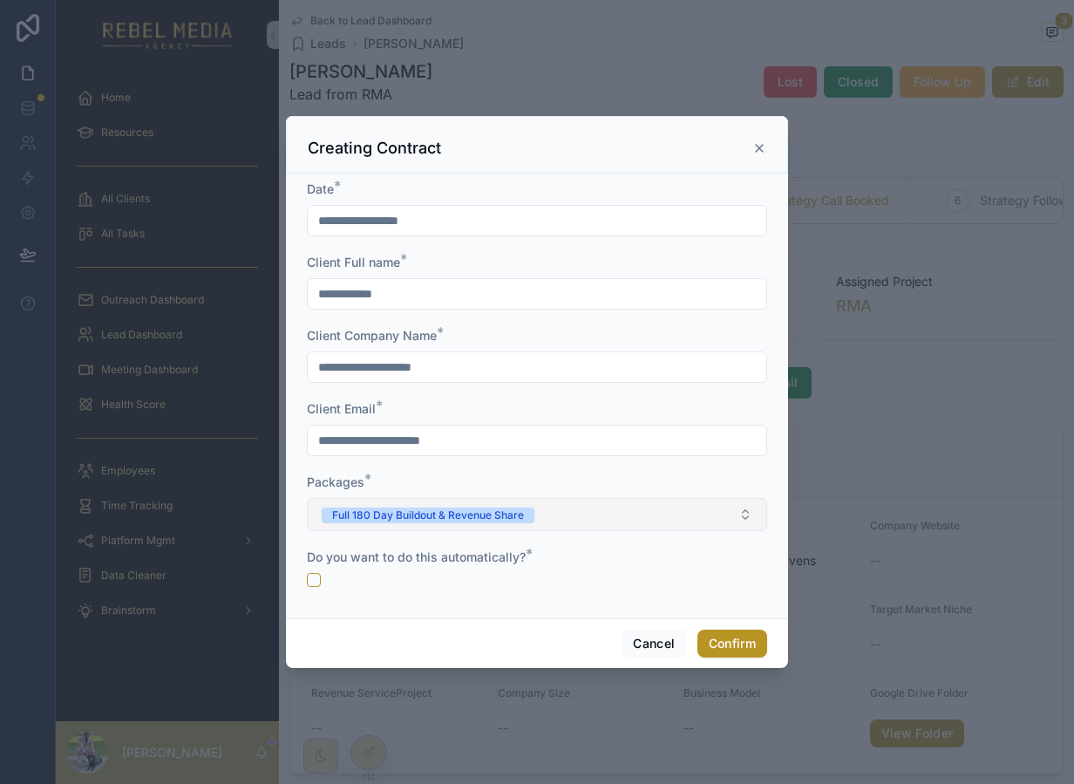
click at [391, 524] on button "Full 180 Day Buildout & Revenue Share" at bounding box center [537, 514] width 460 height 33
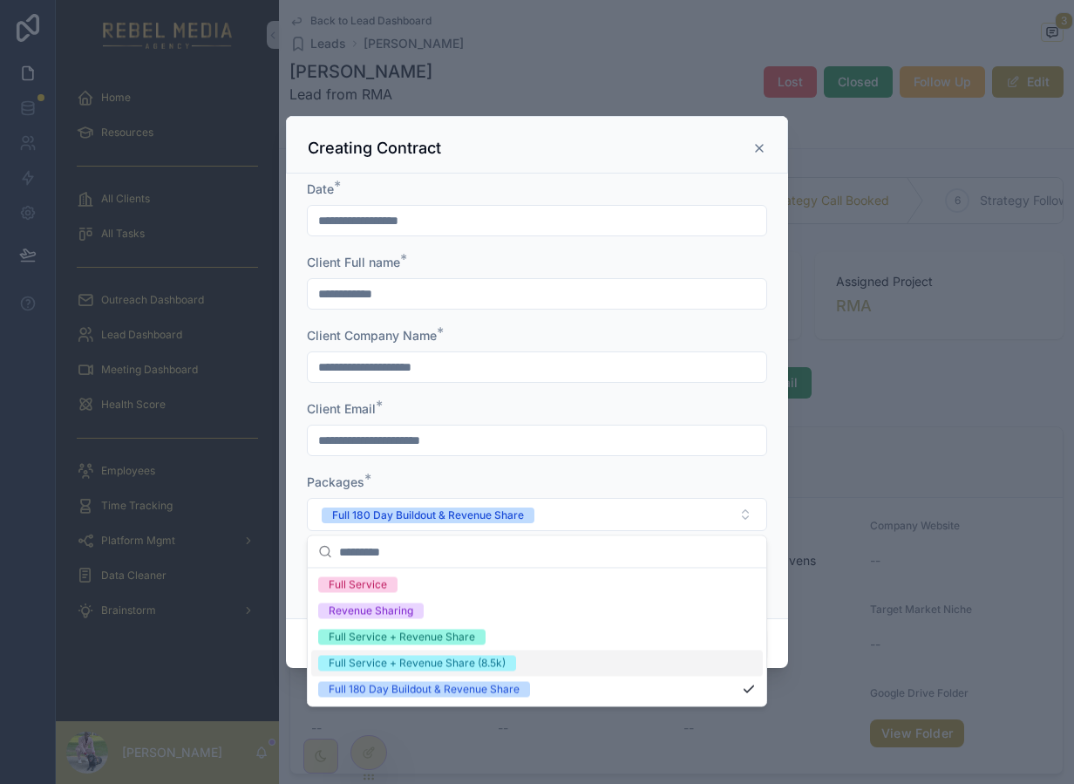
click at [417, 661] on div "Full Service + Revenue Share (8.5k)" at bounding box center [417, 664] width 177 height 16
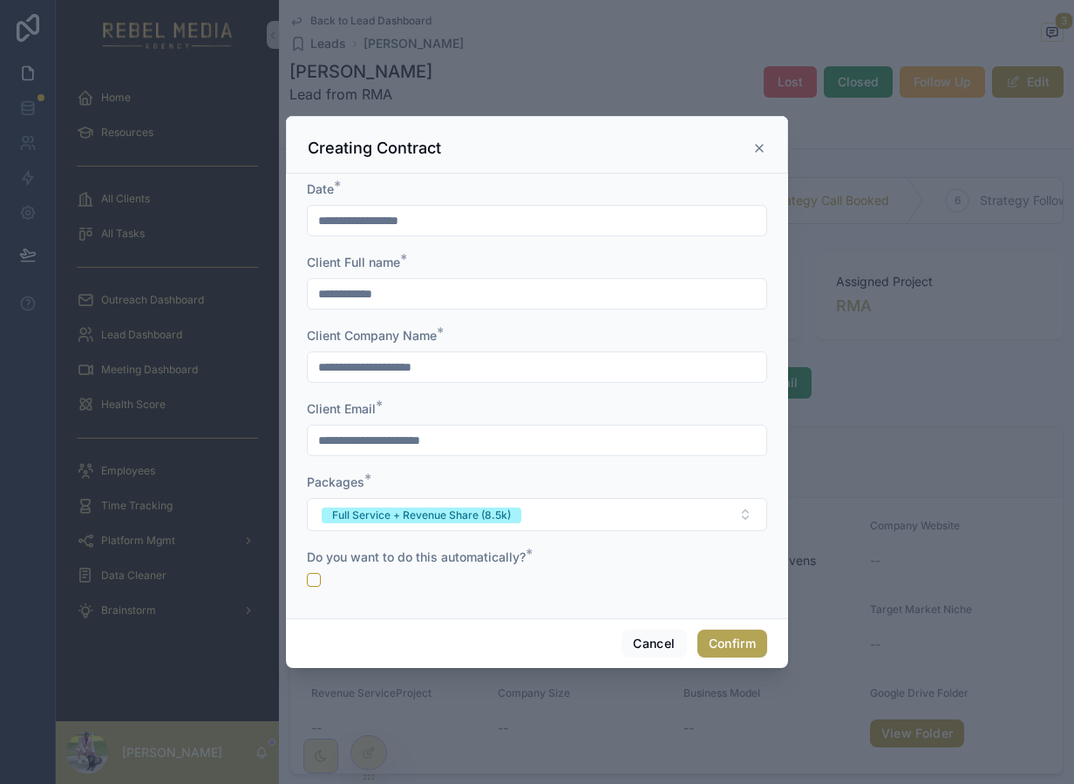
click at [737, 636] on button "Confirm" at bounding box center [732, 643] width 70 height 28
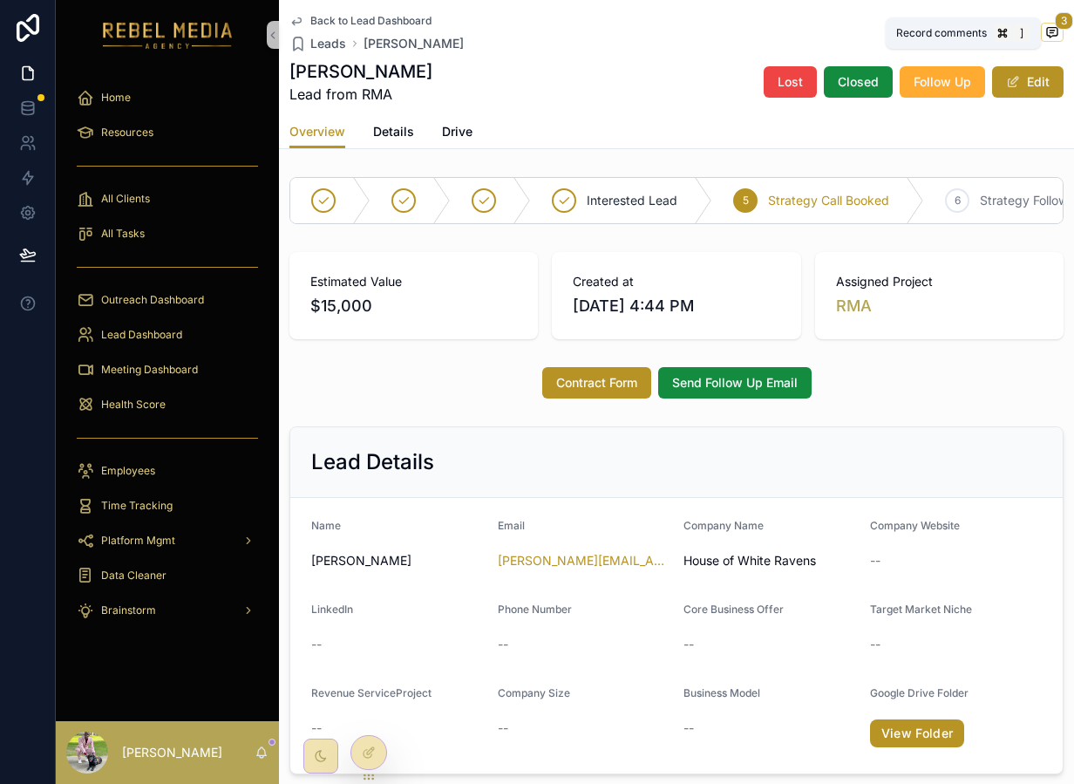
click at [1056, 34] on icon "scrollable content" at bounding box center [1052, 32] width 10 height 10
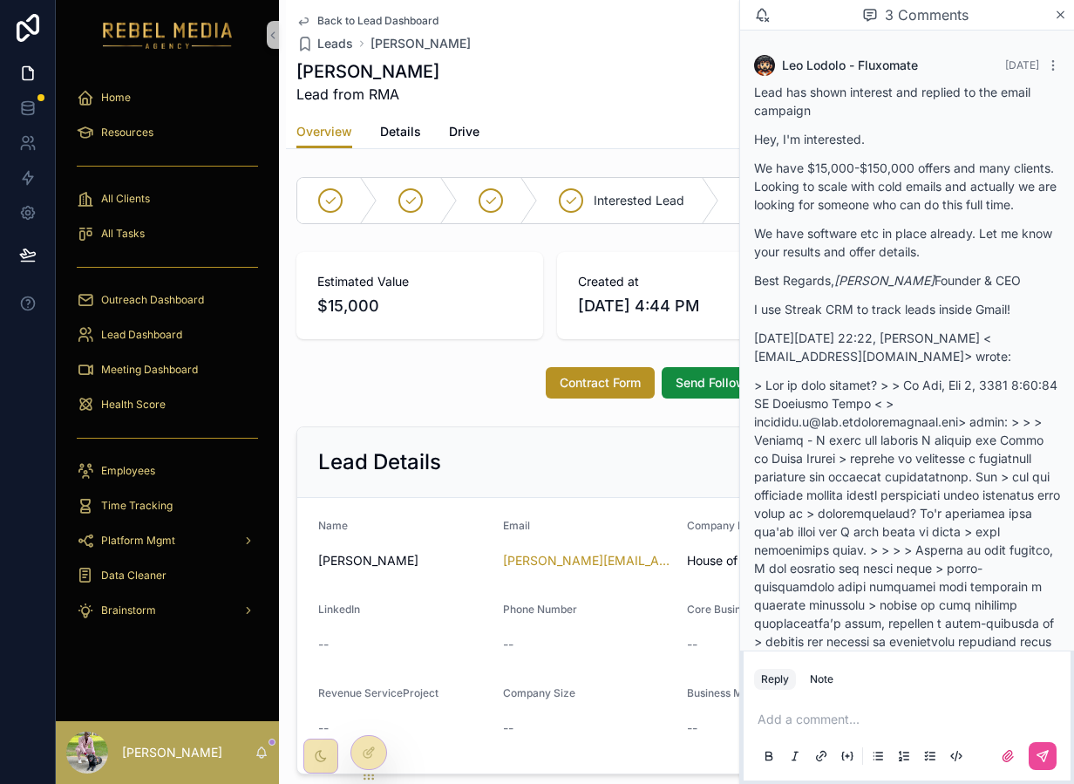
click at [837, 303] on p "I use Streak CRM to track leads inside Gmail!" at bounding box center [907, 309] width 306 height 18
click at [1057, 12] on icon "scrollable content" at bounding box center [1060, 15] width 13 height 14
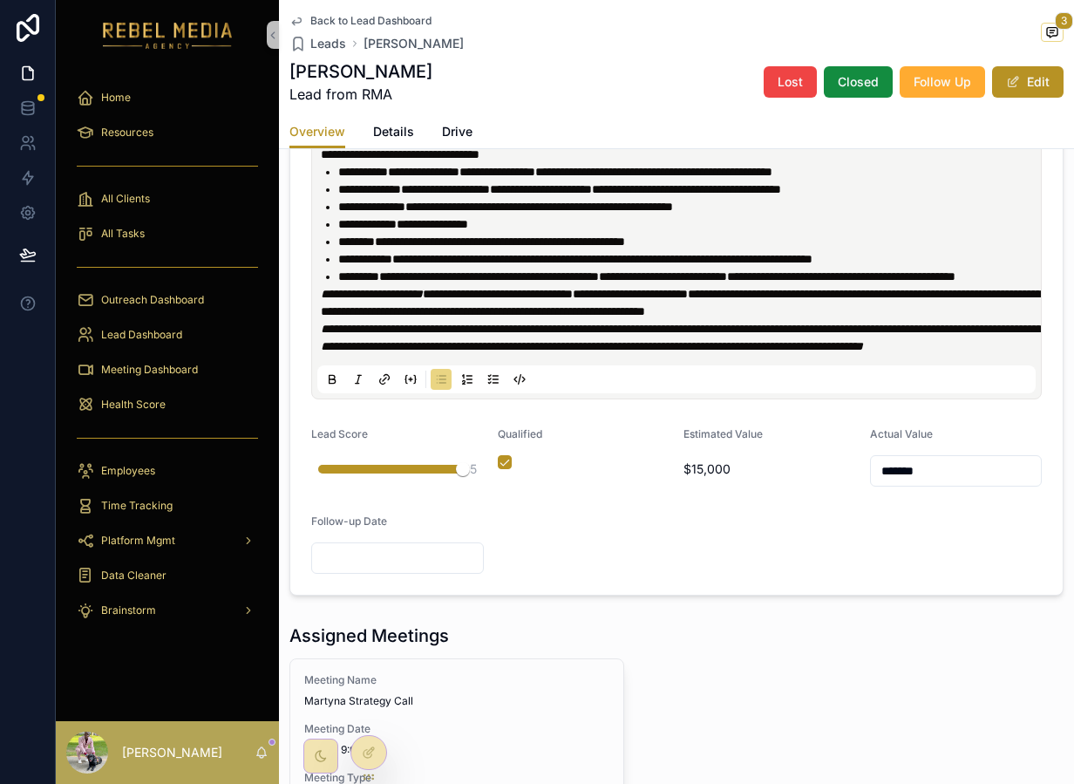
scroll to position [744, 0]
